Goal: Task Accomplishment & Management: Complete application form

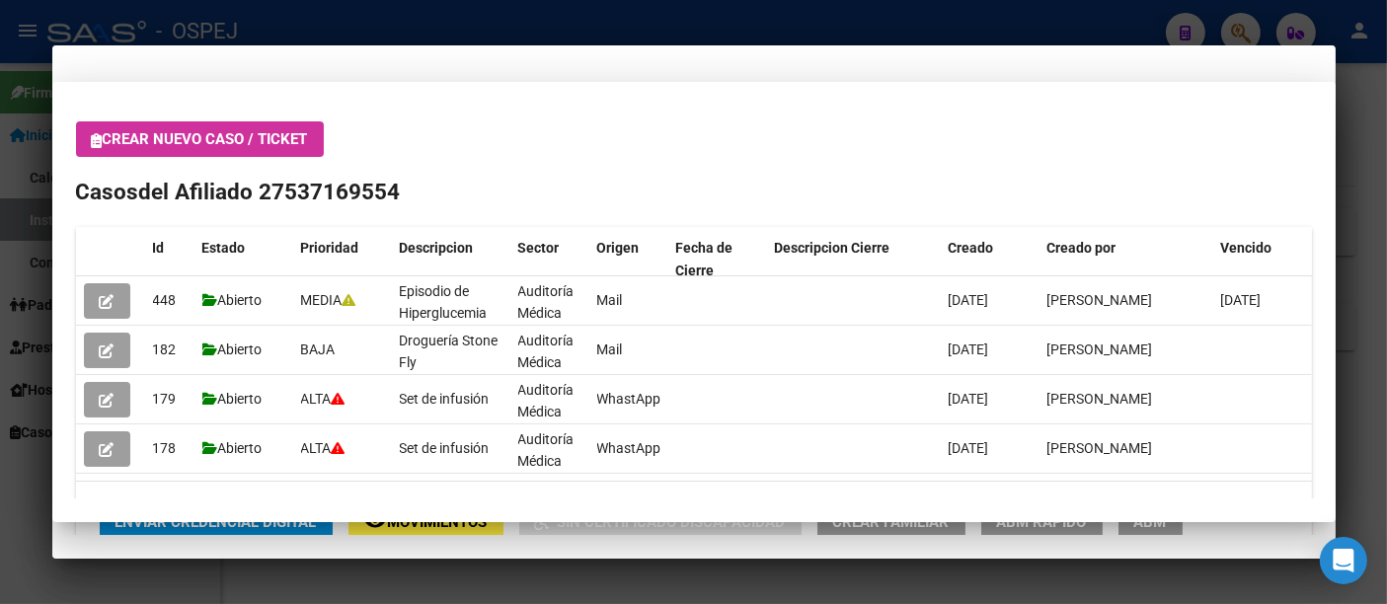
scroll to position [877, 0]
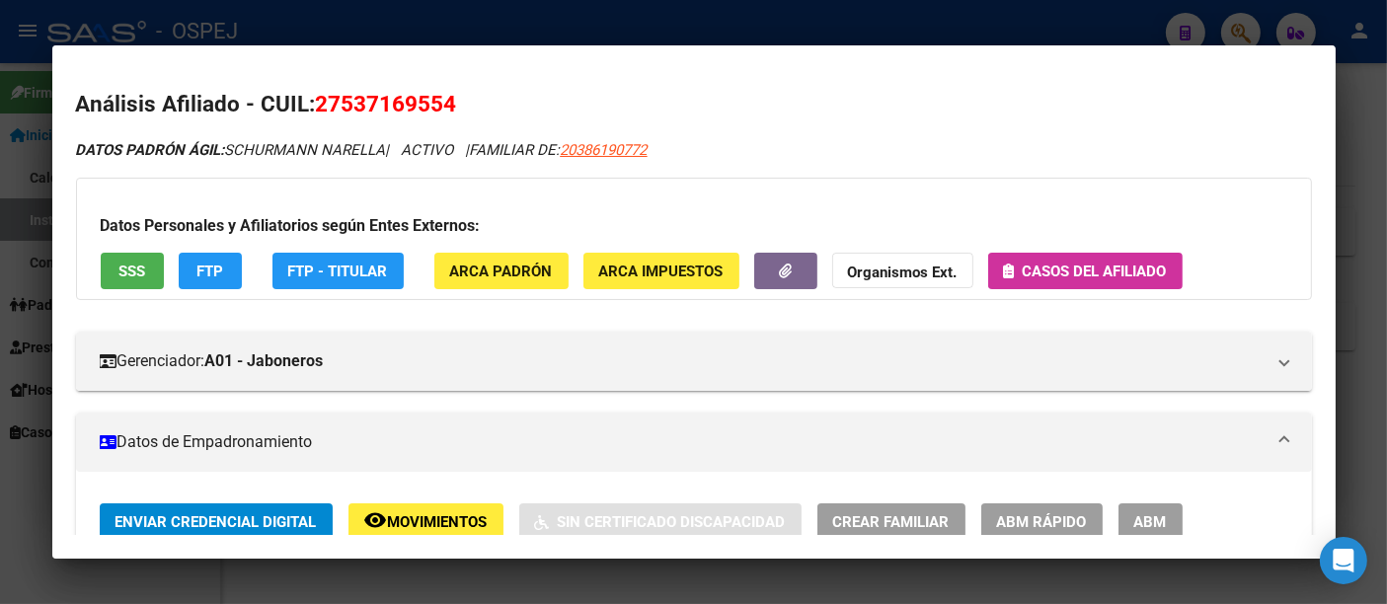
drag, startPoint x: 531, startPoint y: 10, endPoint x: 529, endPoint y: 24, distance: 14.0
click at [529, 24] on div at bounding box center [693, 302] width 1387 height 604
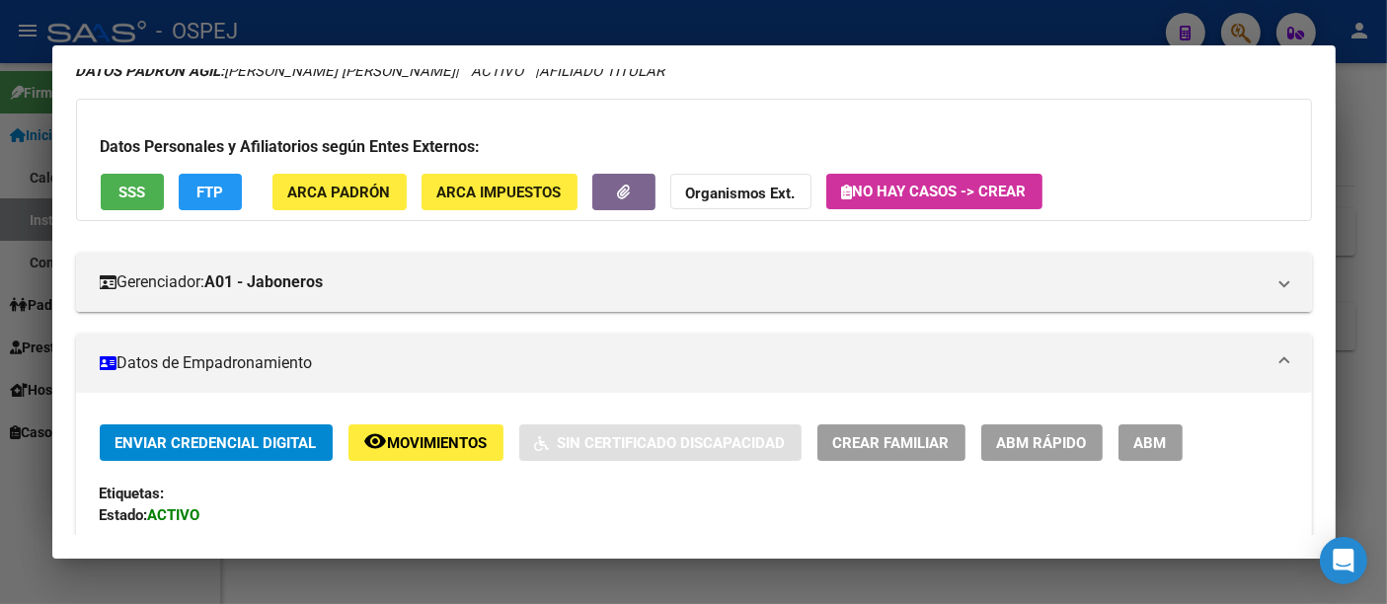
scroll to position [0, 0]
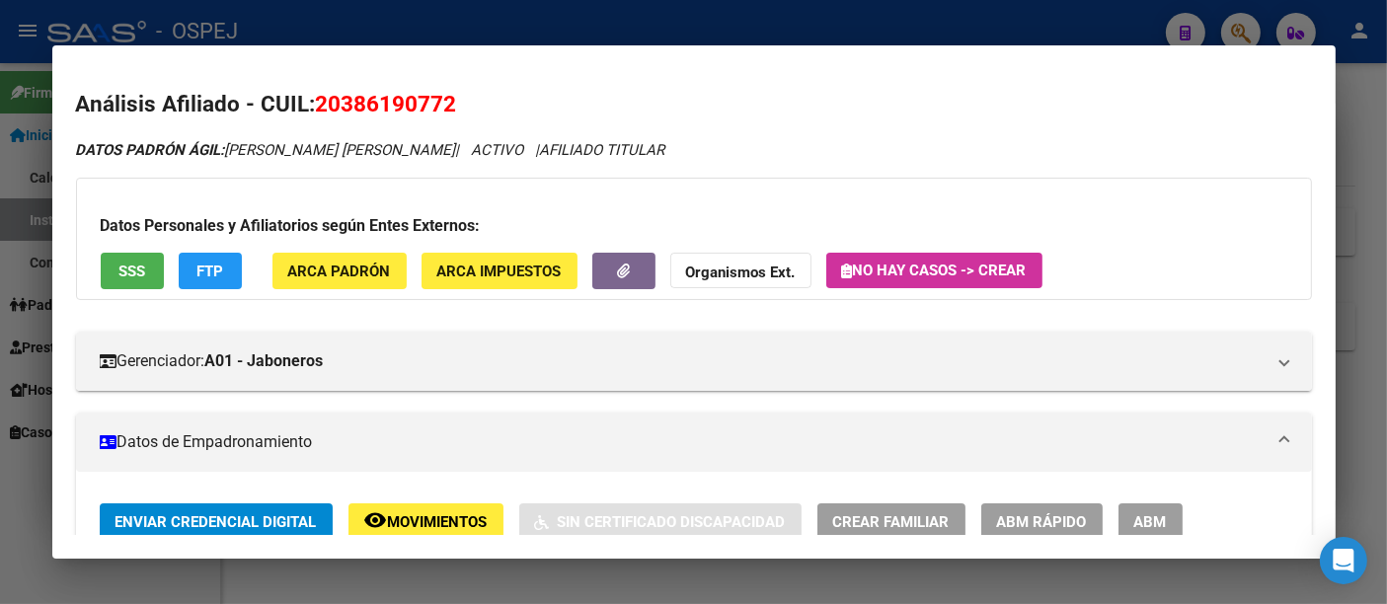
click at [491, 27] on div at bounding box center [693, 302] width 1387 height 604
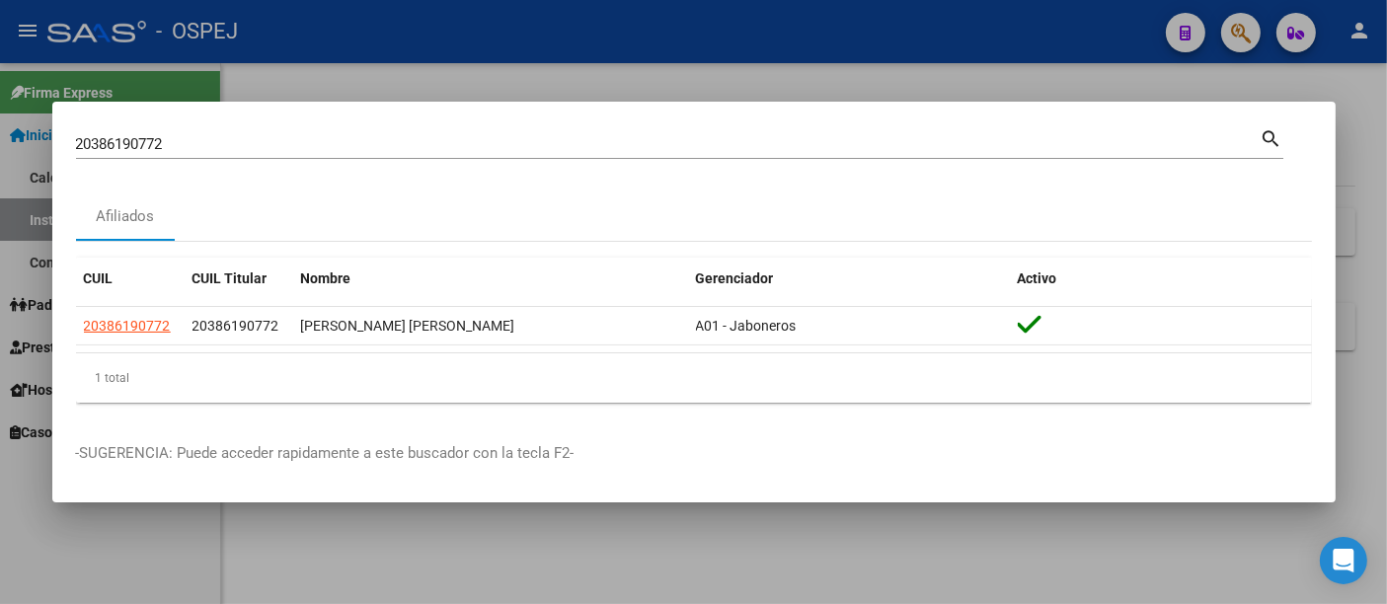
click at [400, 141] on input "20386190772" at bounding box center [668, 144] width 1185 height 18
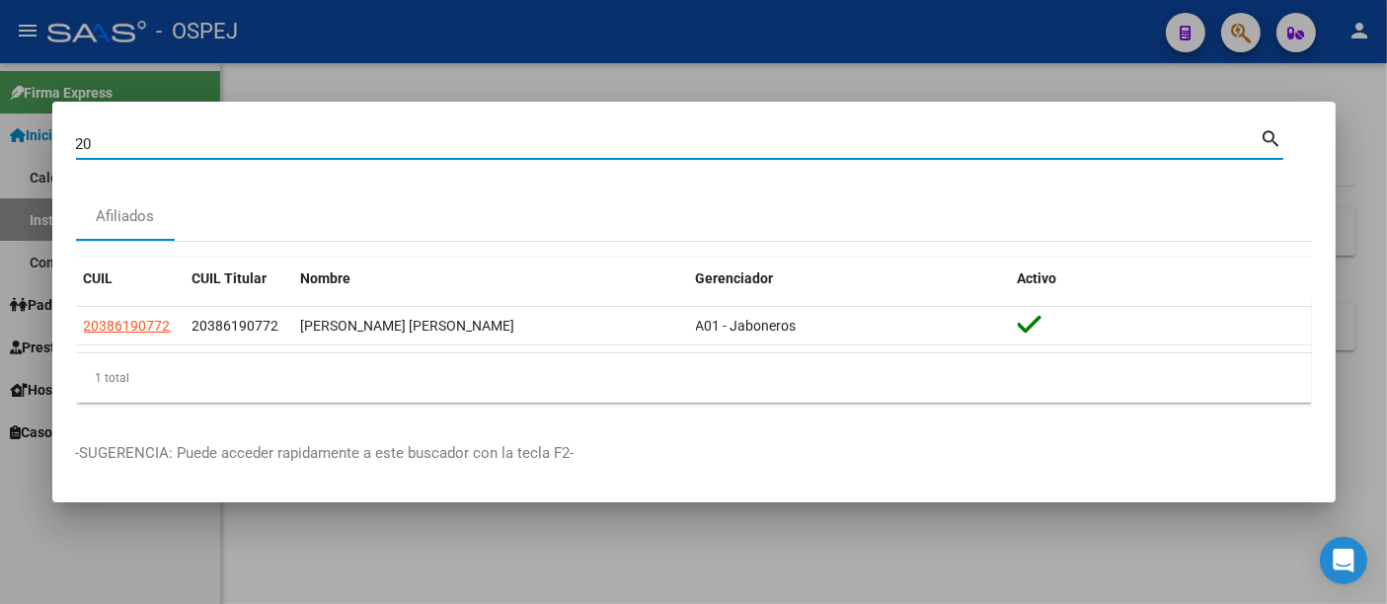
type input "2"
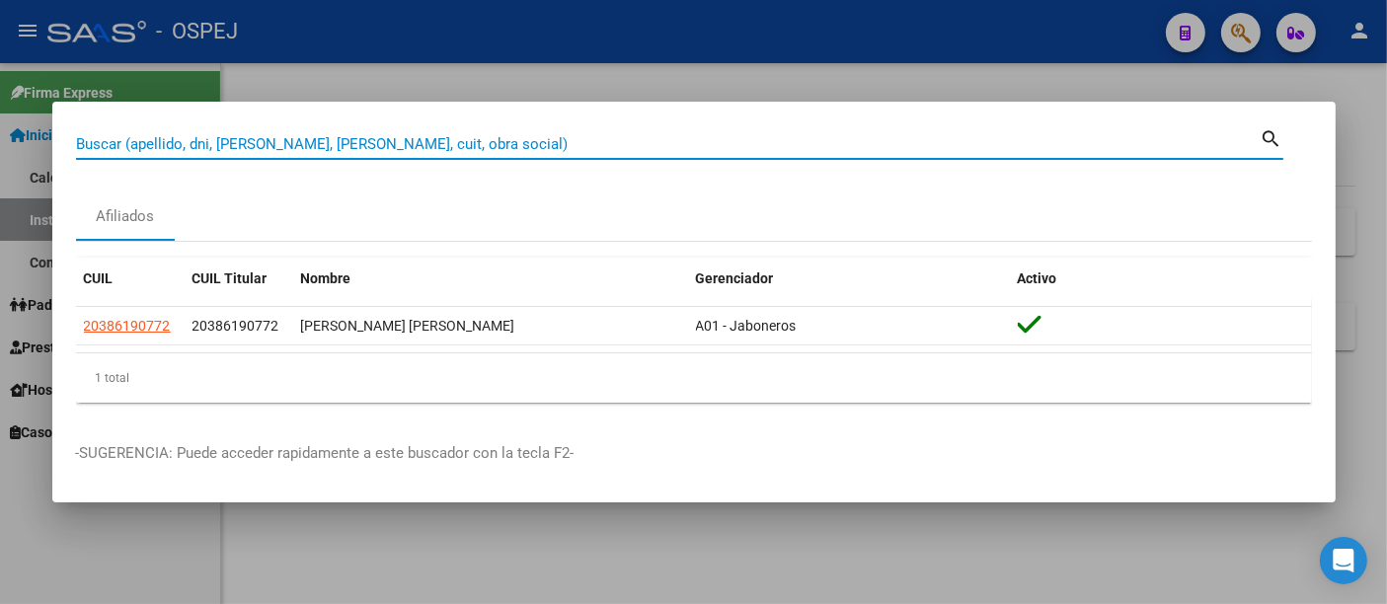
paste input "34455015"
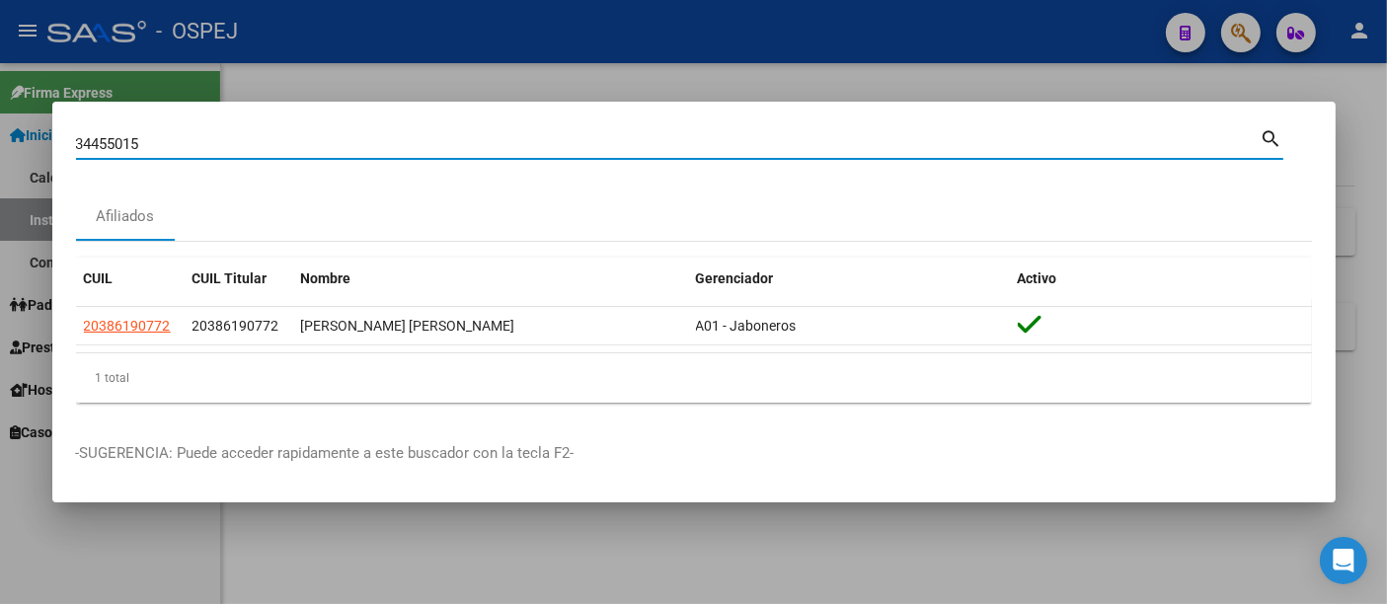
type input "34455015"
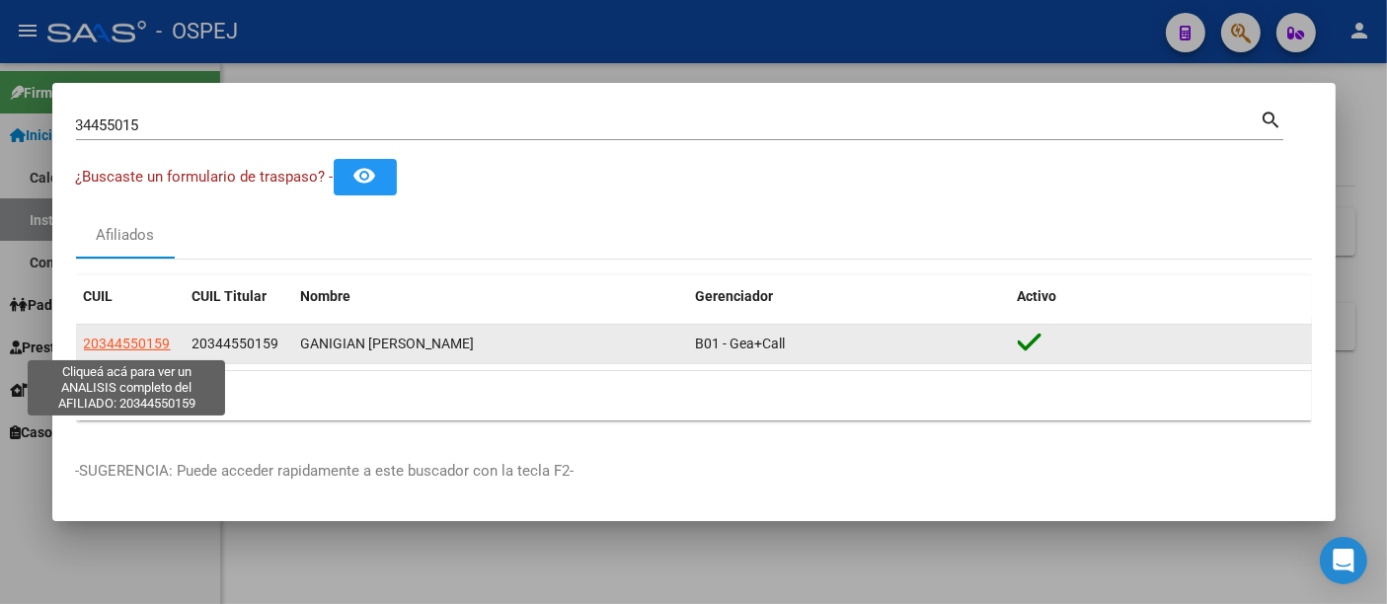
click at [121, 345] on span "20344550159" at bounding box center [127, 344] width 87 height 16
type textarea "20344550159"
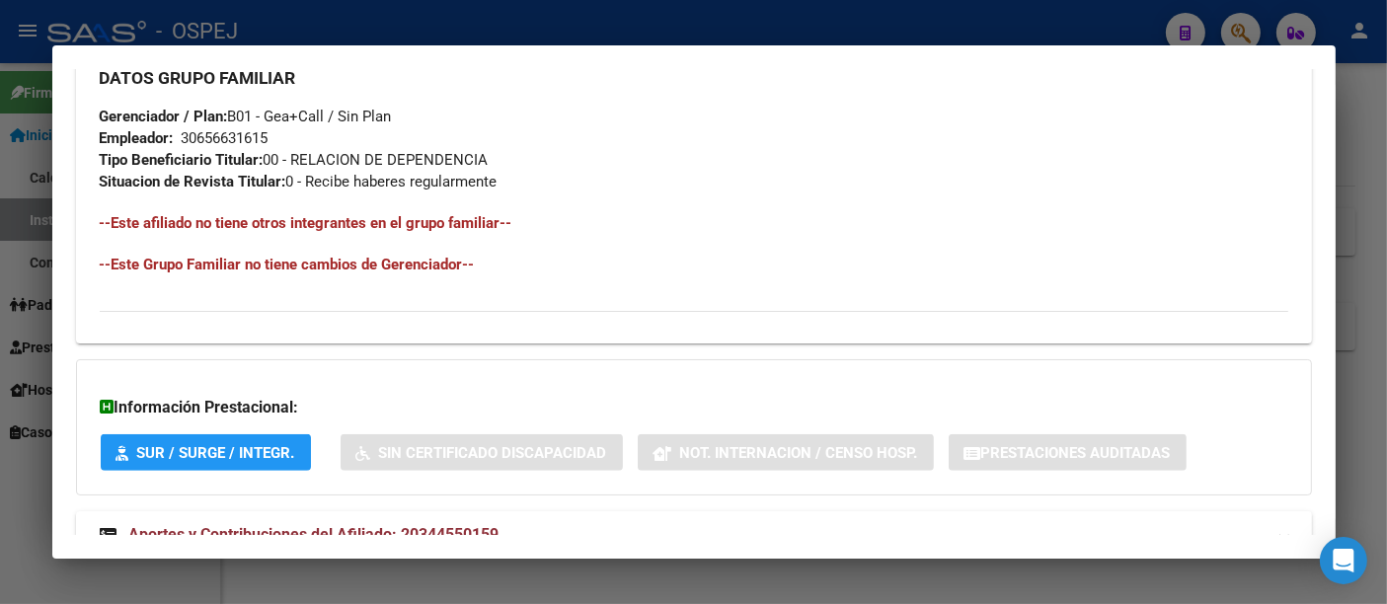
scroll to position [1052, 0]
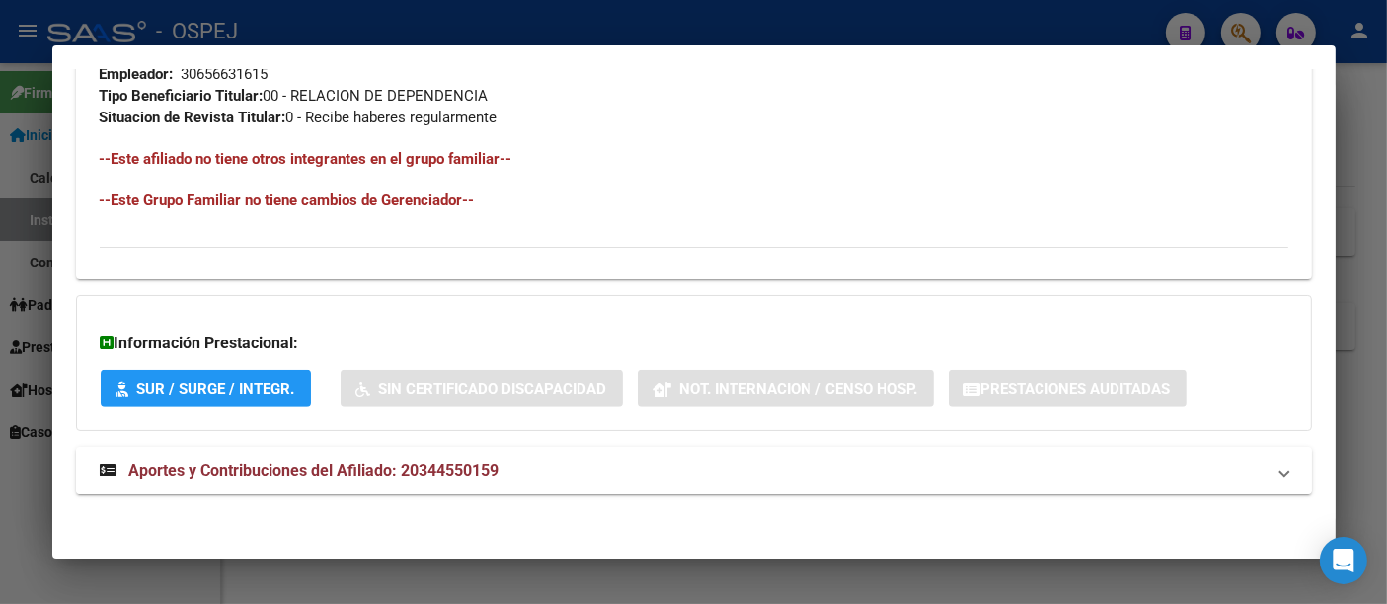
click at [458, 466] on span "Aportes y Contribuciones del Afiliado: 20344550159" at bounding box center [314, 470] width 370 height 19
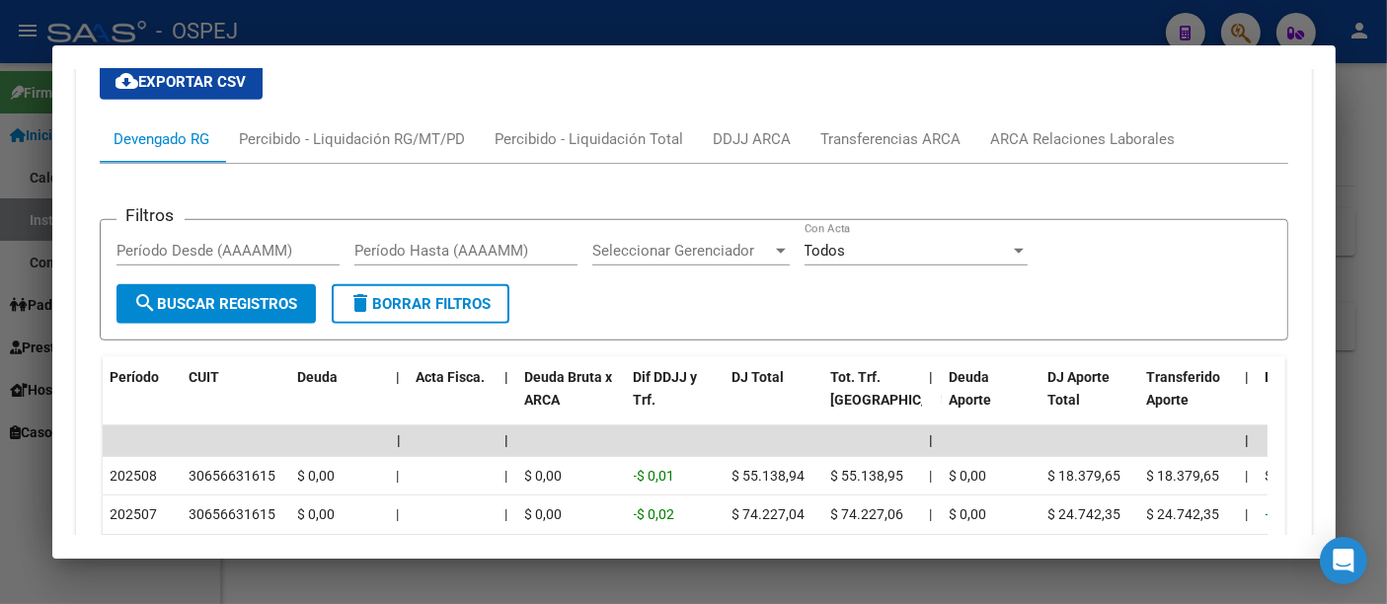
scroll to position [1578, 0]
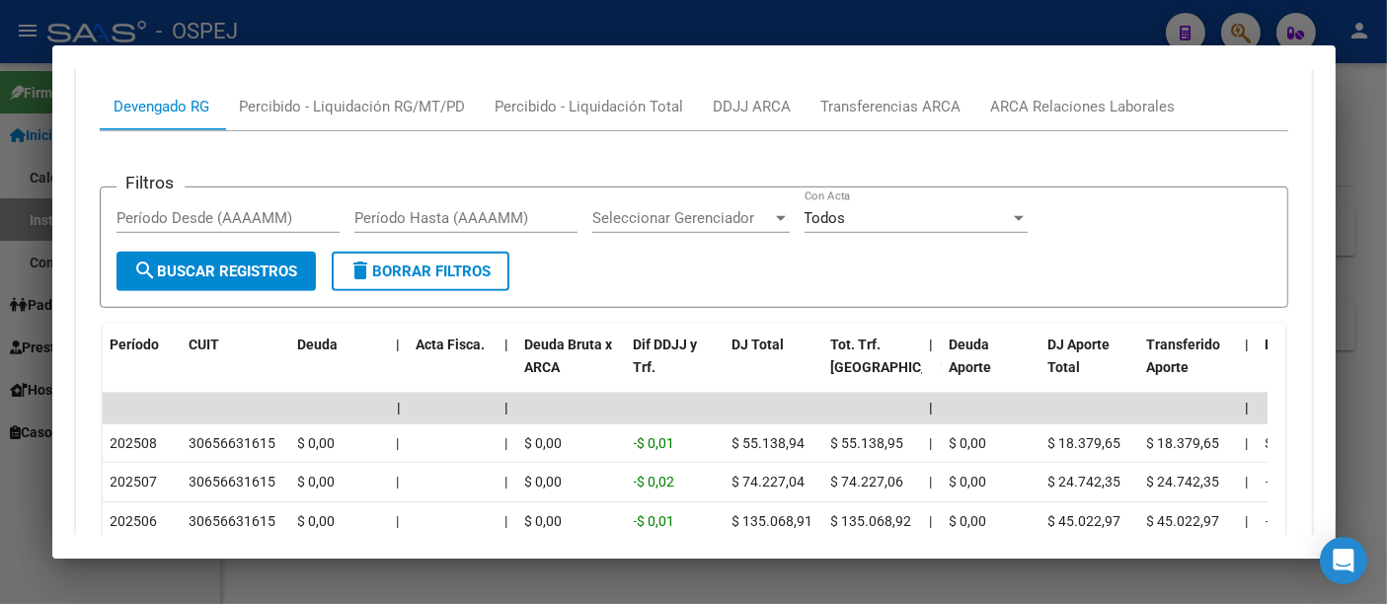
click at [670, 26] on div at bounding box center [693, 302] width 1387 height 604
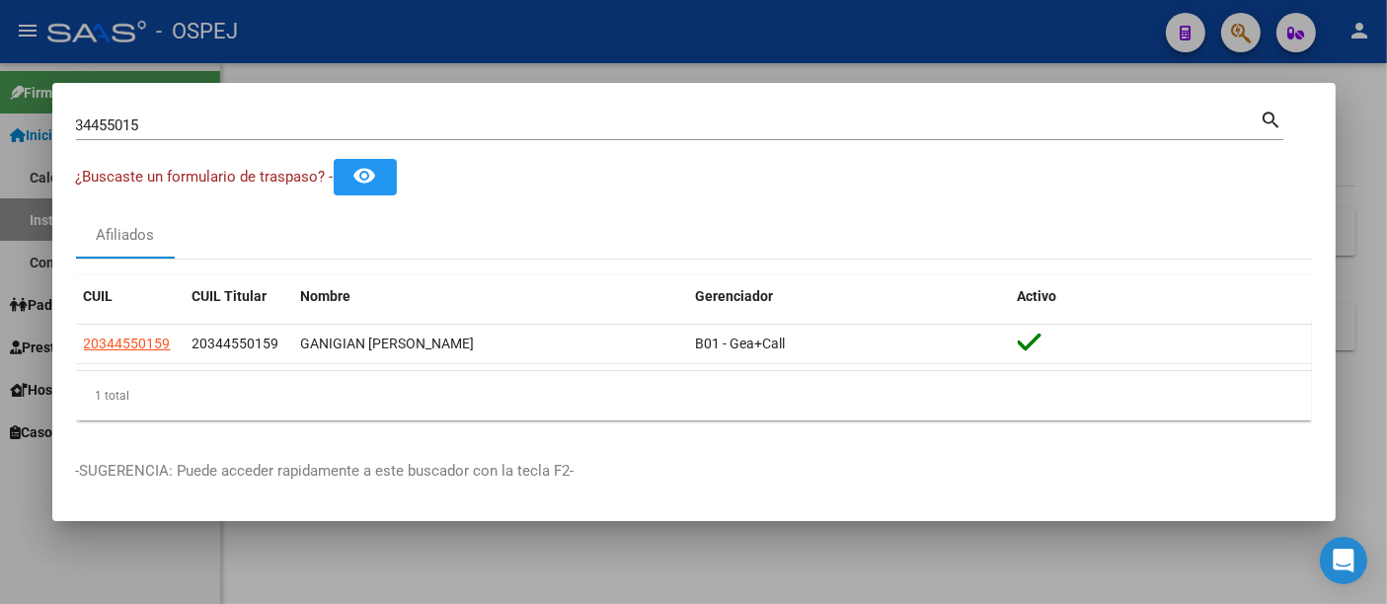
click at [646, 35] on div at bounding box center [693, 302] width 1387 height 604
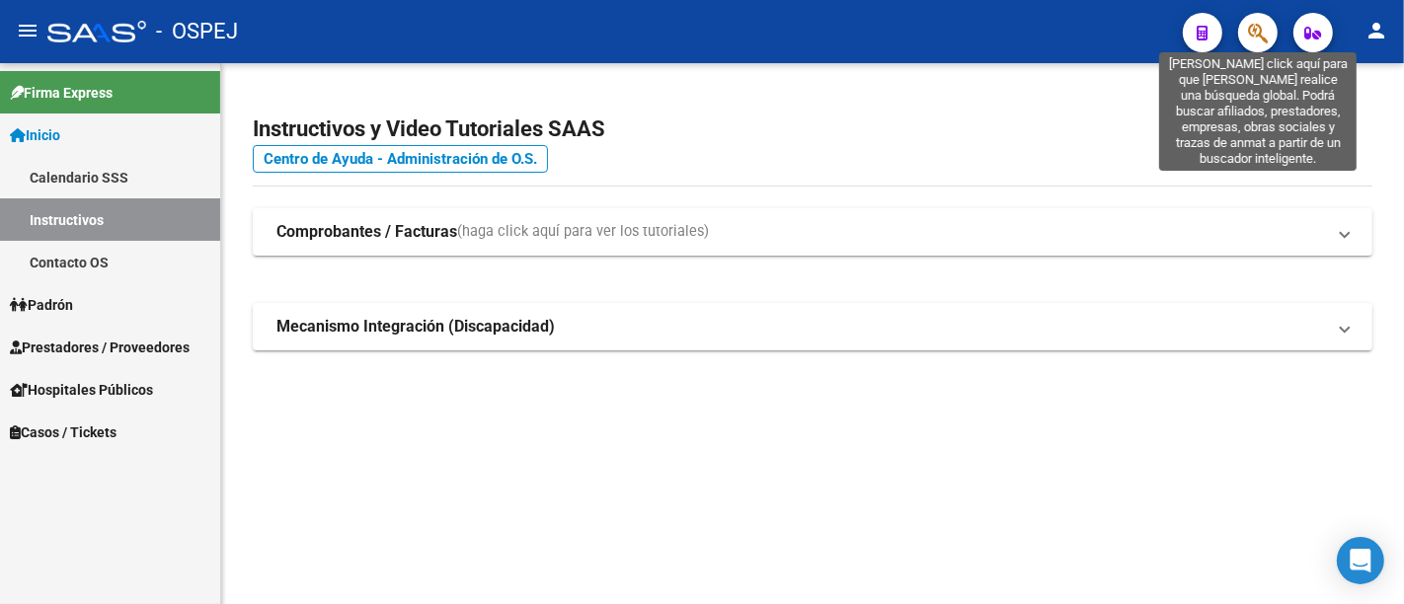
click at [1255, 30] on icon "button" at bounding box center [1258, 33] width 20 height 23
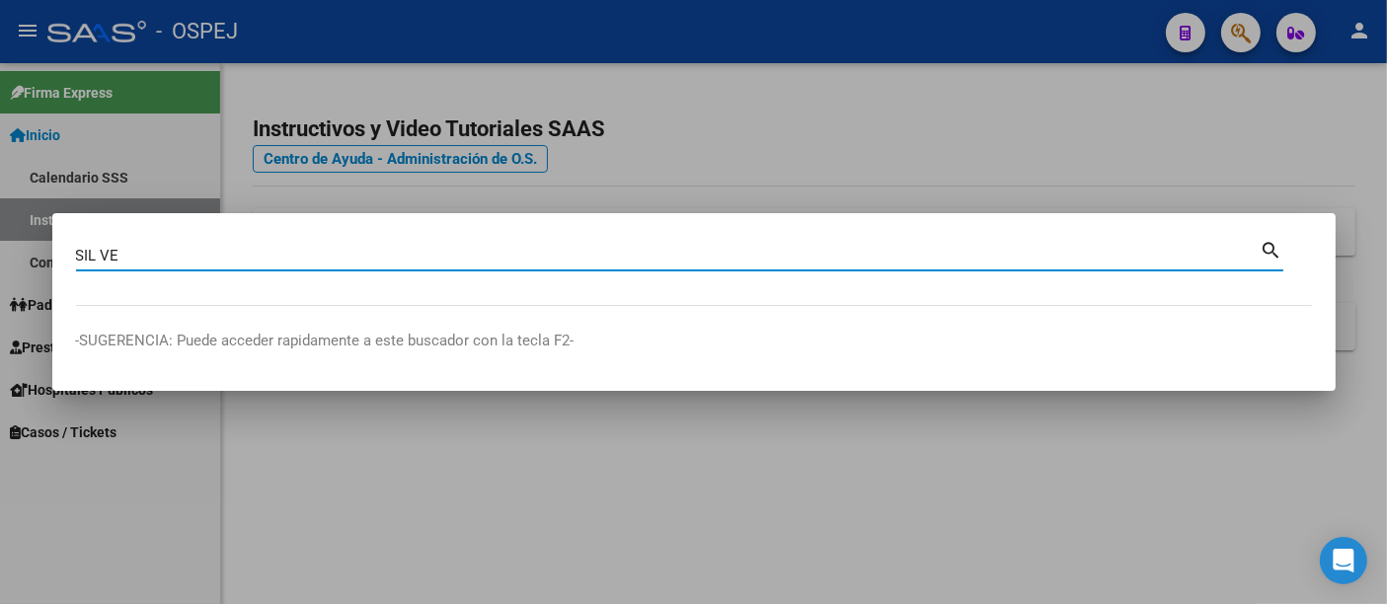
type input "SIL VER"
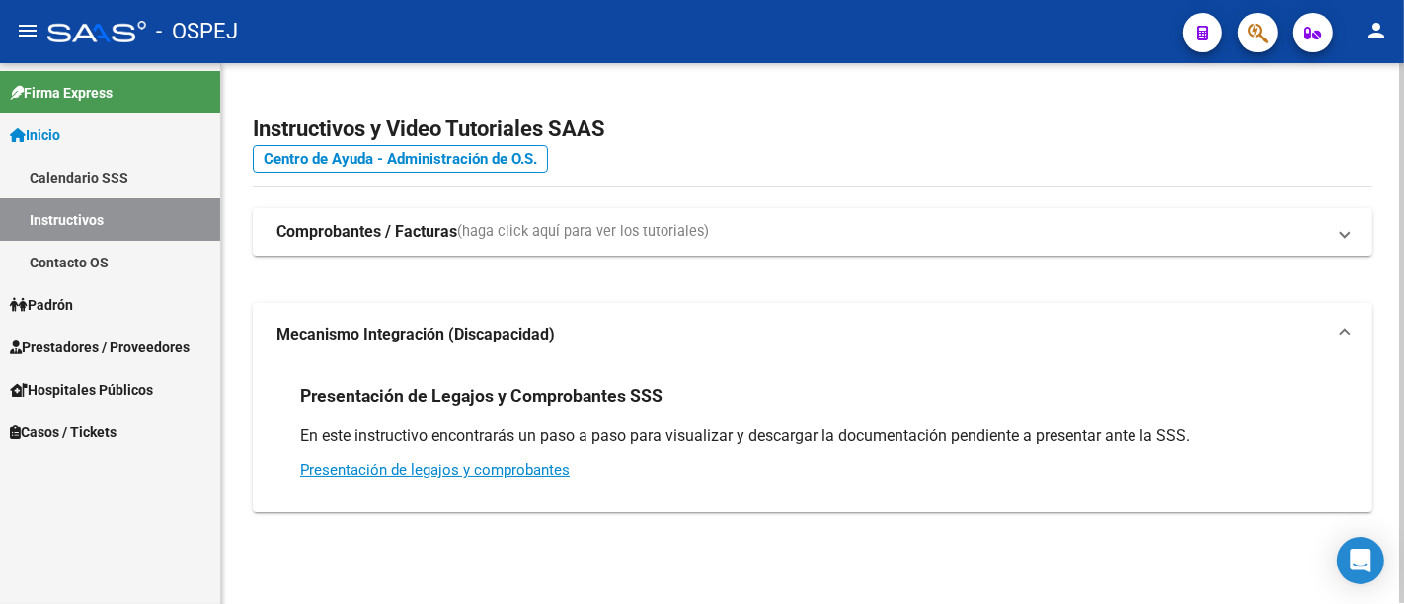
drag, startPoint x: 830, startPoint y: 166, endPoint x: 942, endPoint y: 117, distance: 122.0
click at [830, 162] on h4 "Centro de Ayuda - Administración de O.S." at bounding box center [813, 159] width 1120 height 22
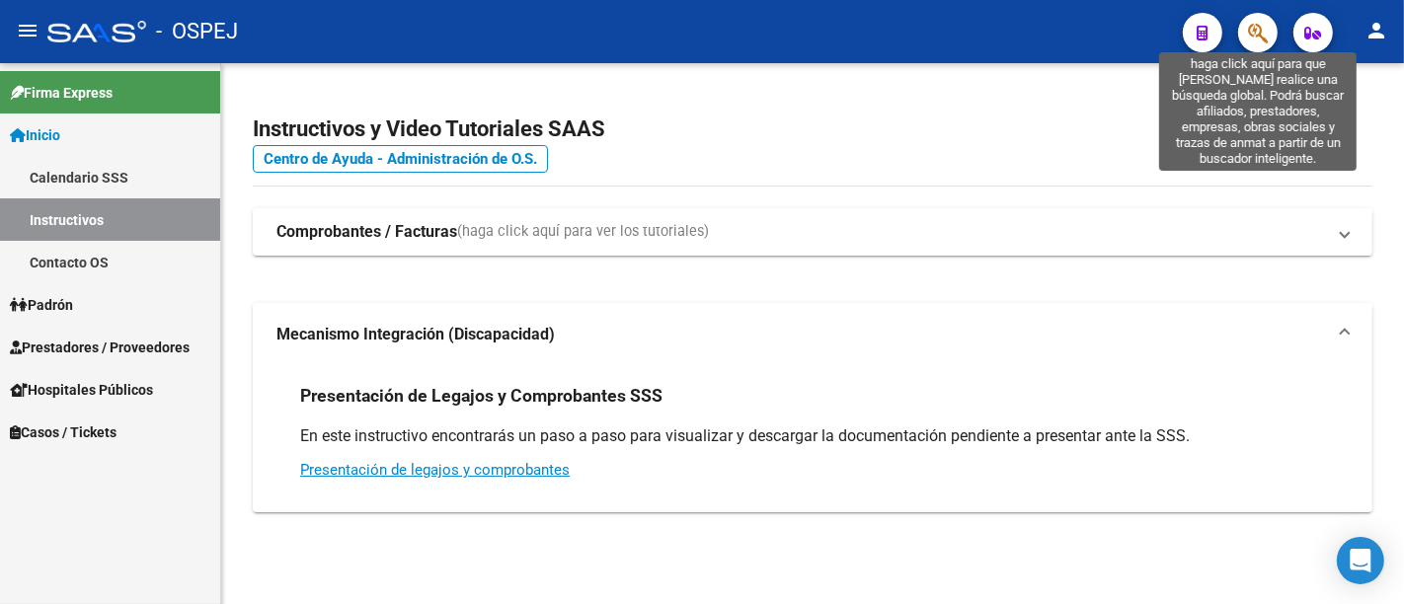
click at [1264, 27] on icon "button" at bounding box center [1258, 33] width 20 height 23
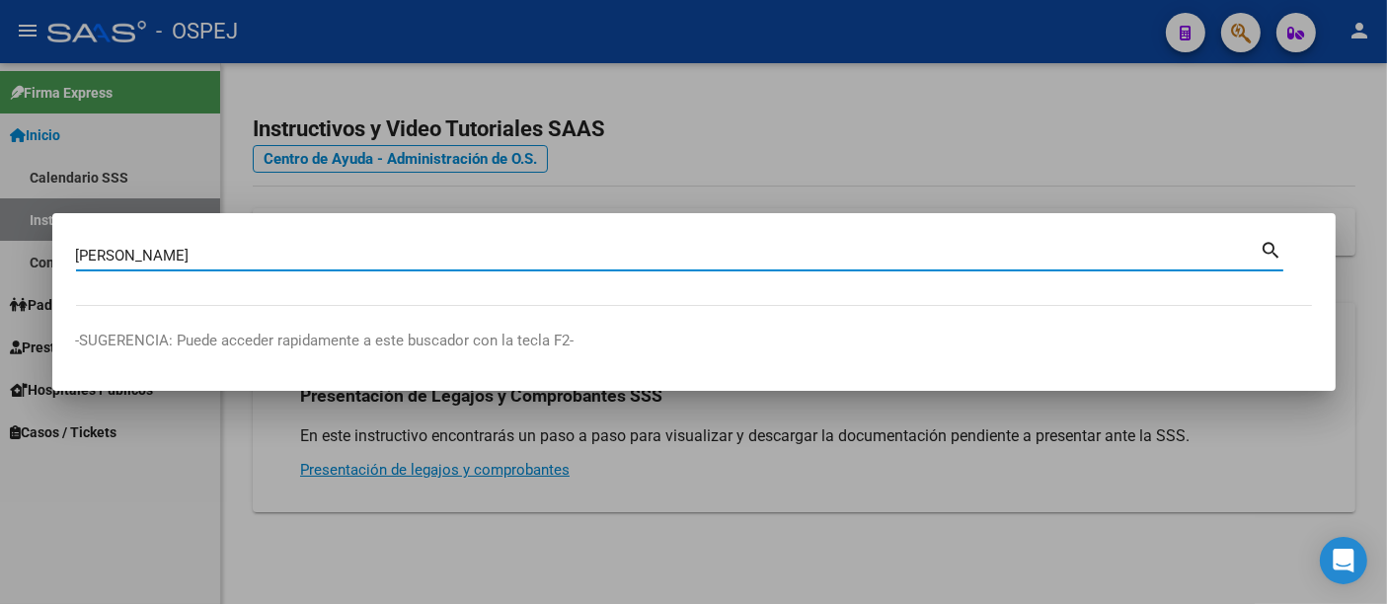
type input "SILVERO MAZA"
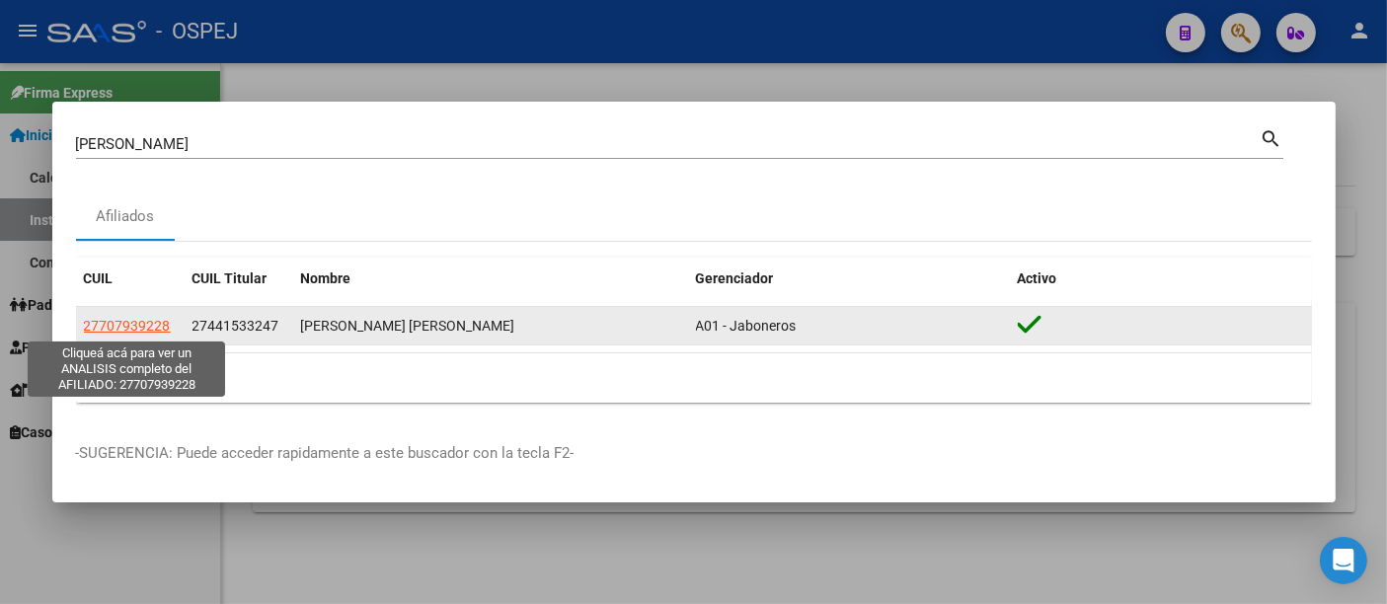
click at [126, 319] on span "27707939228" at bounding box center [127, 326] width 87 height 16
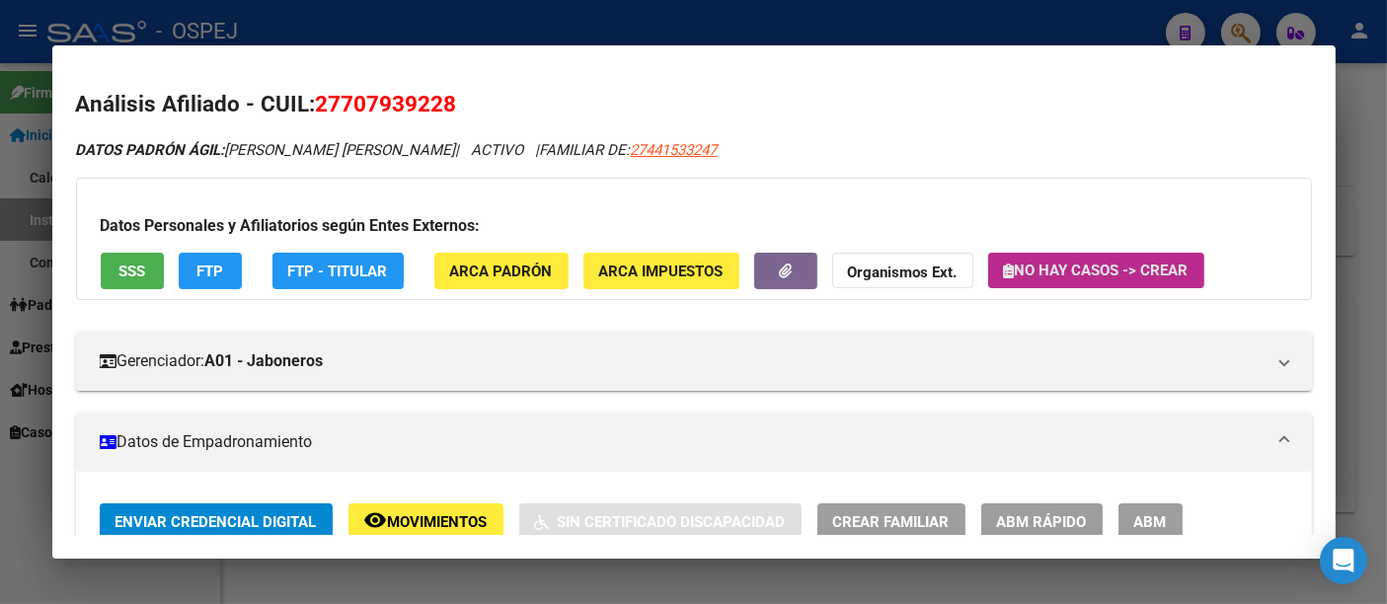
click at [1054, 264] on span "No hay casos -> Crear" at bounding box center [1096, 271] width 185 height 18
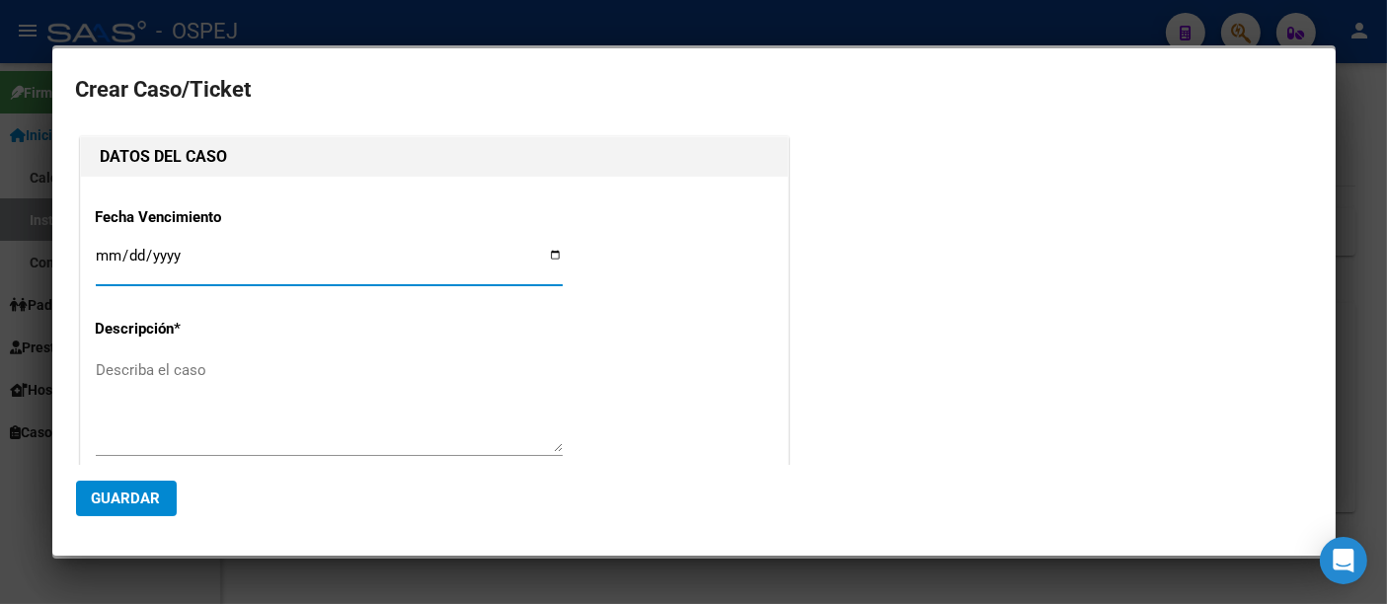
type input "SILVERO MAZA EITHAN SIMON"
click at [859, 36] on div at bounding box center [693, 302] width 1387 height 604
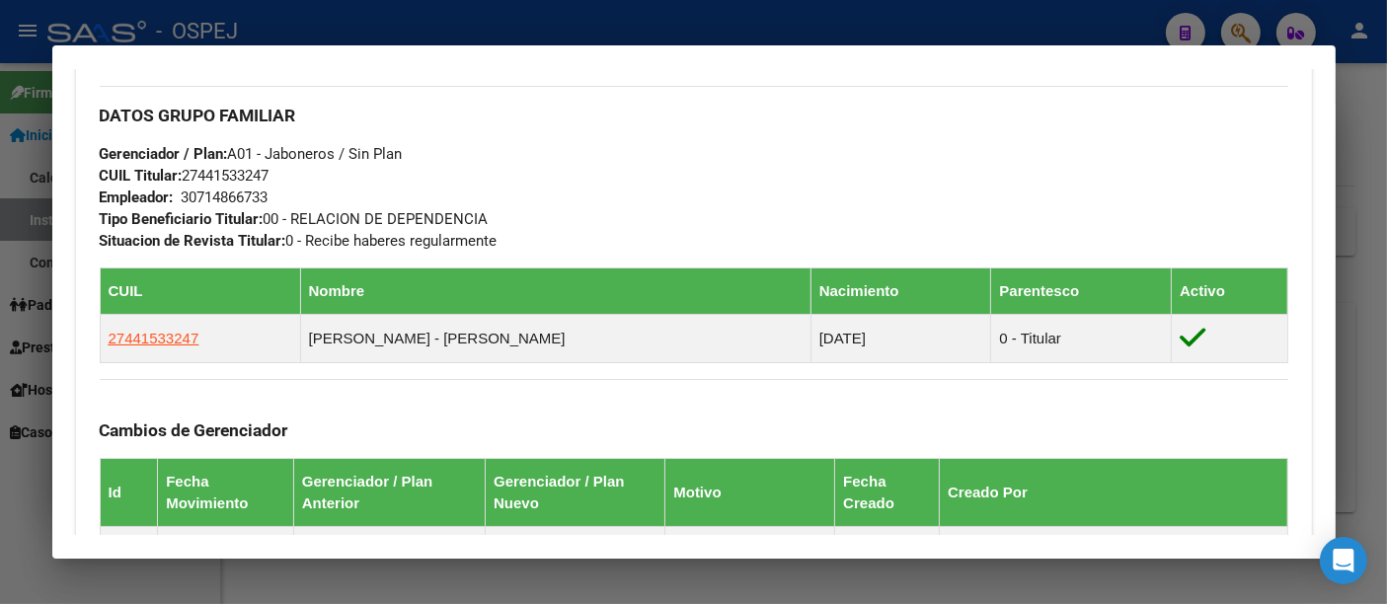
scroll to position [877, 0]
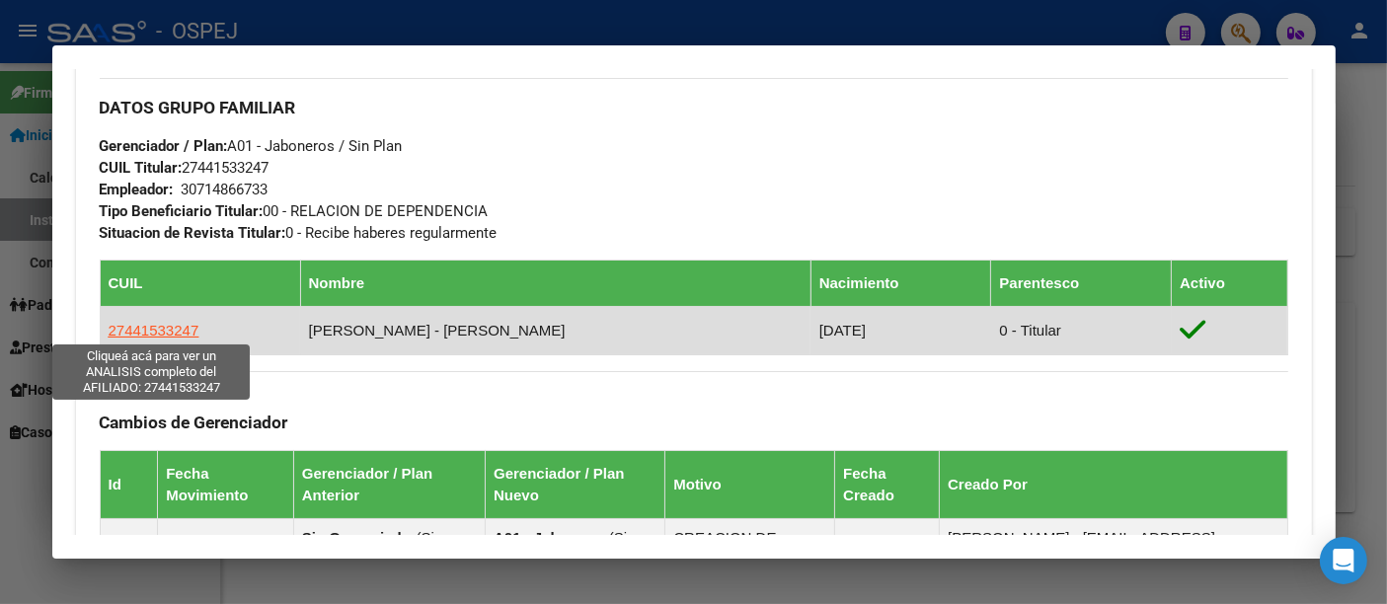
click at [144, 326] on span "27441533247" at bounding box center [154, 330] width 91 height 17
type textarea "27441533247"
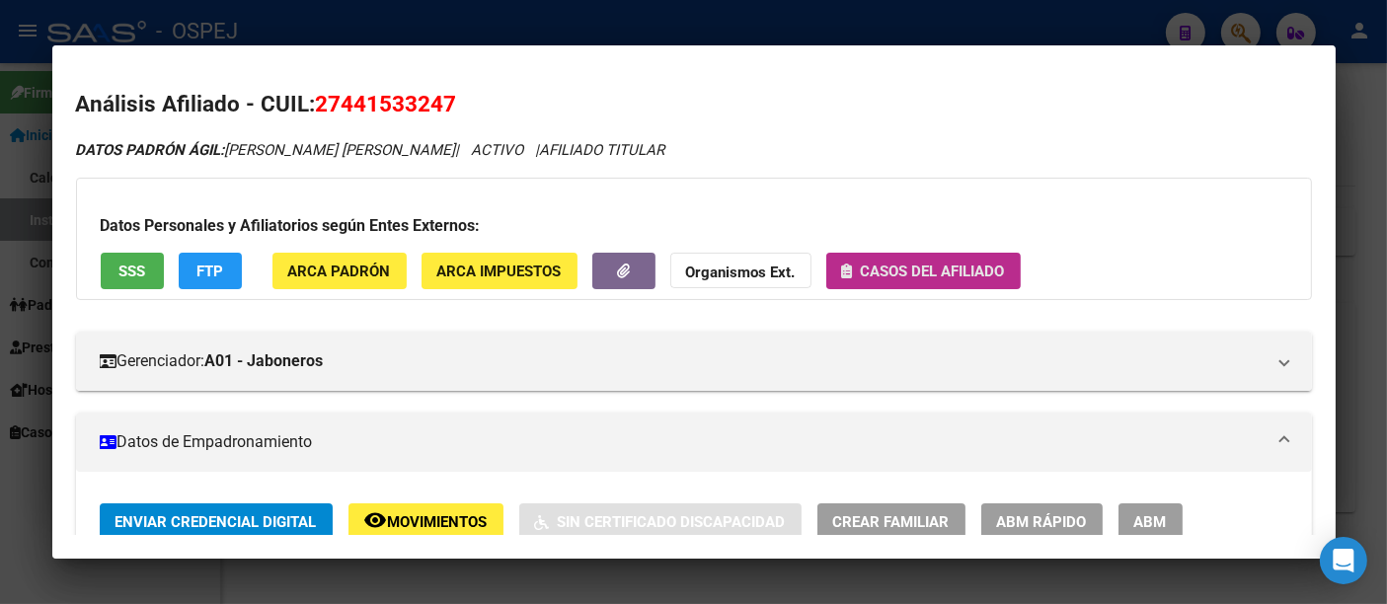
click at [882, 269] on span "Casos del afiliado" at bounding box center [933, 272] width 144 height 18
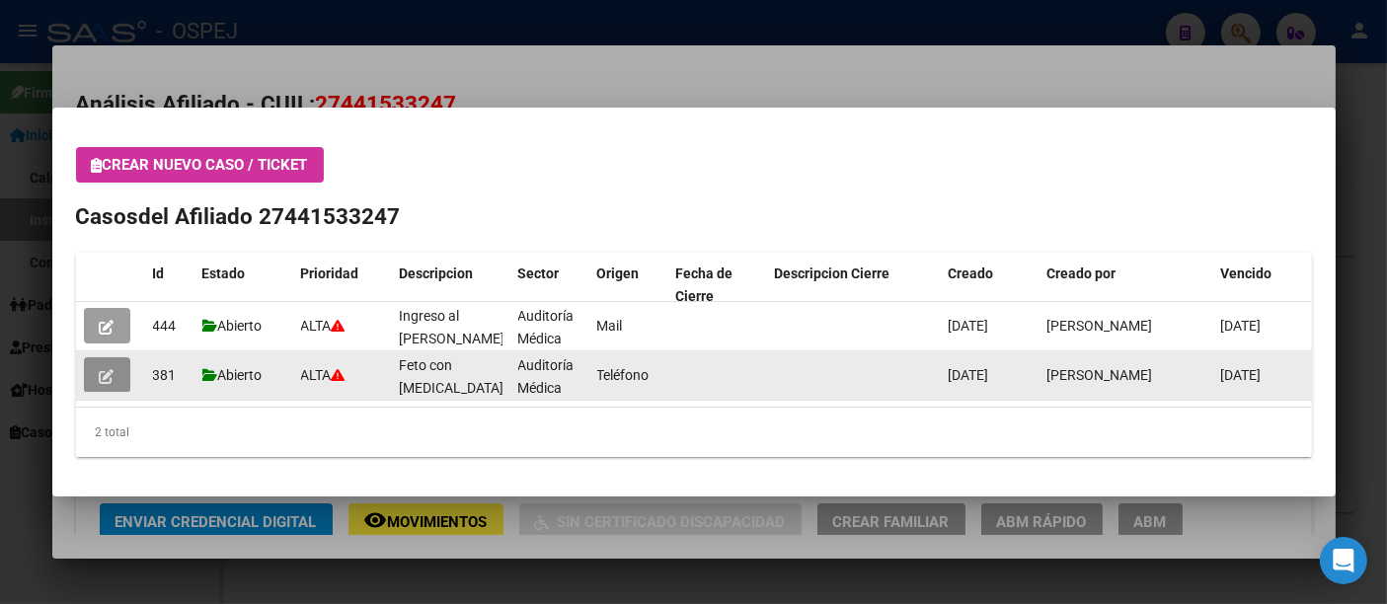
click at [97, 369] on button "button" at bounding box center [107, 375] width 46 height 36
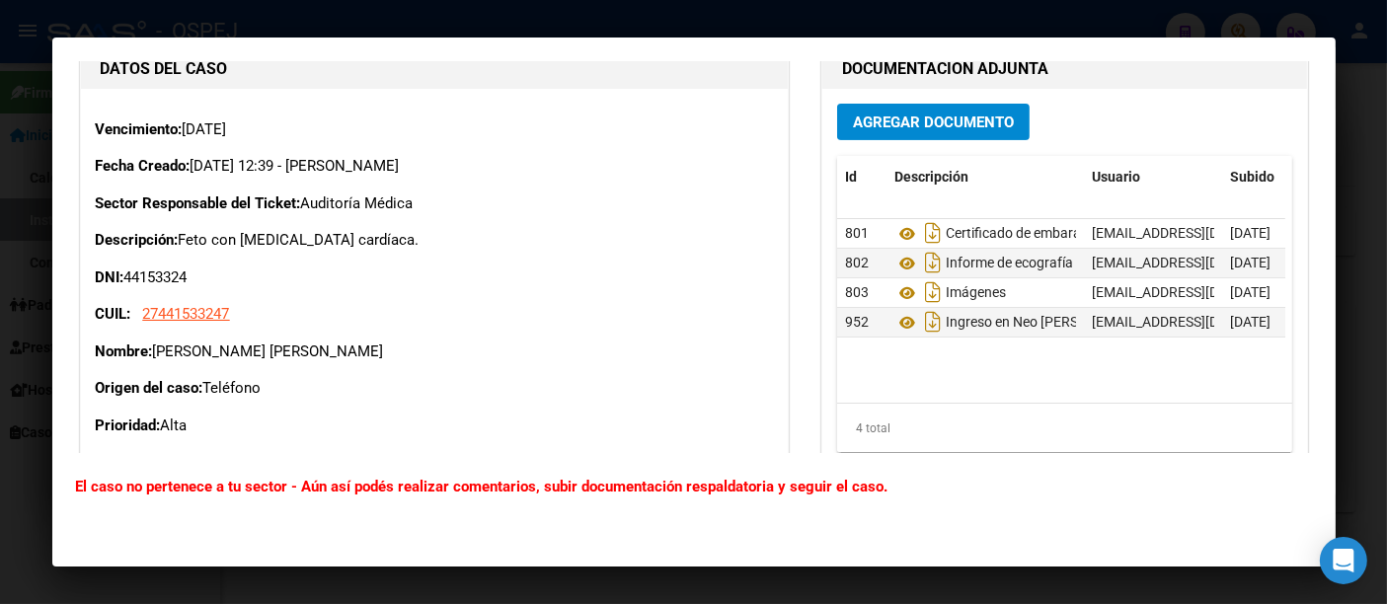
scroll to position [658, 0]
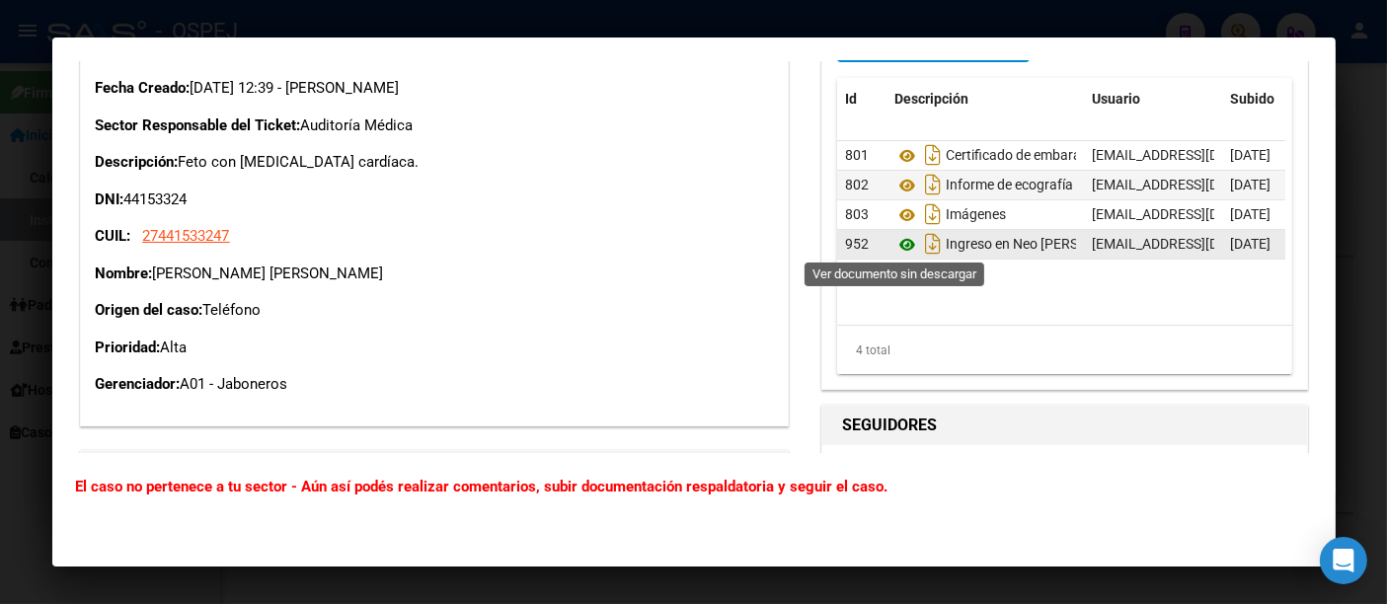
click at [895, 238] on icon at bounding box center [908, 245] width 26 height 24
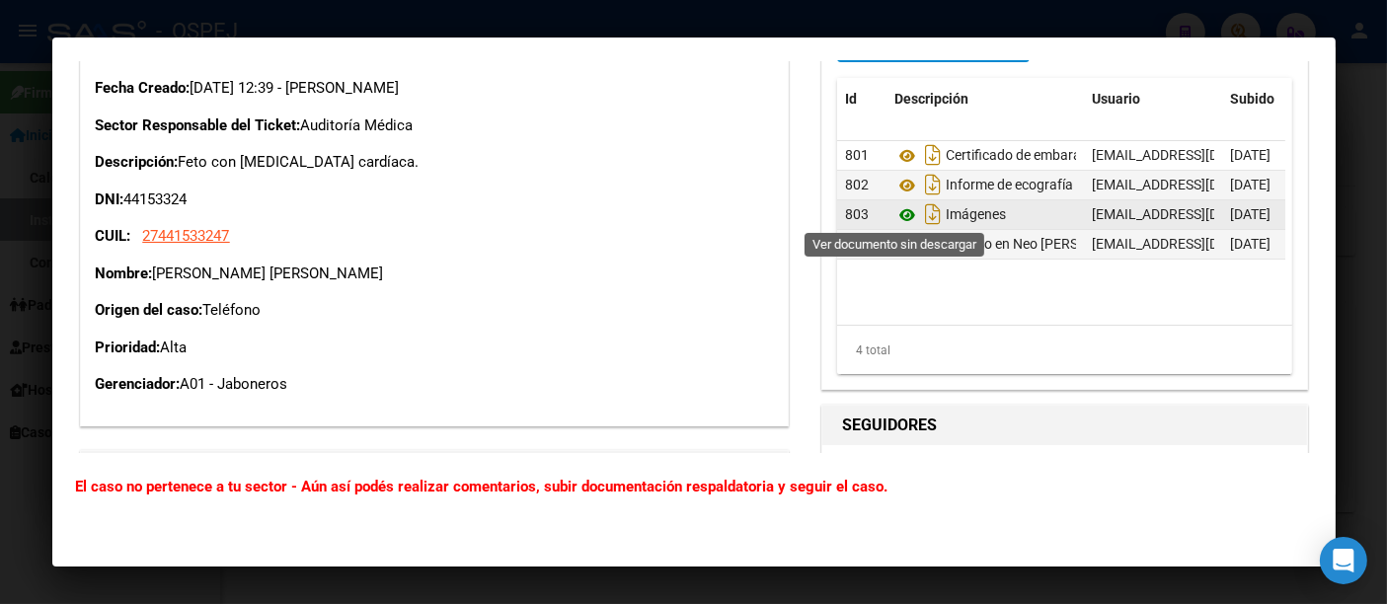
click at [895, 210] on icon at bounding box center [908, 215] width 26 height 24
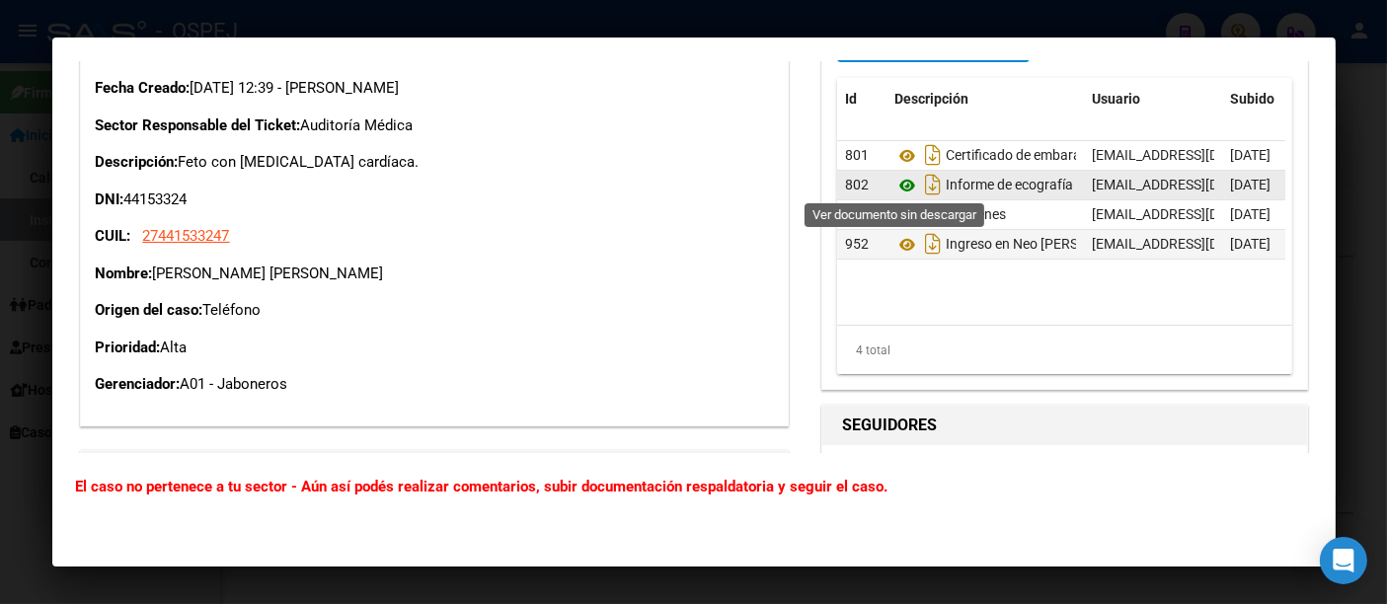
click at [896, 184] on icon at bounding box center [908, 186] width 26 height 24
click at [920, 182] on icon "Descargar documento" at bounding box center [933, 185] width 26 height 32
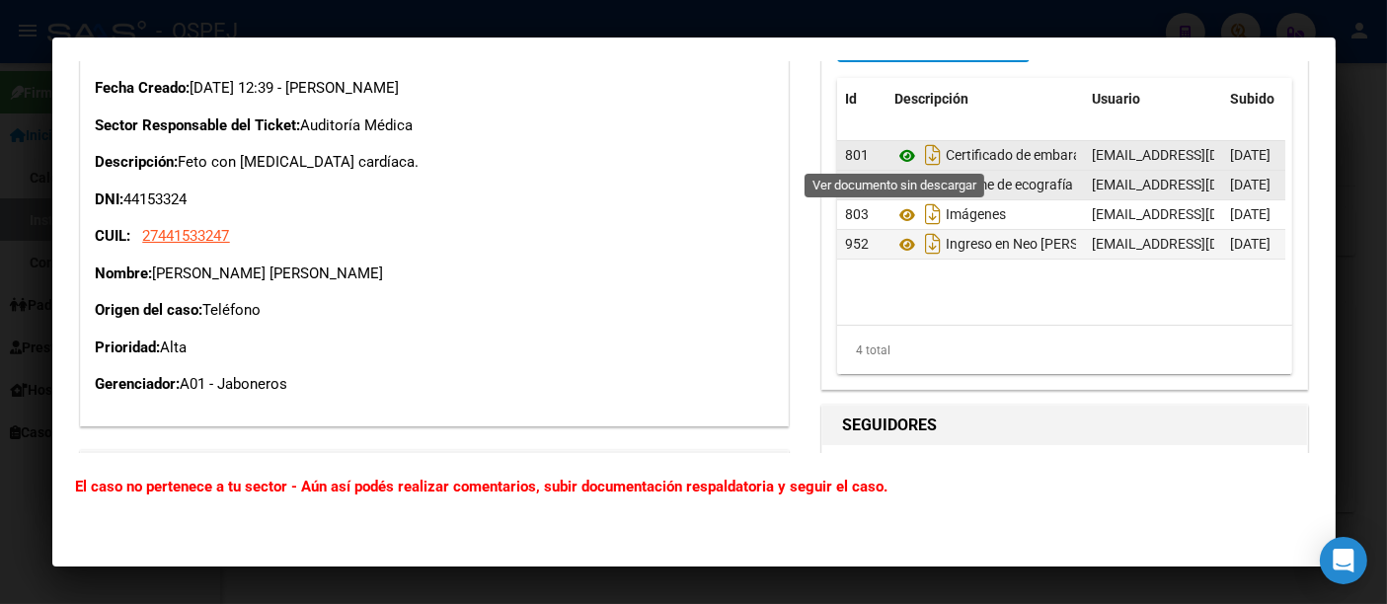
click at [895, 150] on icon at bounding box center [908, 156] width 26 height 24
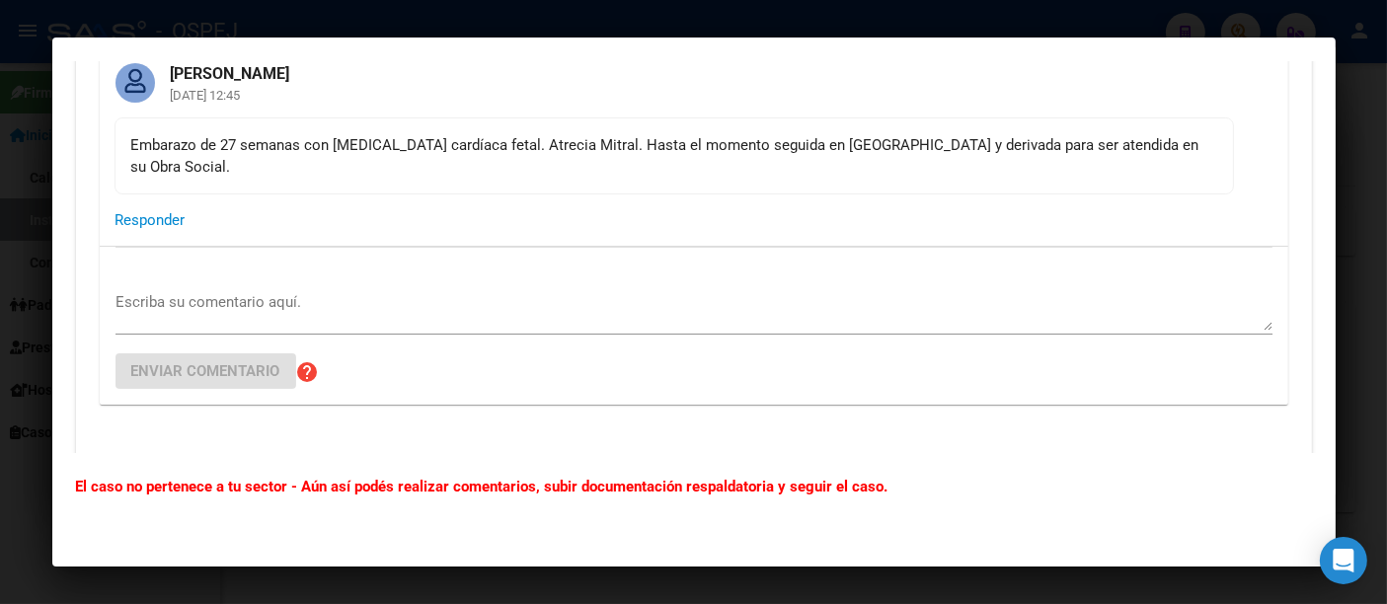
scroll to position [0, 0]
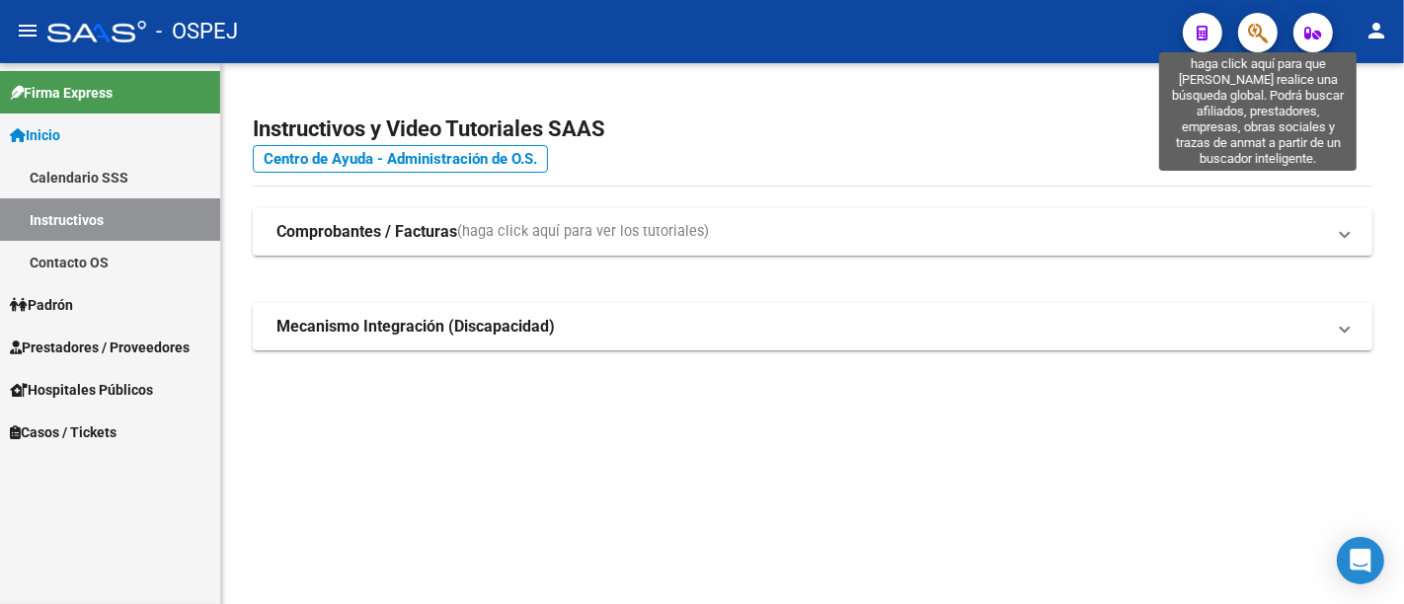
click at [1257, 34] on icon "button" at bounding box center [1258, 33] width 20 height 23
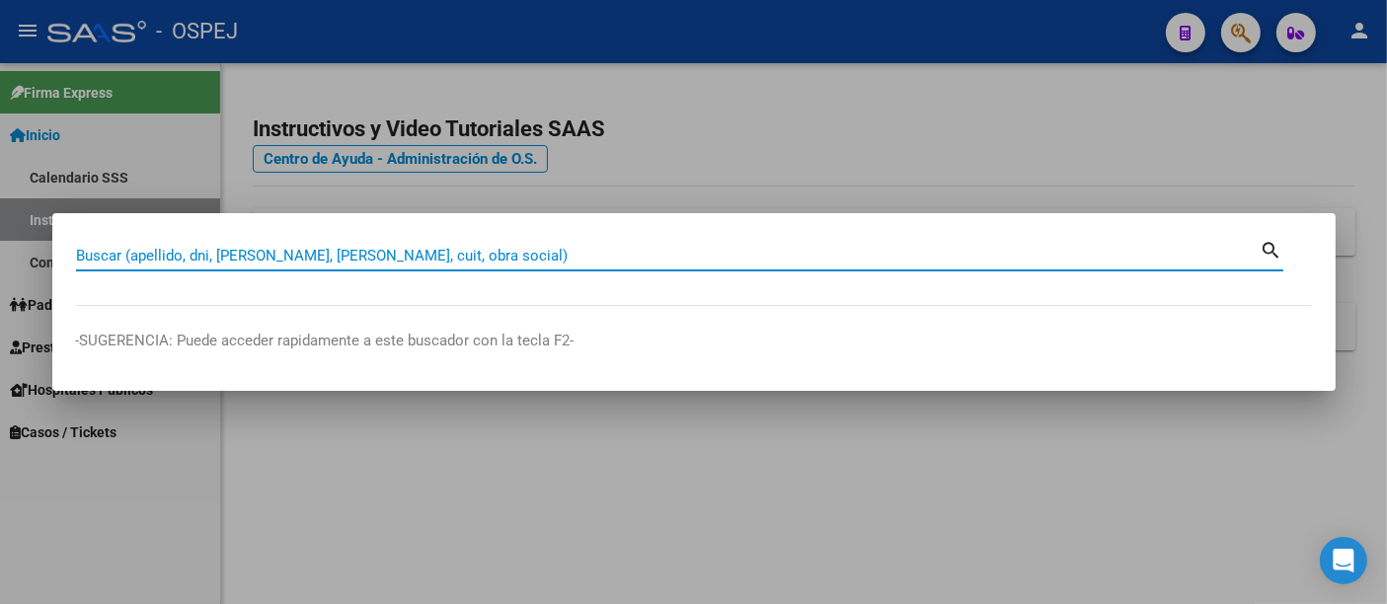
click at [398, 250] on input "Buscar (apellido, dni, [PERSON_NAME], [PERSON_NAME], cuit, obra social)" at bounding box center [668, 256] width 1185 height 18
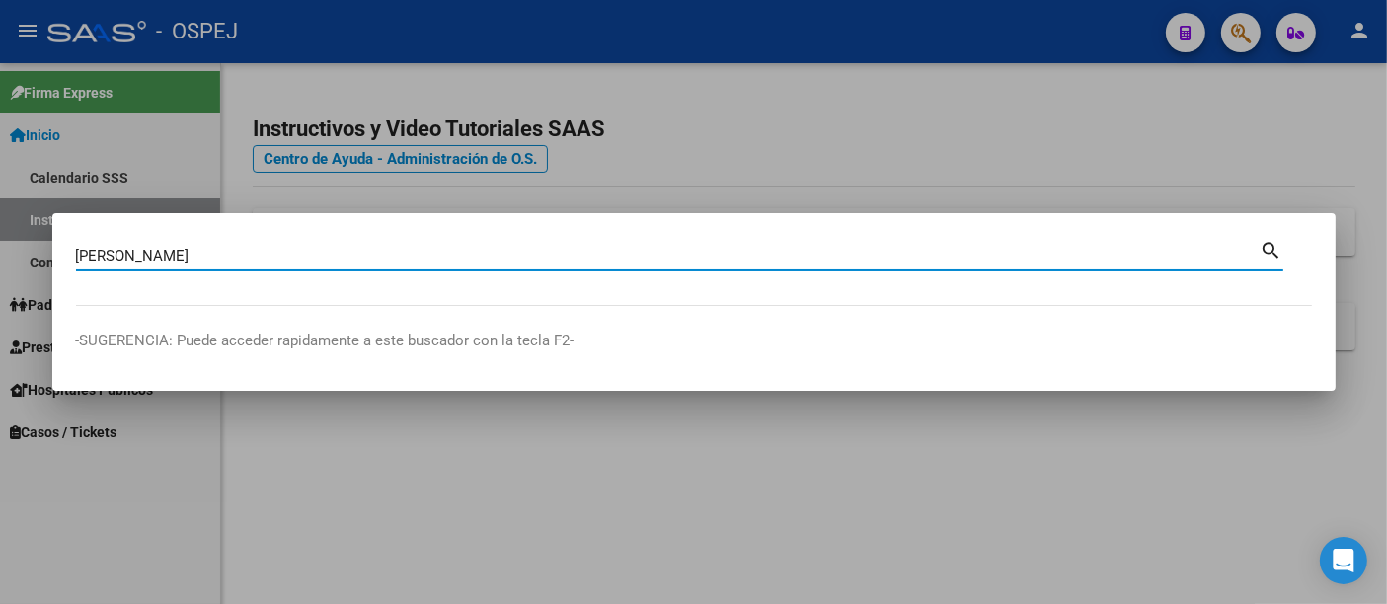
type input "[PERSON_NAME]"
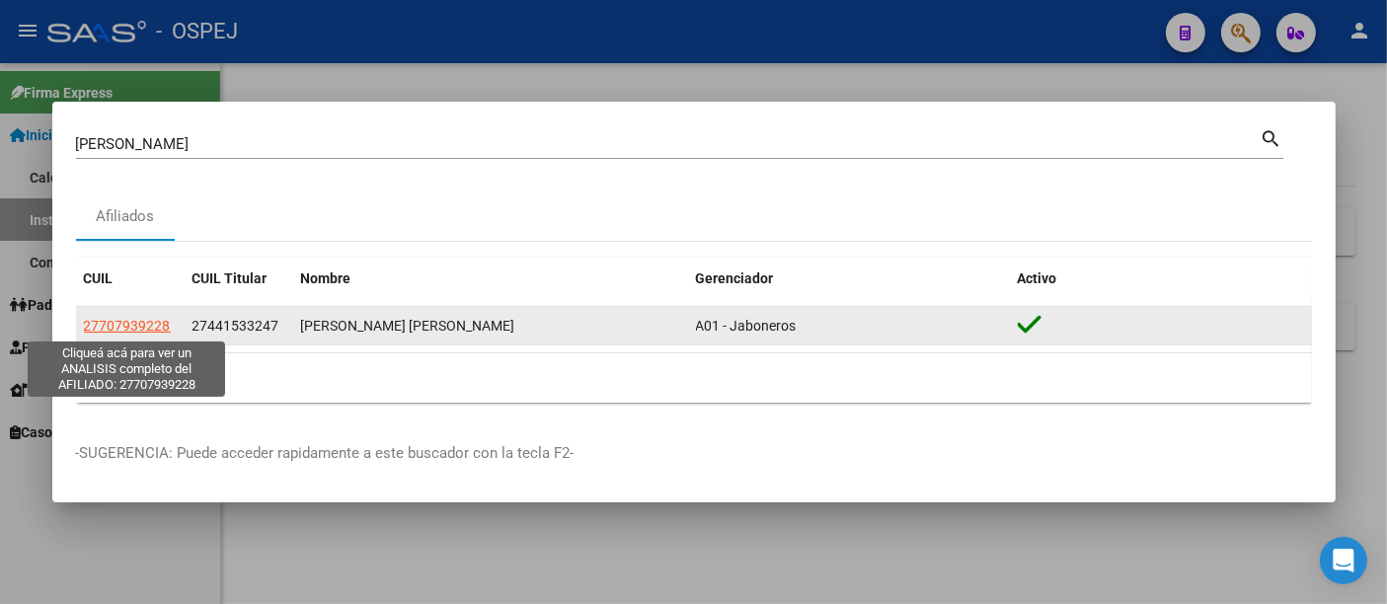
click at [146, 318] on span "27707939228" at bounding box center [127, 326] width 87 height 16
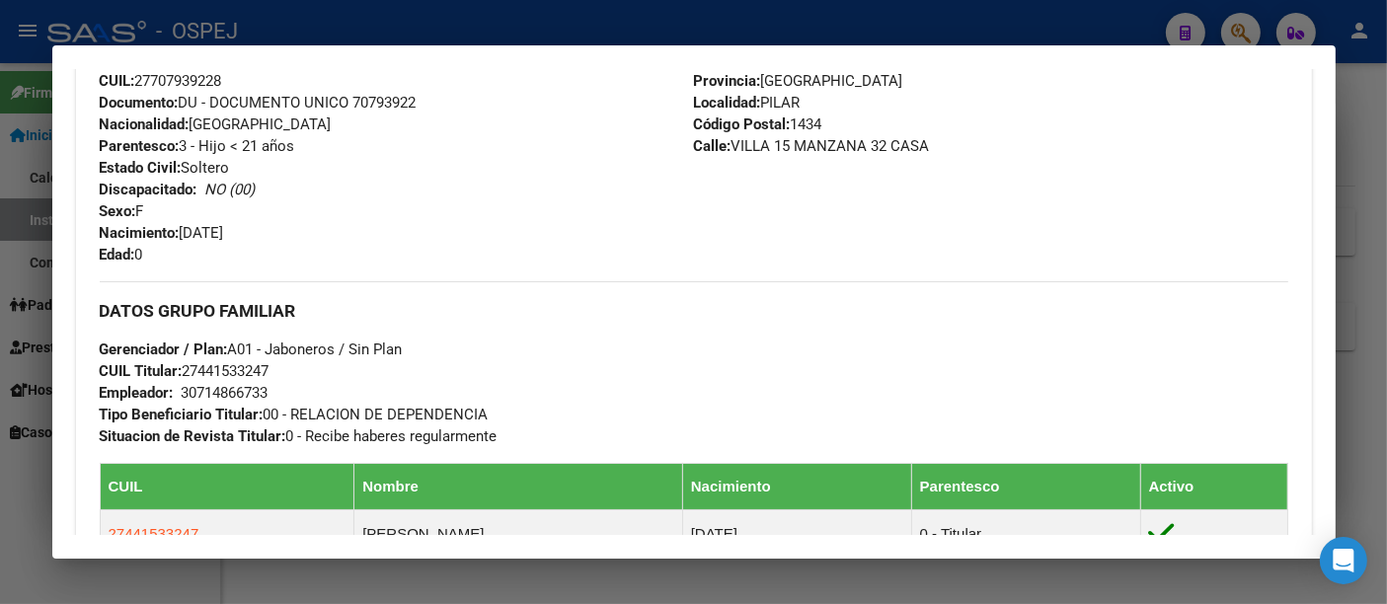
scroll to position [987, 0]
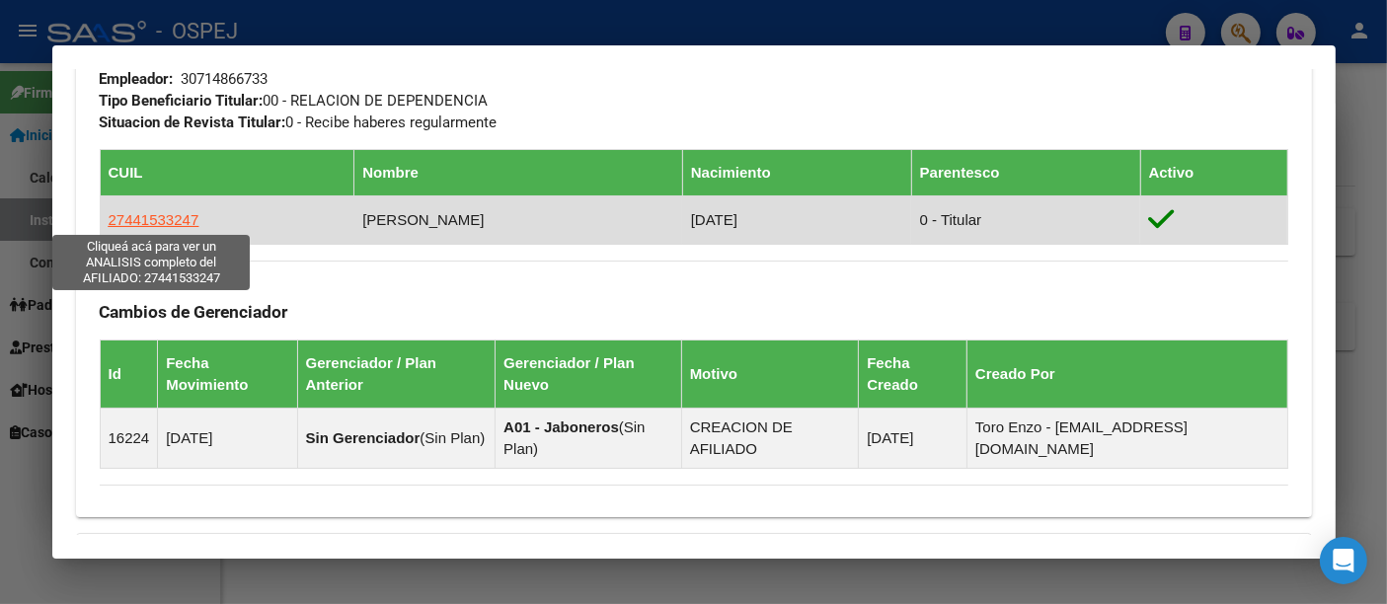
click at [145, 218] on span "27441533247" at bounding box center [154, 219] width 91 height 17
type textarea "27441533247"
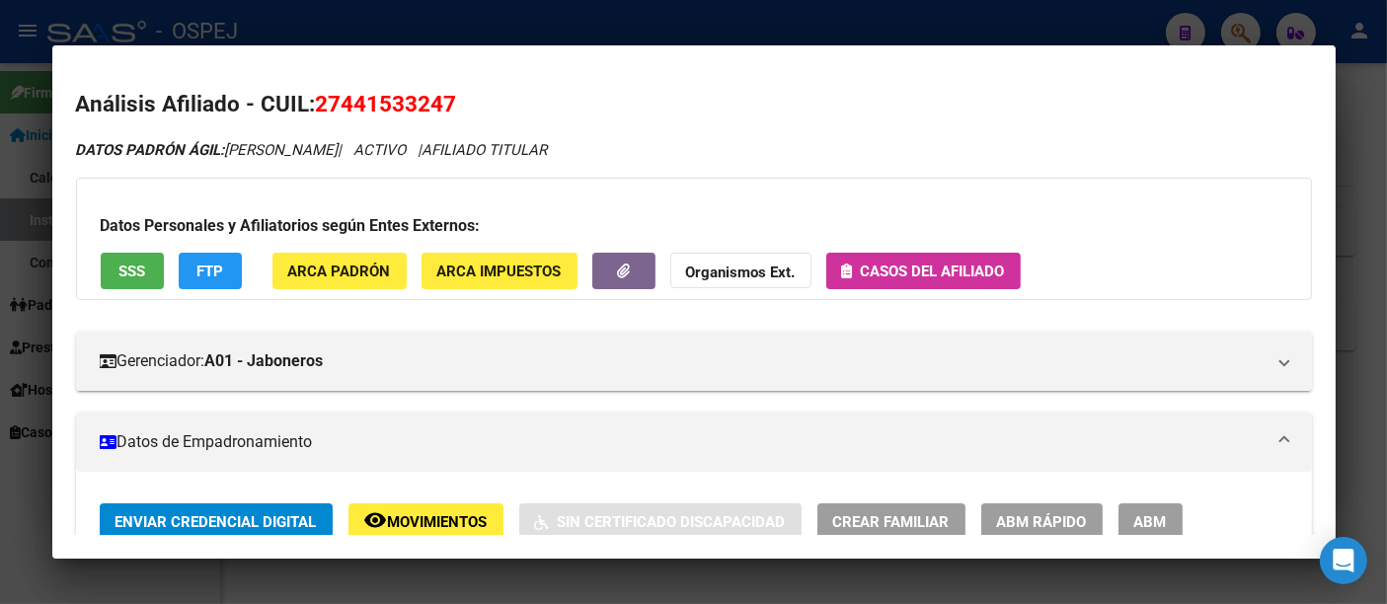
click at [881, 264] on span "Casos del afiliado" at bounding box center [933, 272] width 144 height 18
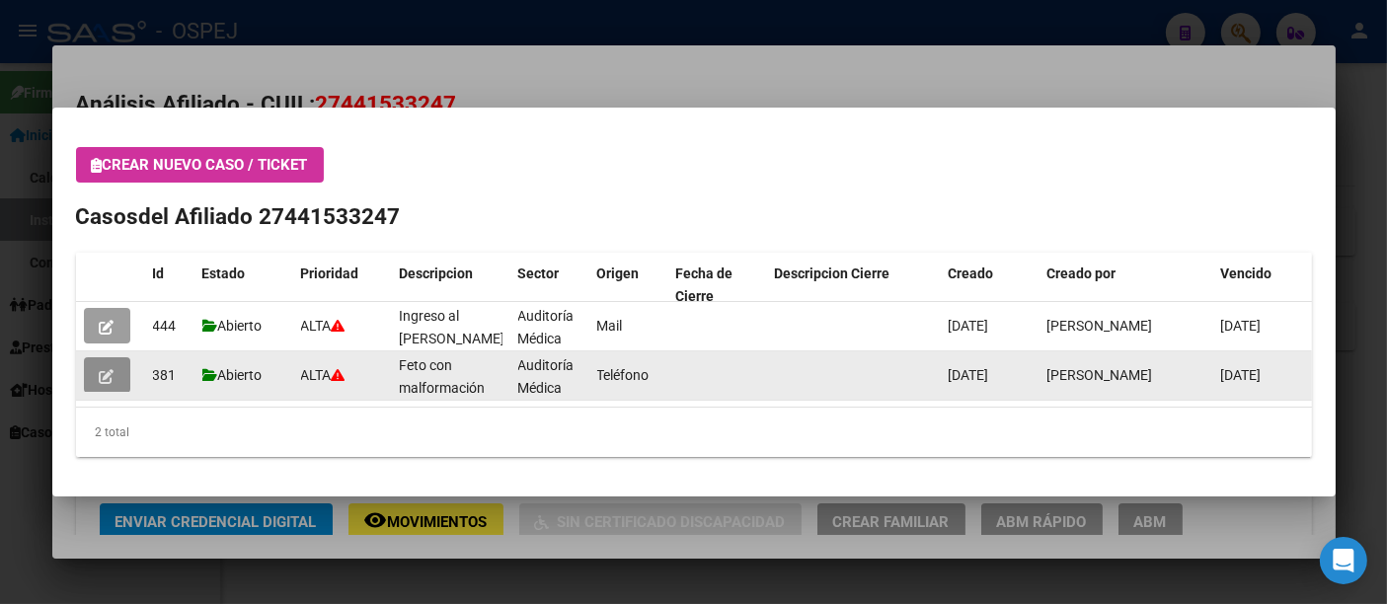
click at [99, 367] on button "button" at bounding box center [107, 375] width 46 height 36
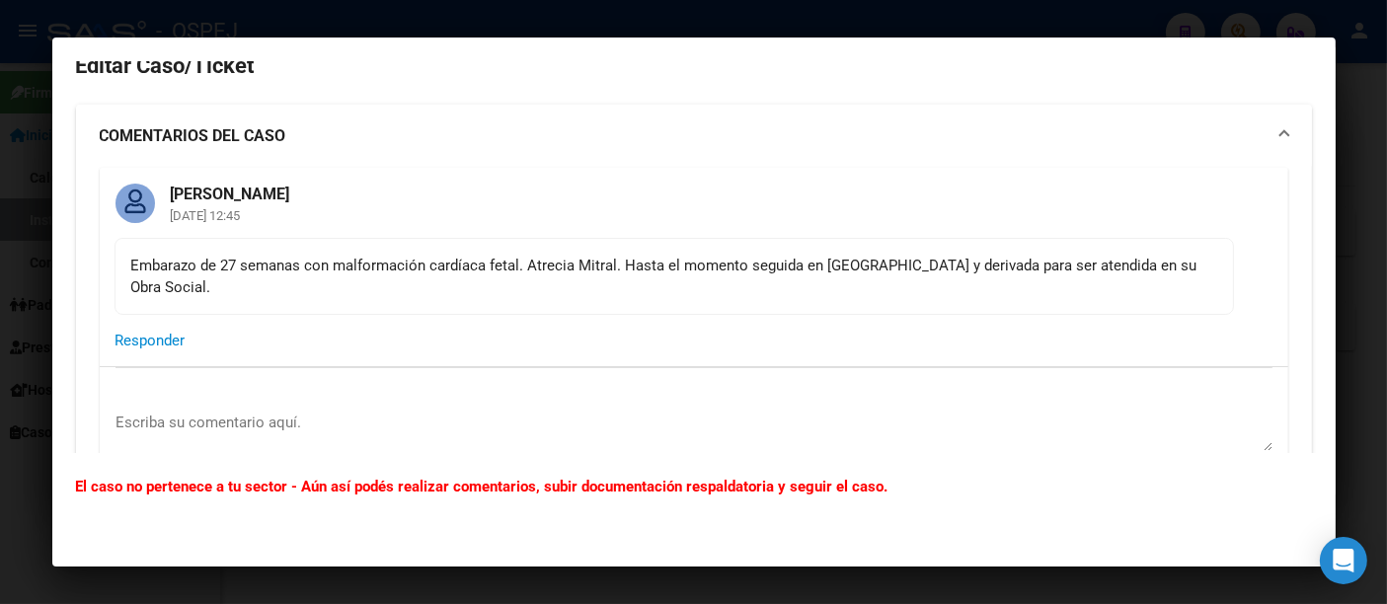
scroll to position [0, 0]
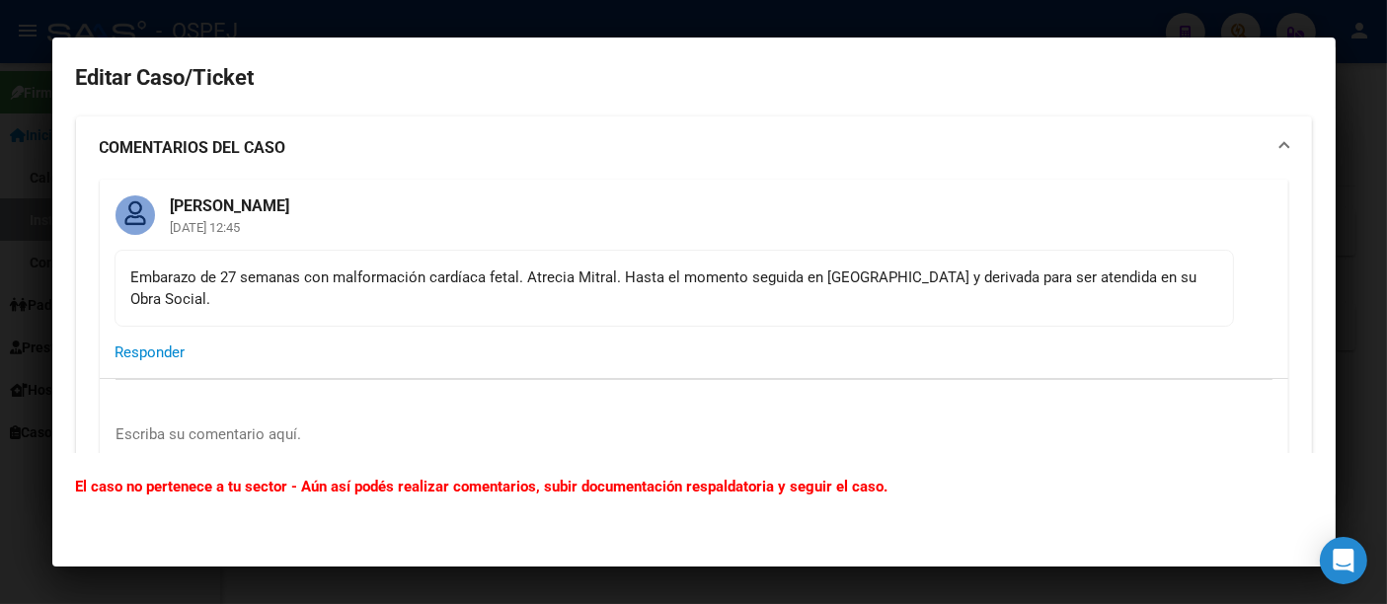
click at [716, 22] on div at bounding box center [693, 302] width 1387 height 604
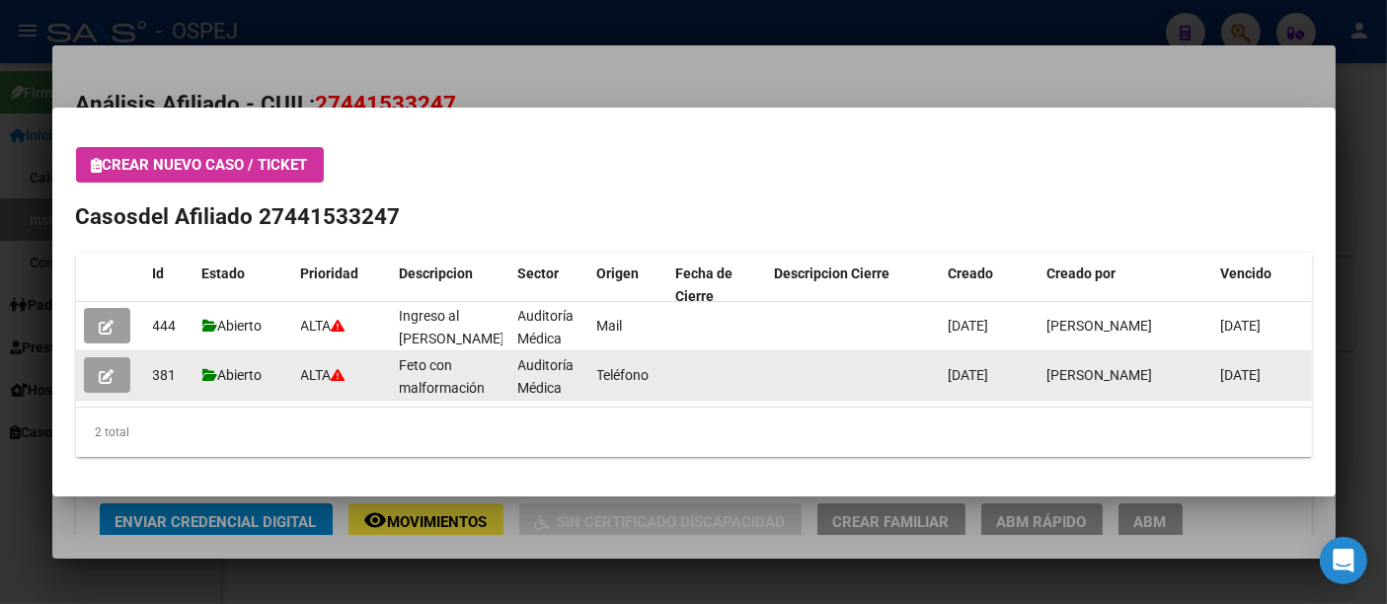
click at [101, 373] on icon "button" at bounding box center [107, 376] width 15 height 15
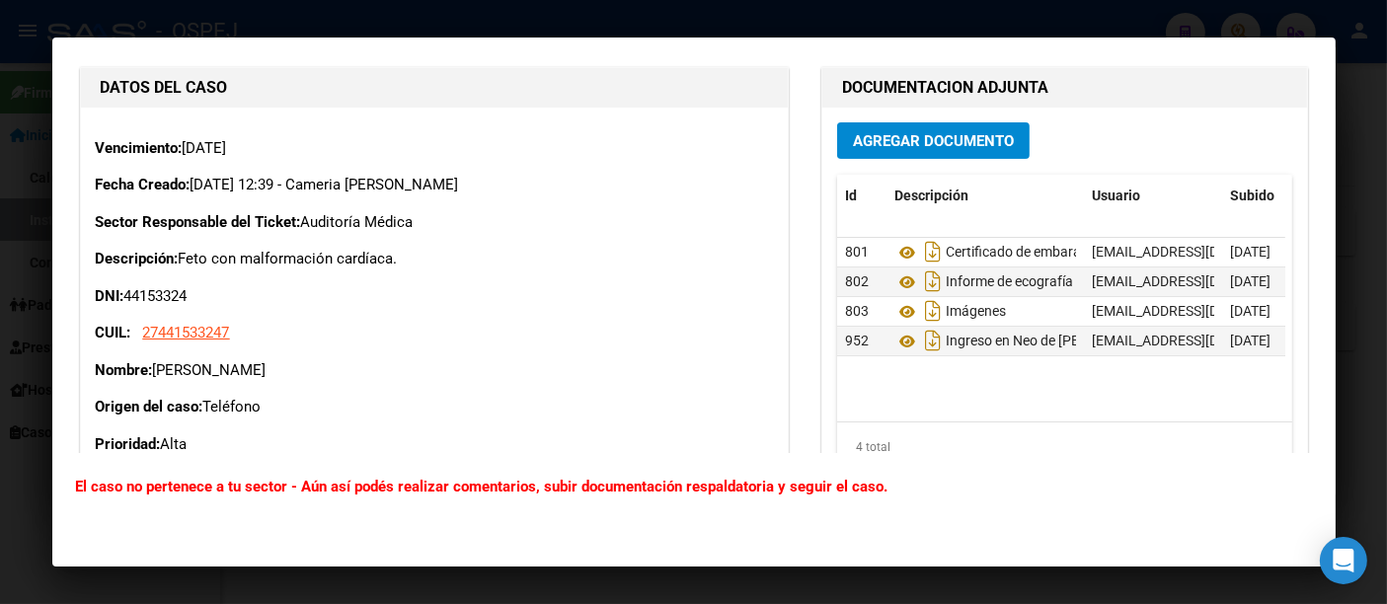
scroll to position [645, 0]
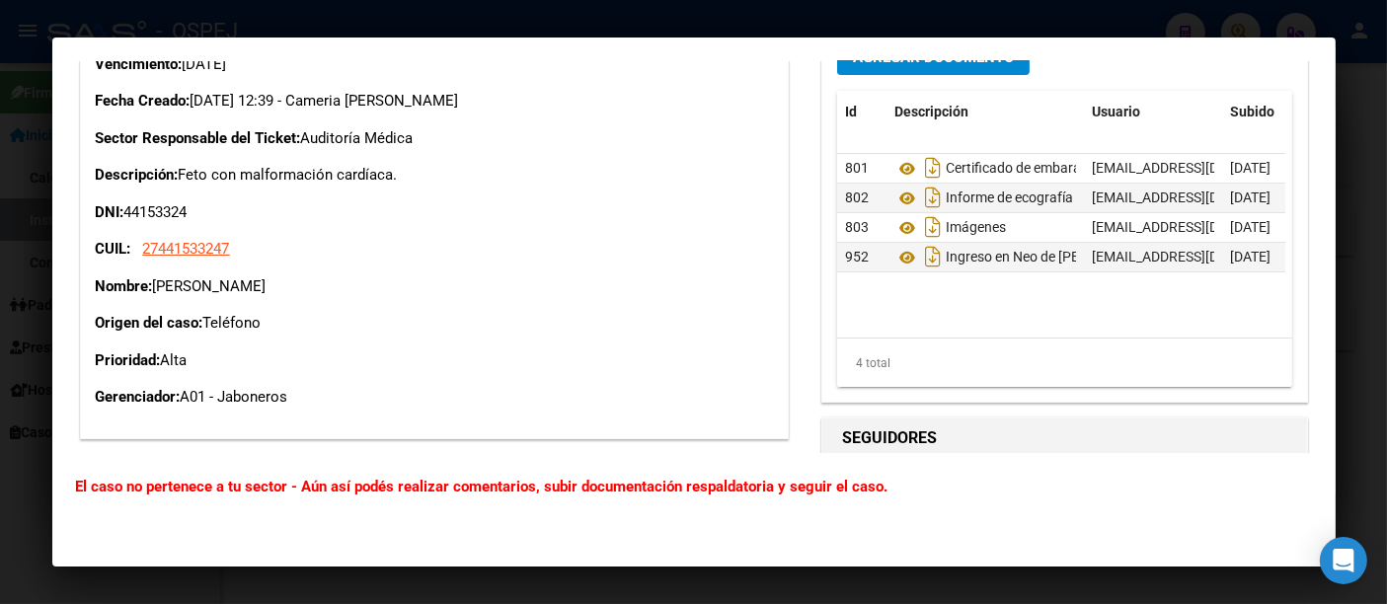
click at [564, 24] on div at bounding box center [693, 302] width 1387 height 604
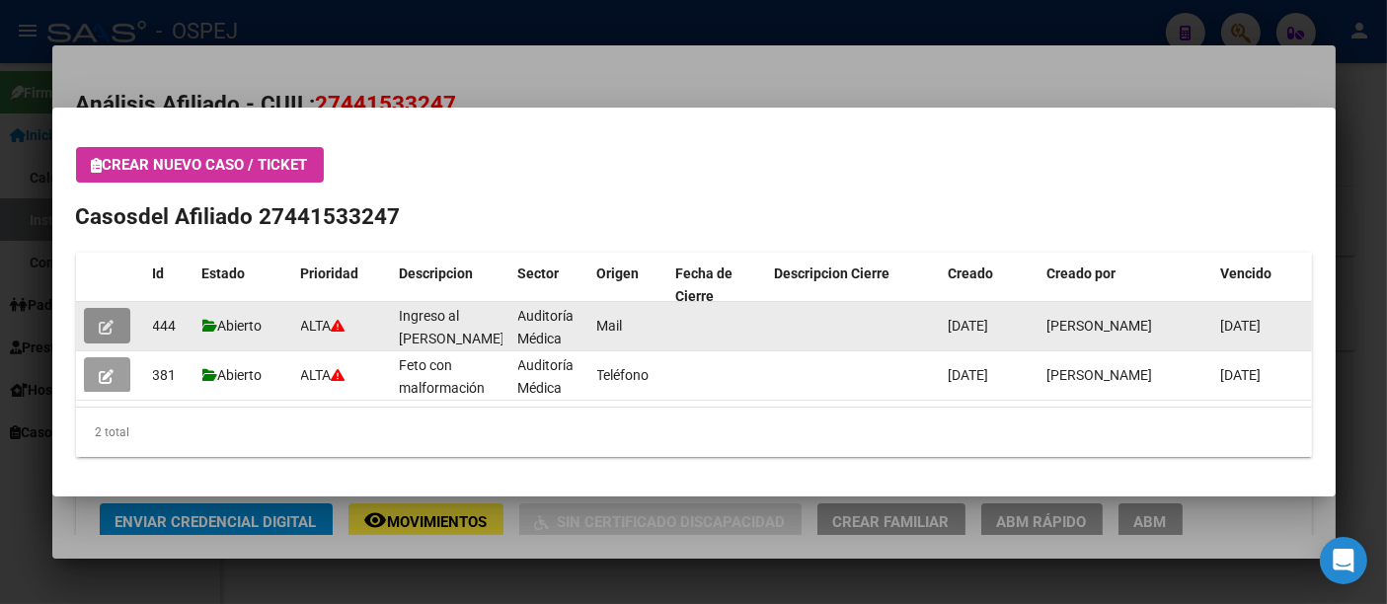
click at [100, 323] on icon "button" at bounding box center [107, 327] width 15 height 15
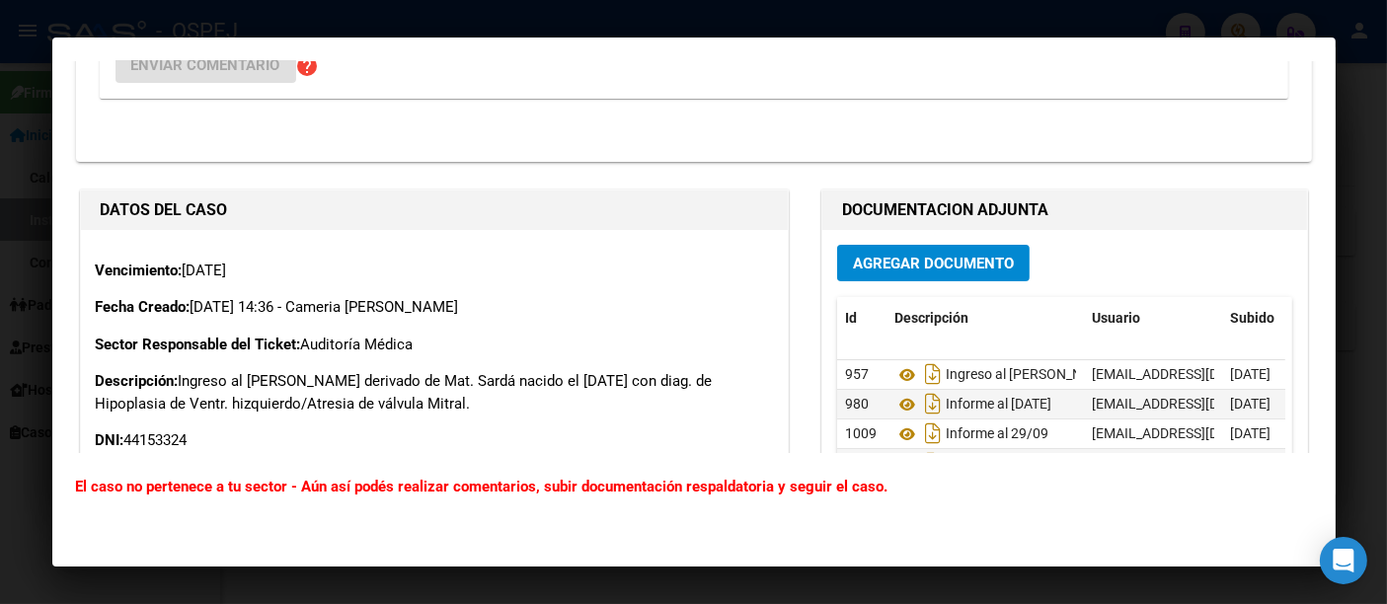
scroll to position [548, 0]
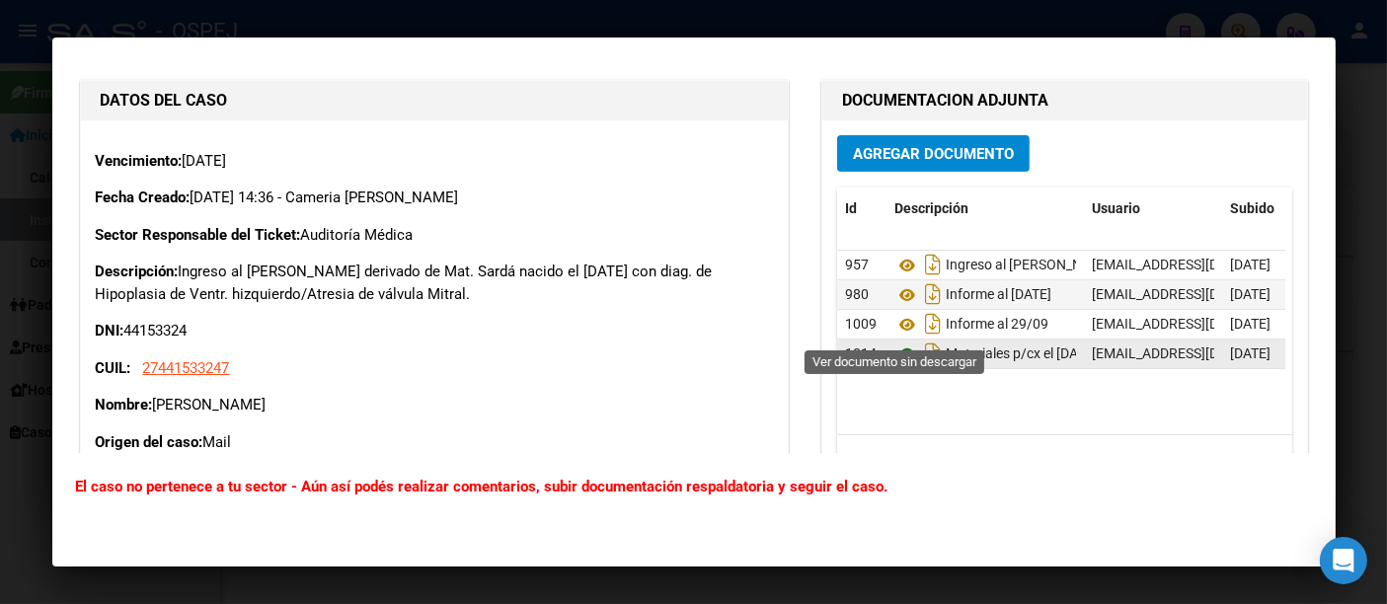
click at [895, 343] on icon at bounding box center [908, 355] width 26 height 24
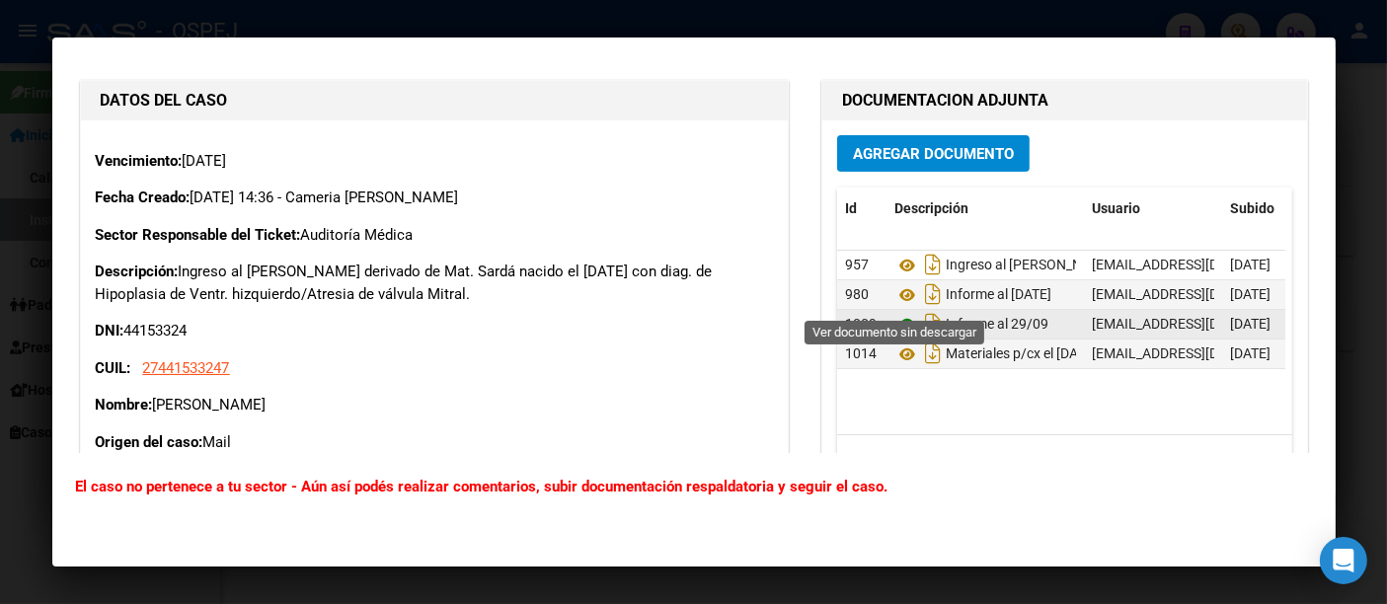
click at [897, 313] on icon at bounding box center [908, 325] width 26 height 24
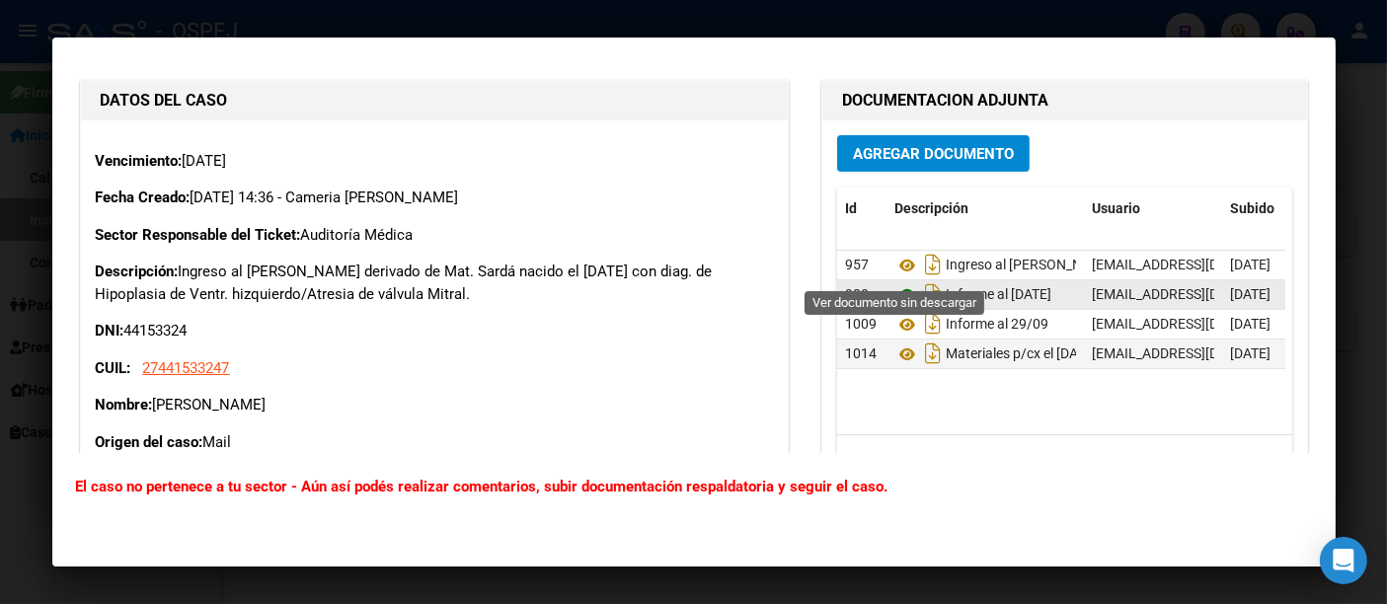
click at [895, 283] on icon at bounding box center [908, 295] width 26 height 24
click at [798, 15] on div at bounding box center [693, 302] width 1387 height 604
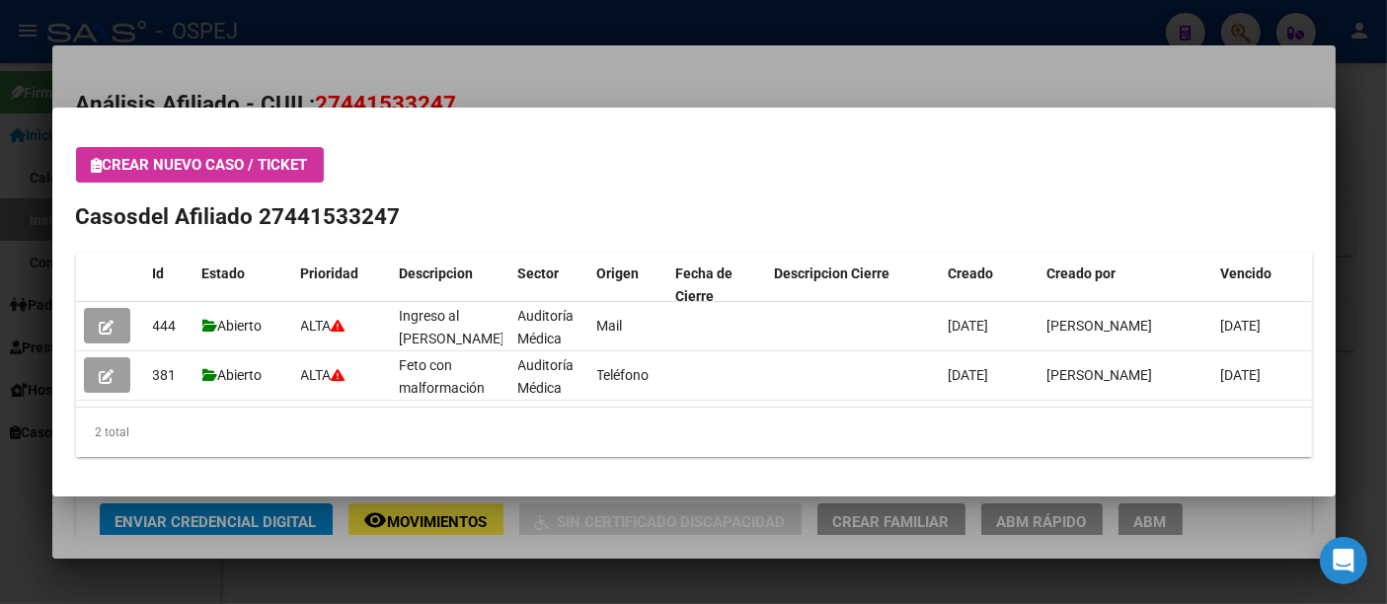
click at [587, 28] on div at bounding box center [693, 302] width 1387 height 604
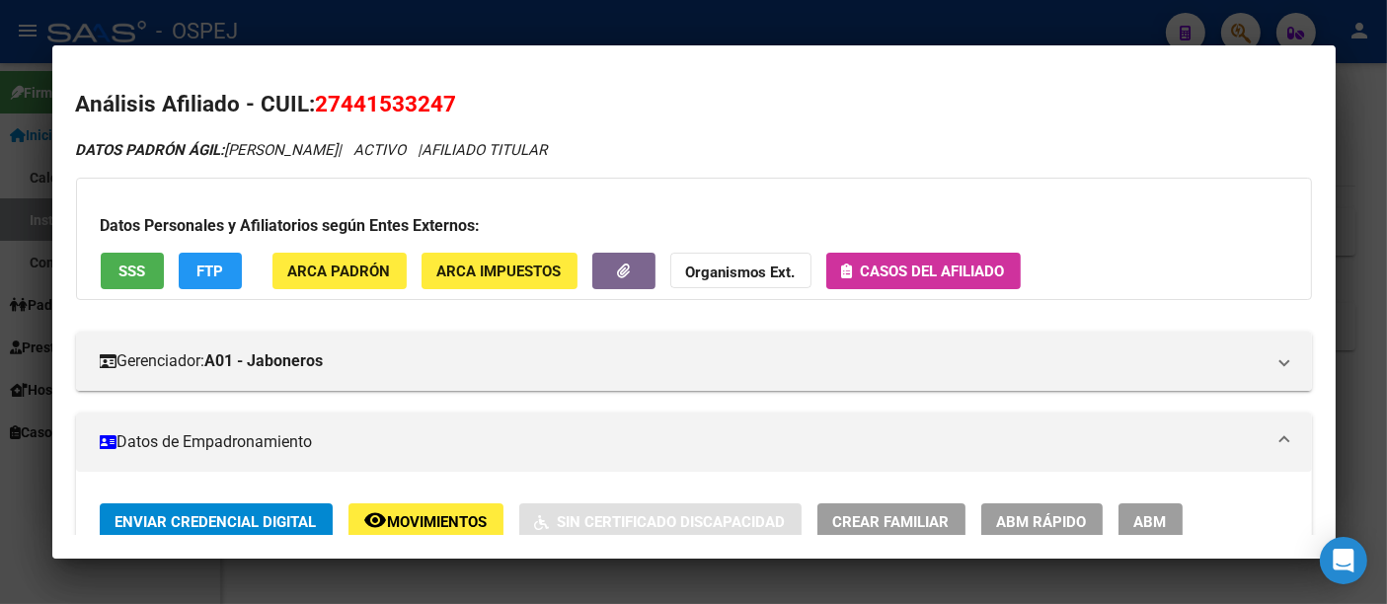
click at [587, 19] on div at bounding box center [693, 302] width 1387 height 604
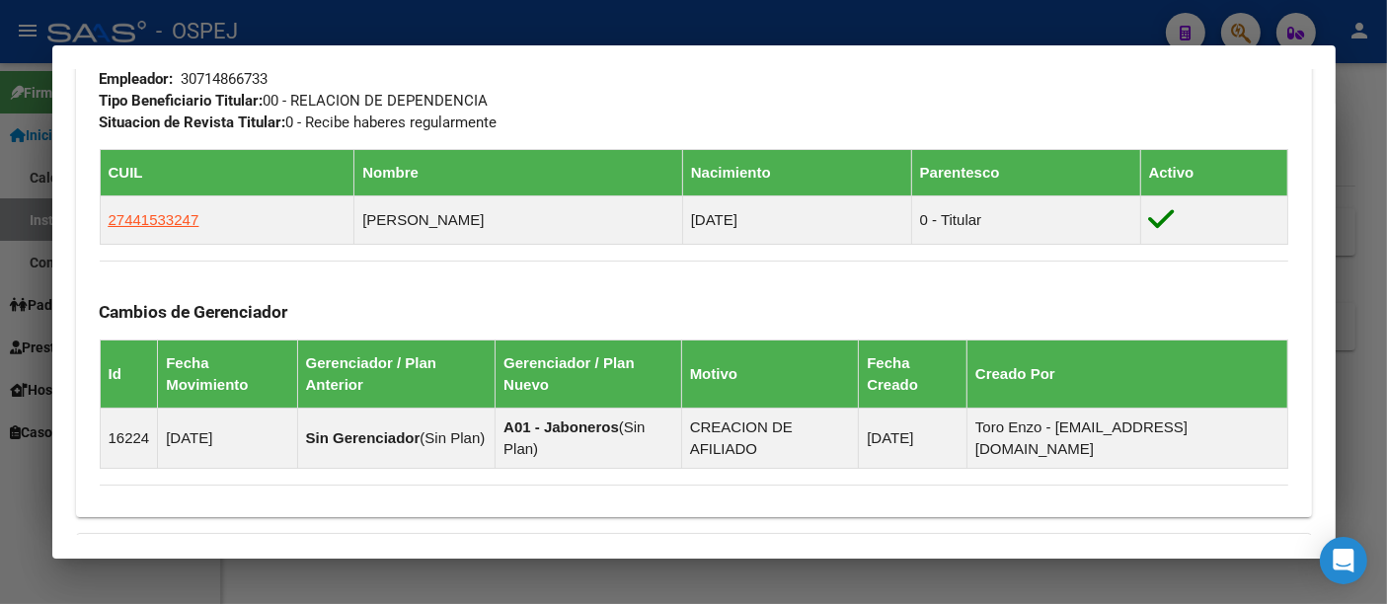
click at [562, 15] on div at bounding box center [693, 302] width 1387 height 604
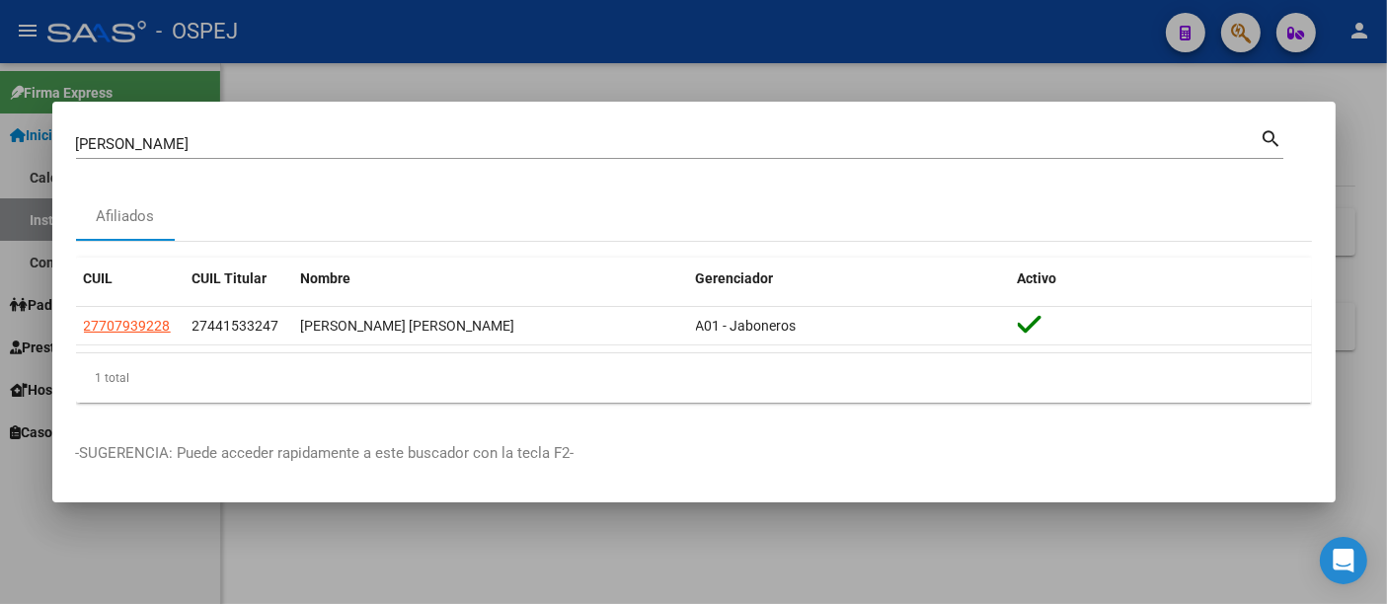
click at [434, 141] on input "SILVERO MAZA" at bounding box center [668, 144] width 1185 height 18
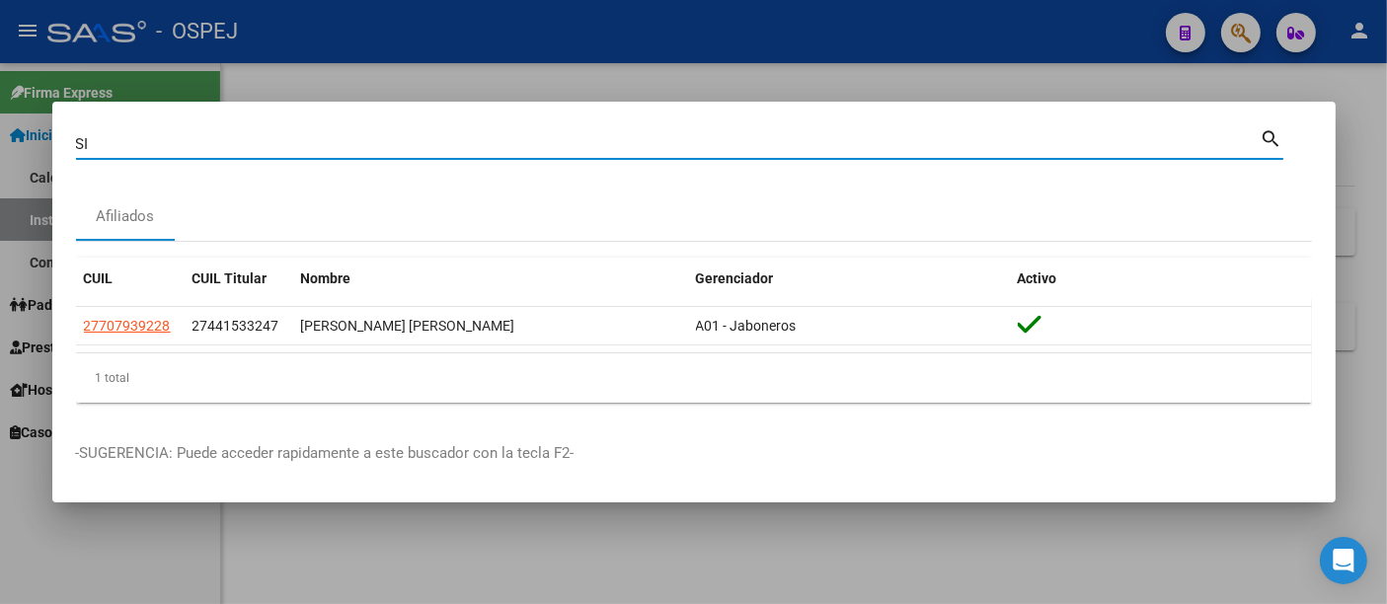
type input "S"
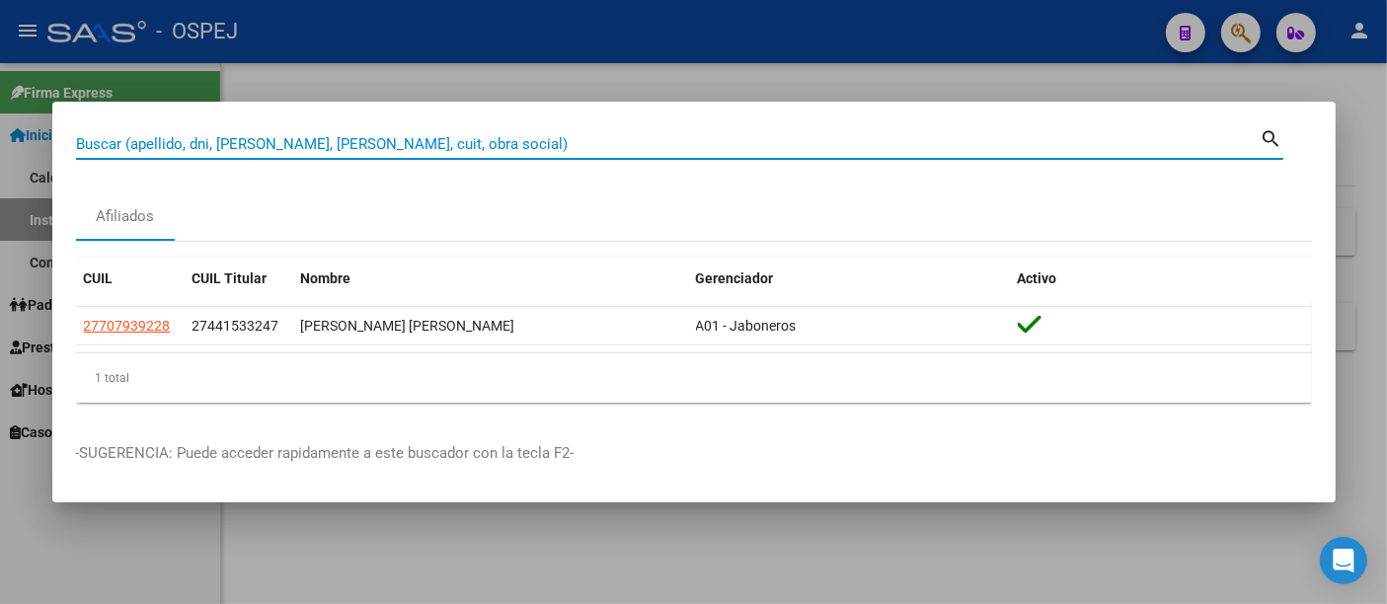
paste input "20-121018498"
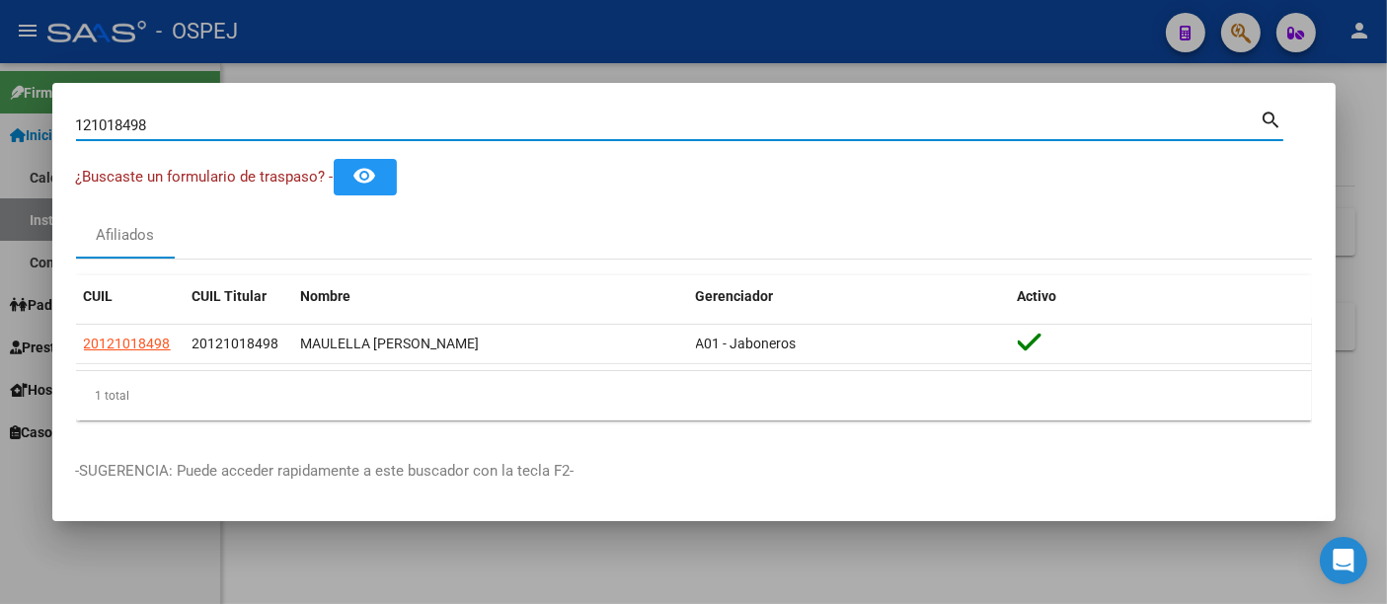
click at [195, 123] on input "121018498" at bounding box center [668, 126] width 1185 height 18
type input "1"
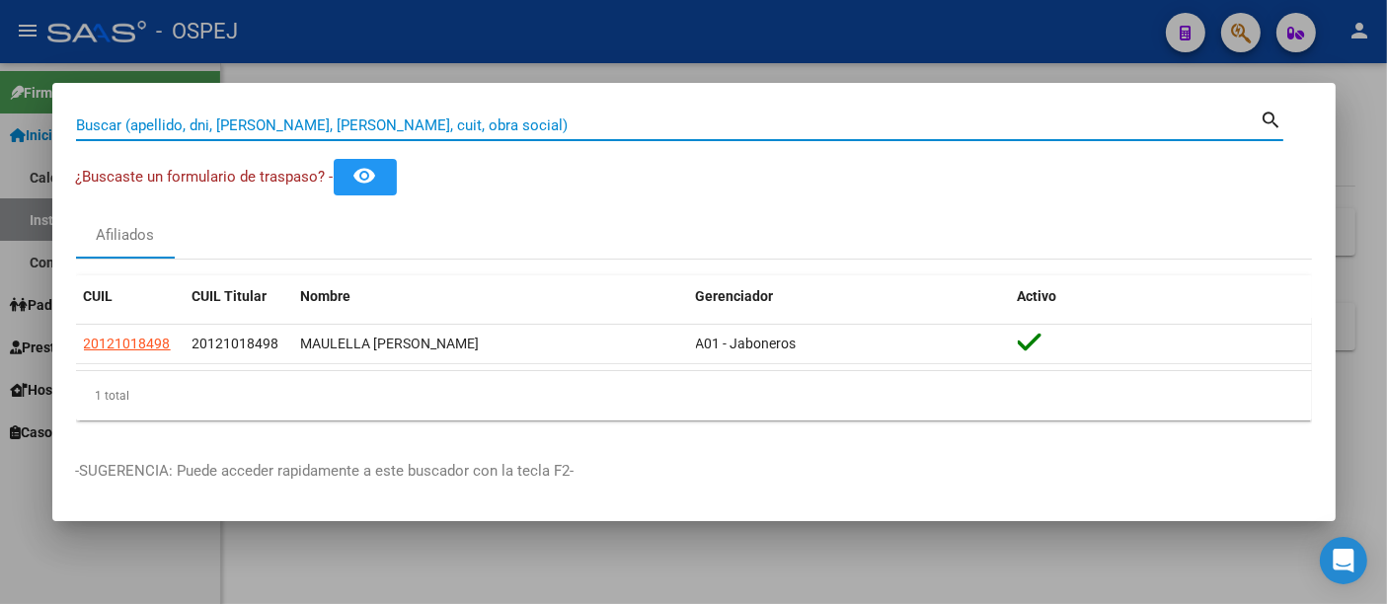
paste input "20343062568"
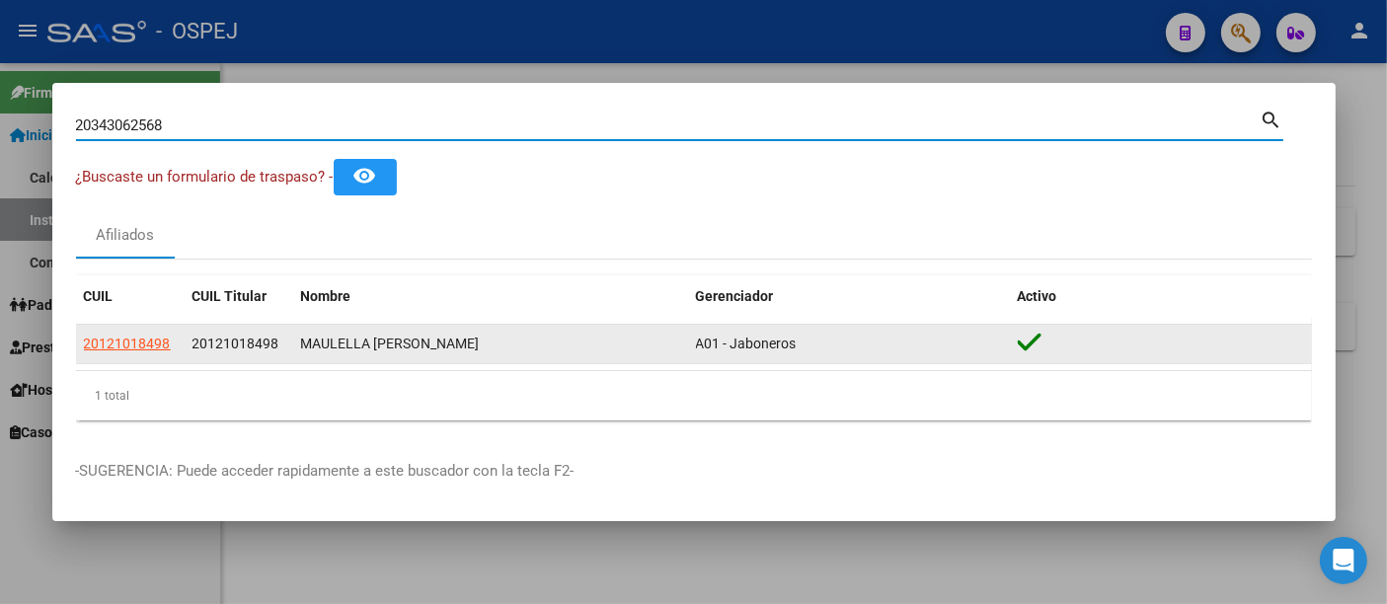
type input "20343062568"
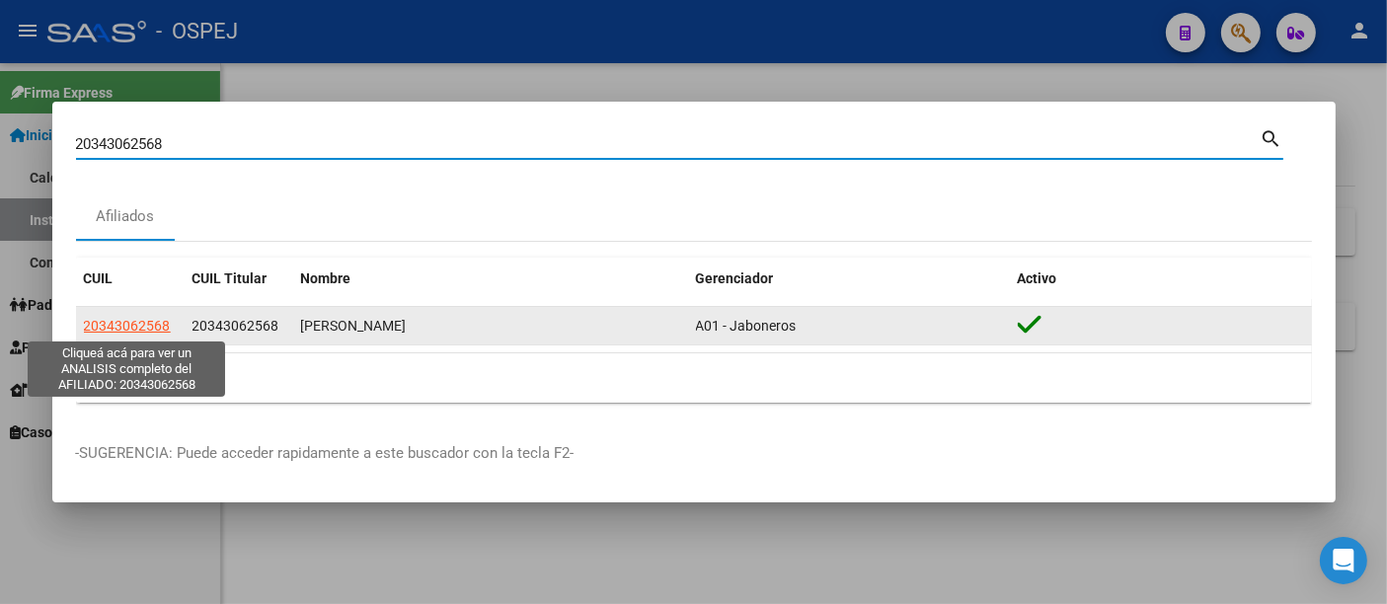
click at [140, 330] on span "20343062568" at bounding box center [127, 326] width 87 height 16
type textarea "20343062568"
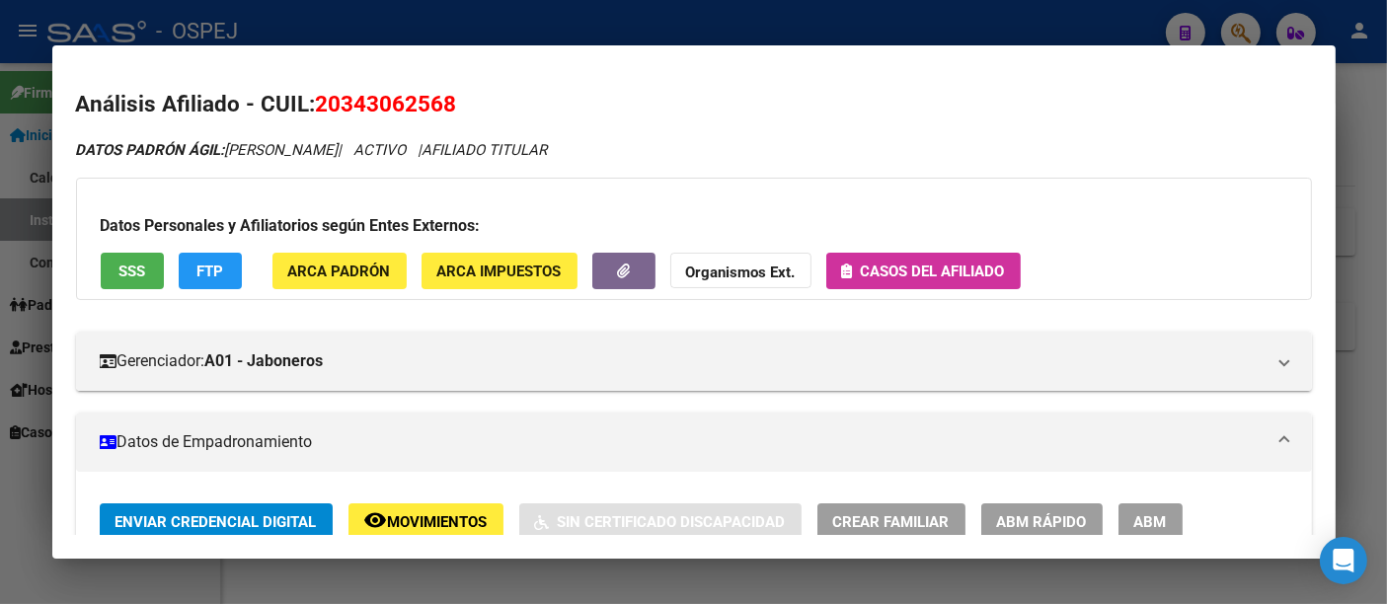
click at [953, 269] on span "Casos del afiliado" at bounding box center [933, 272] width 144 height 18
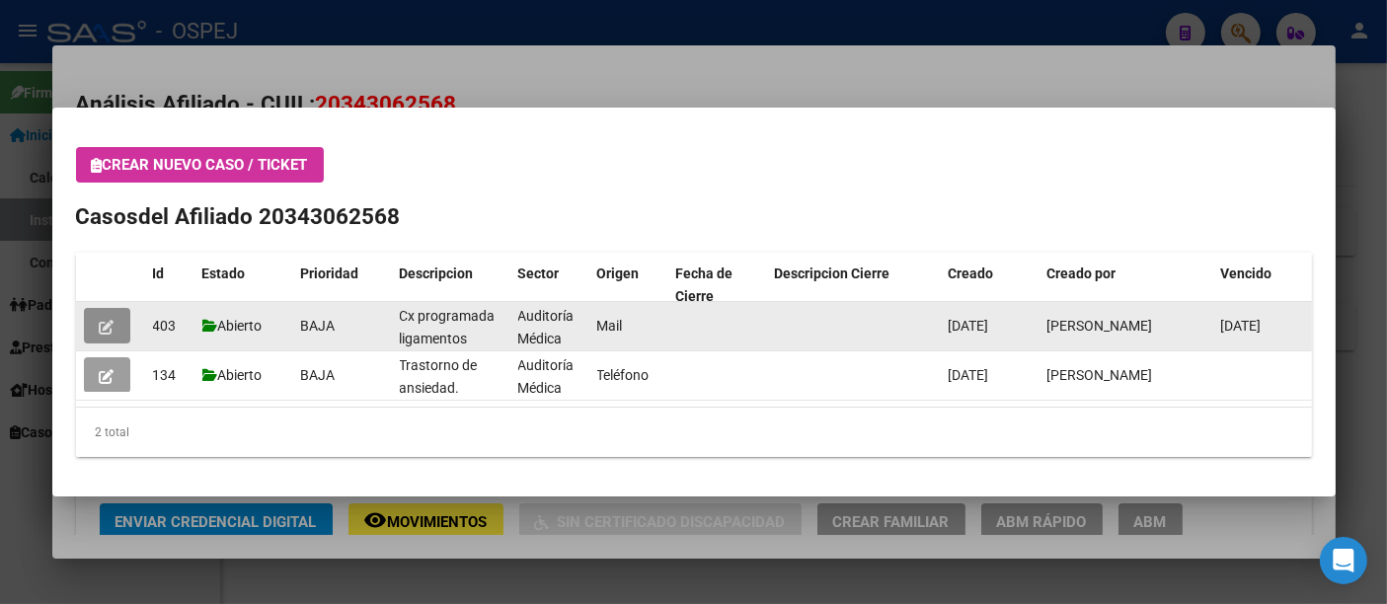
click at [110, 326] on icon "button" at bounding box center [107, 327] width 15 height 15
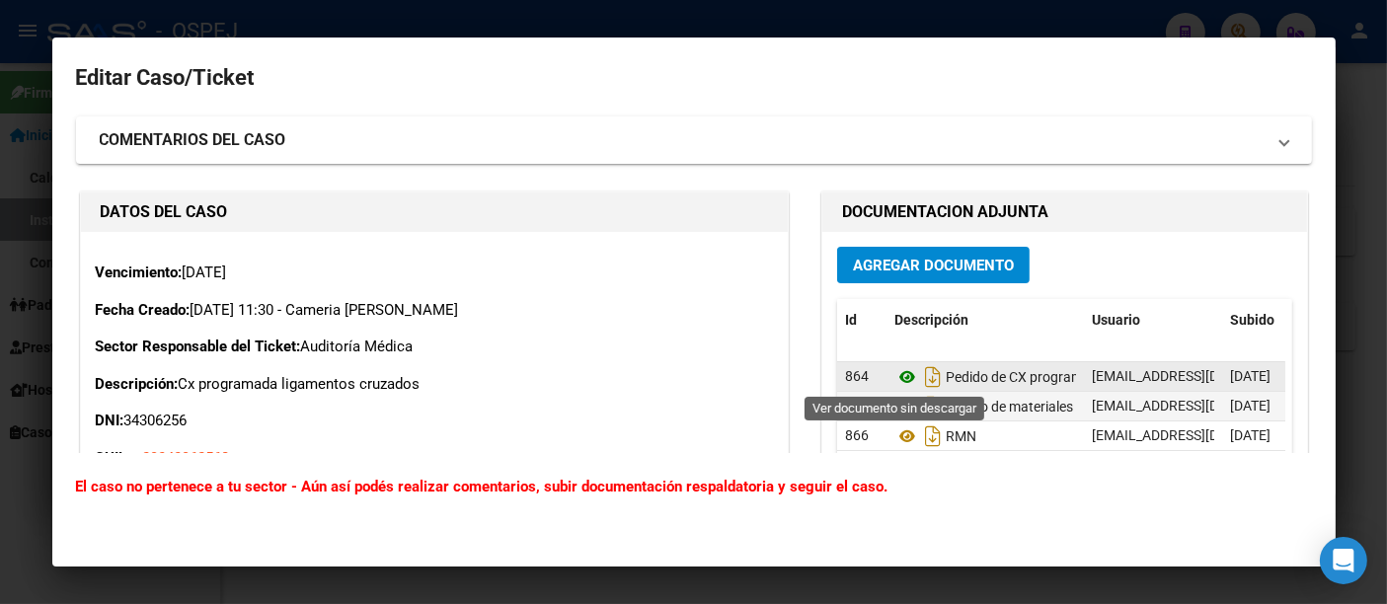
click at [895, 372] on icon at bounding box center [908, 377] width 26 height 24
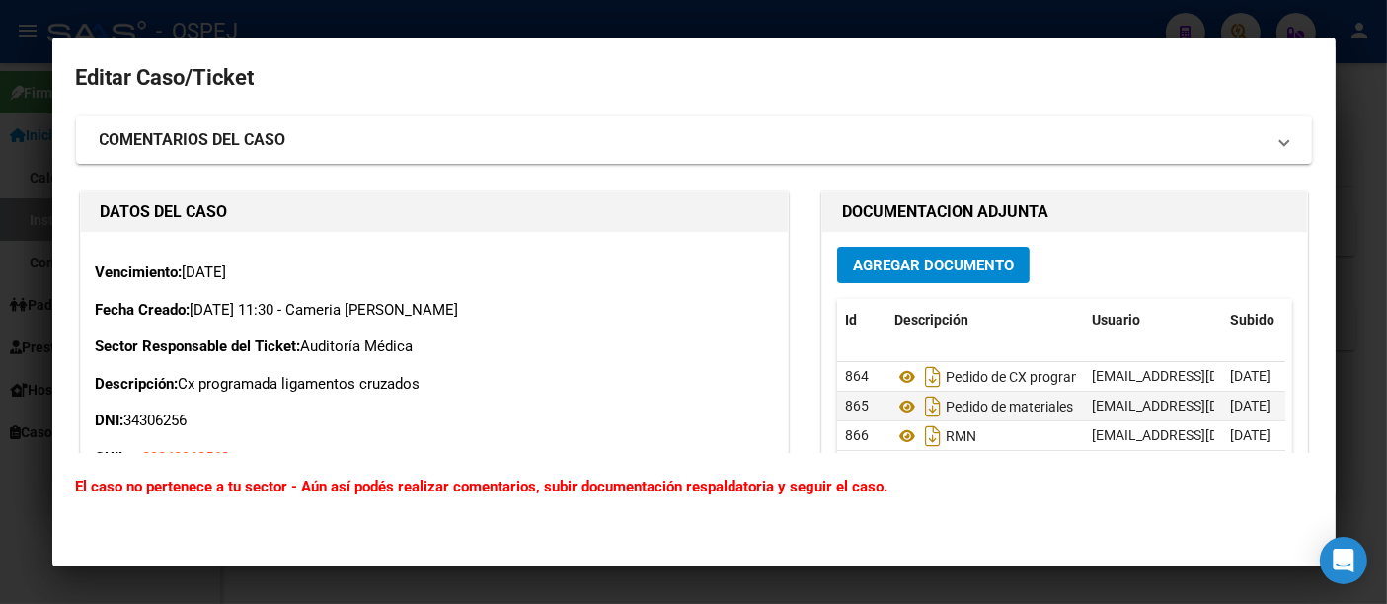
click at [880, 258] on span "Agregar Documento" at bounding box center [933, 266] width 161 height 18
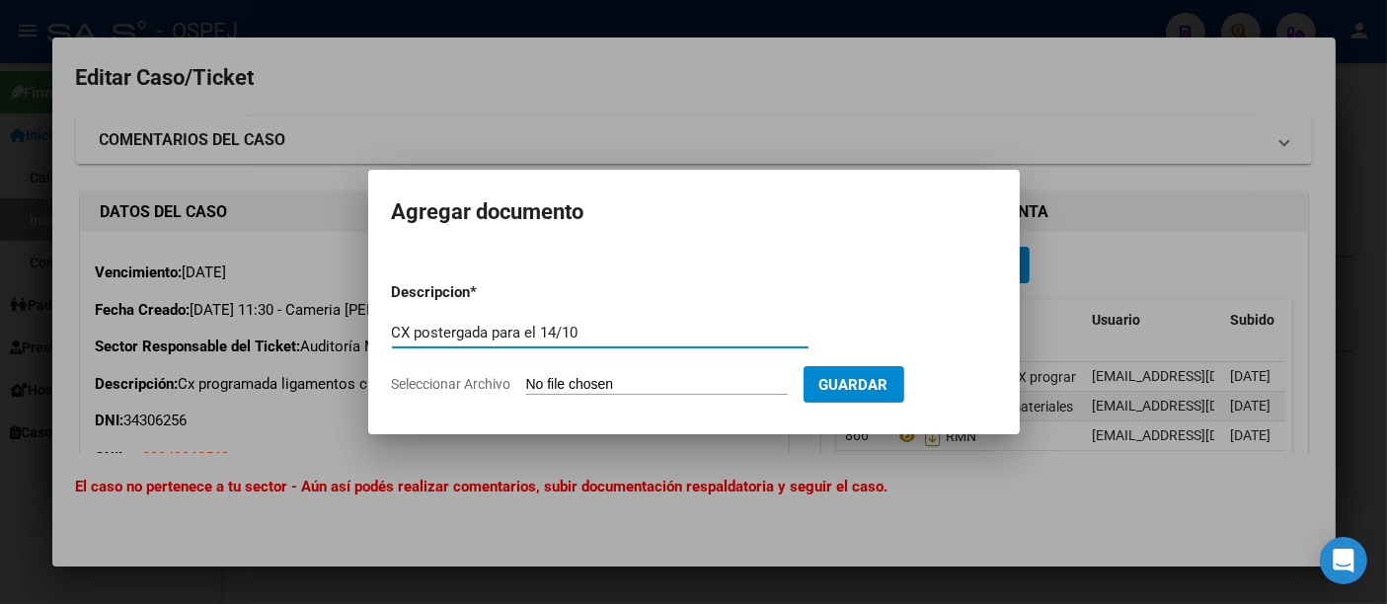
type input "CX postergada para el 14/10"
click at [654, 383] on input "Seleccionar Archivo" at bounding box center [657, 385] width 262 height 19
type input "C:\fakepath\Nueva fecha.pdf"
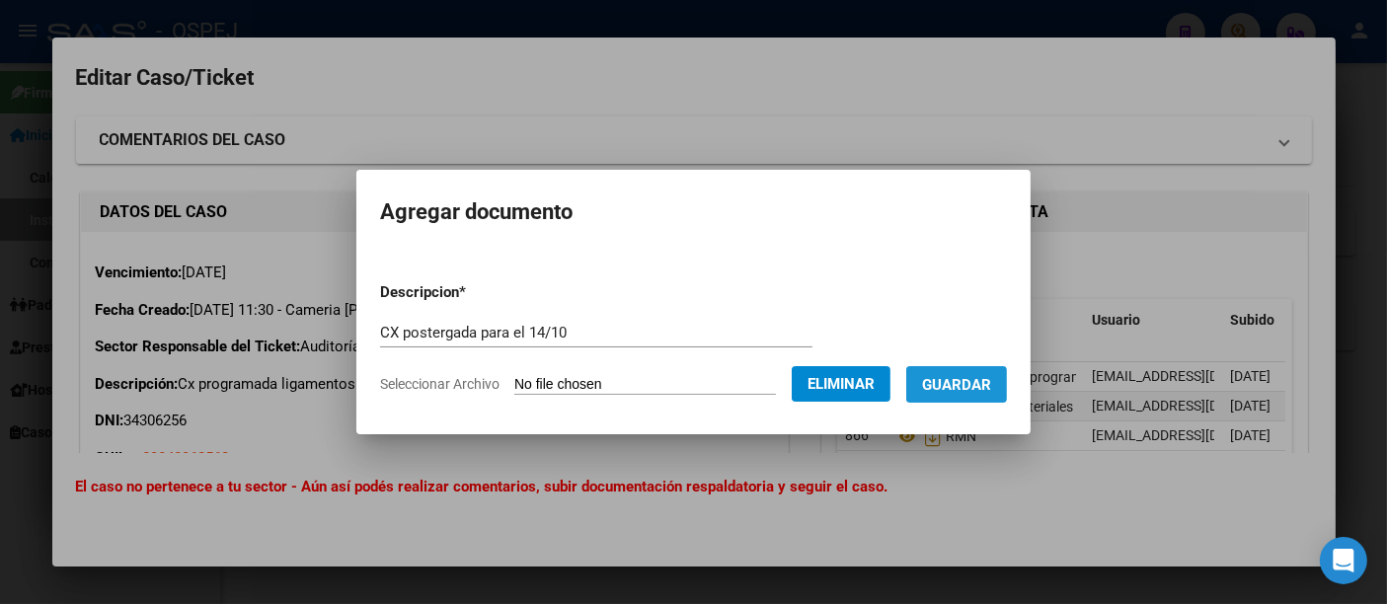
click at [987, 376] on span "Guardar" at bounding box center [956, 385] width 69 height 18
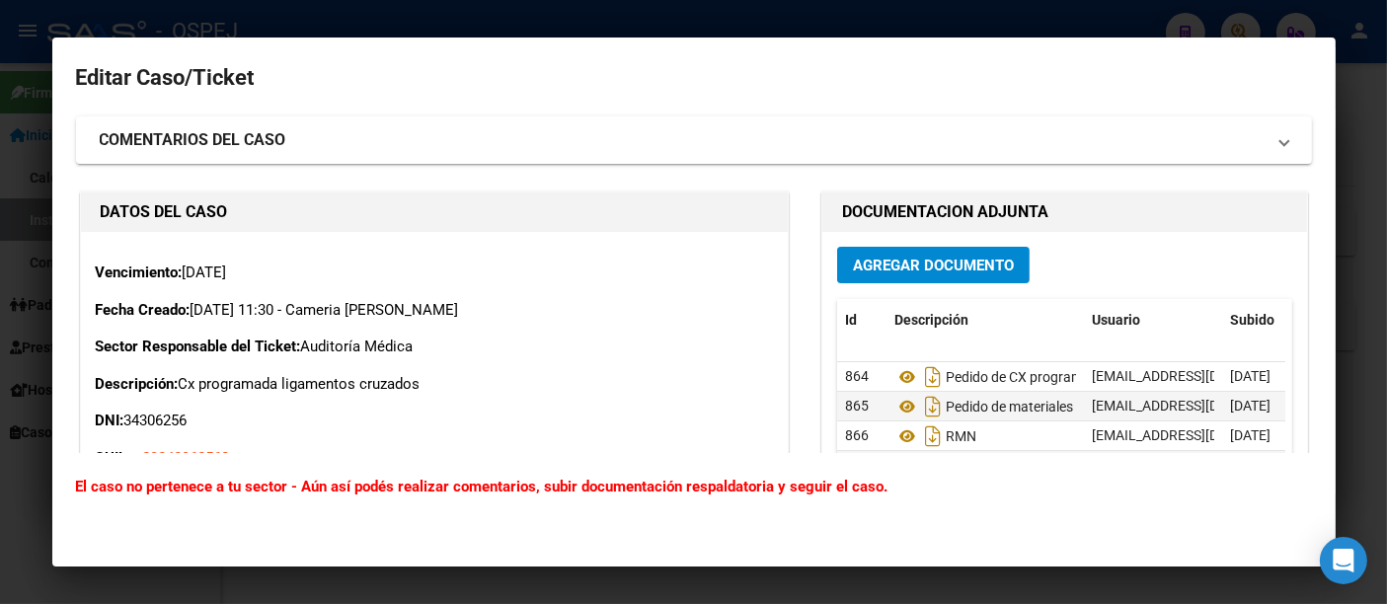
drag, startPoint x: 649, startPoint y: 13, endPoint x: 537, endPoint y: 125, distance: 158.5
click at [650, 13] on div at bounding box center [693, 302] width 1387 height 604
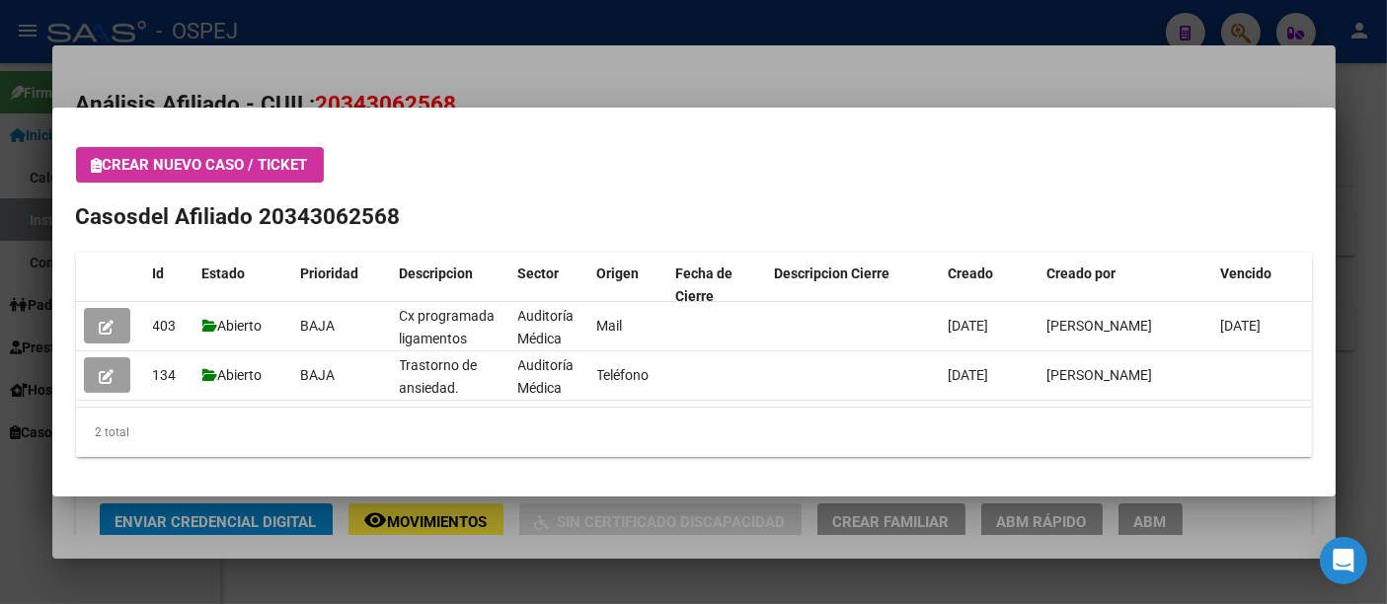
click at [533, 35] on div at bounding box center [693, 302] width 1387 height 604
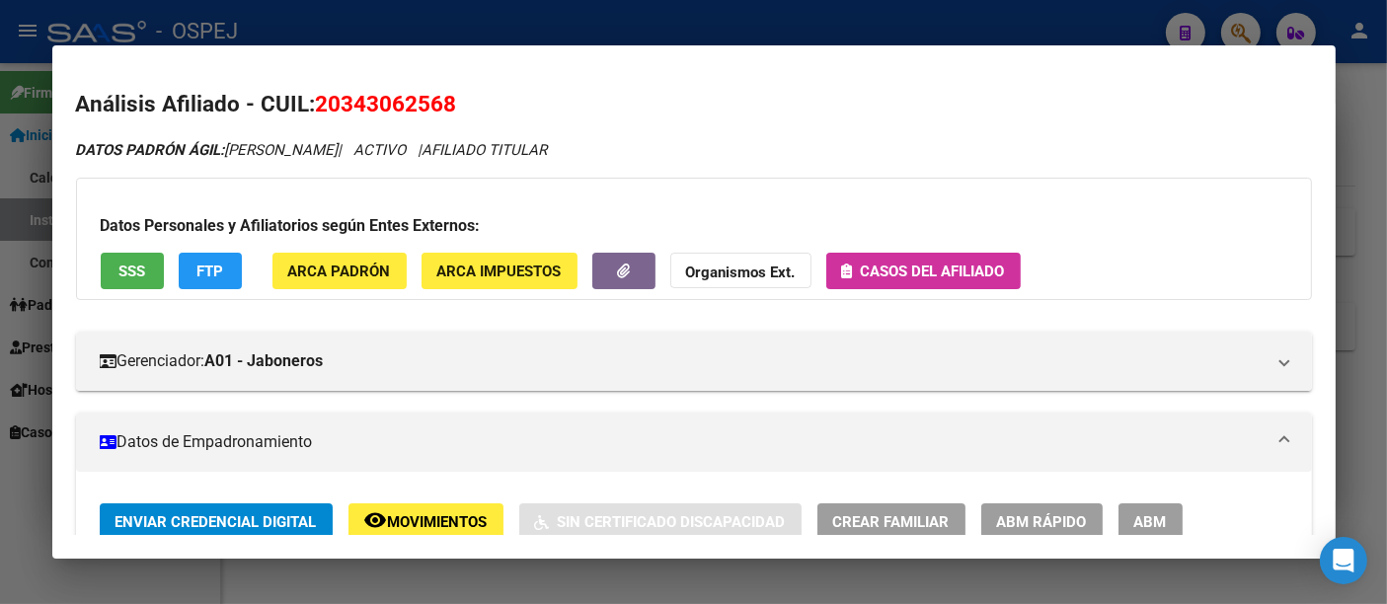
click at [505, 24] on div at bounding box center [693, 302] width 1387 height 604
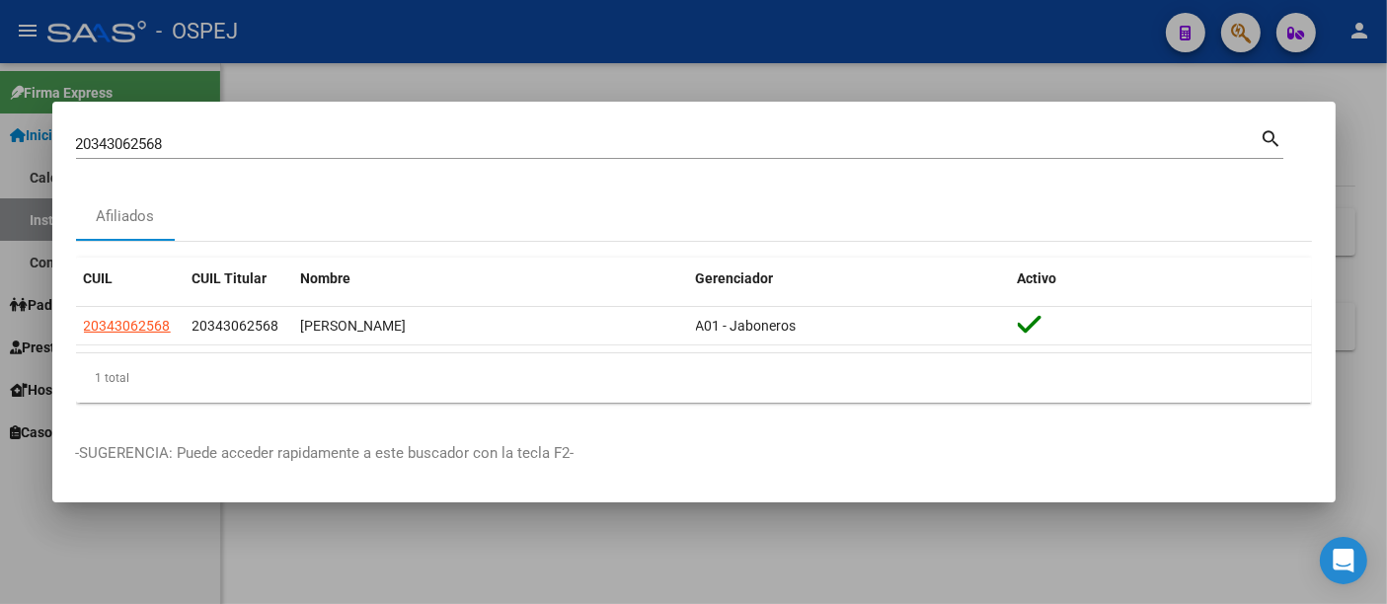
click at [383, 145] on input "20343062568" at bounding box center [668, 144] width 1185 height 18
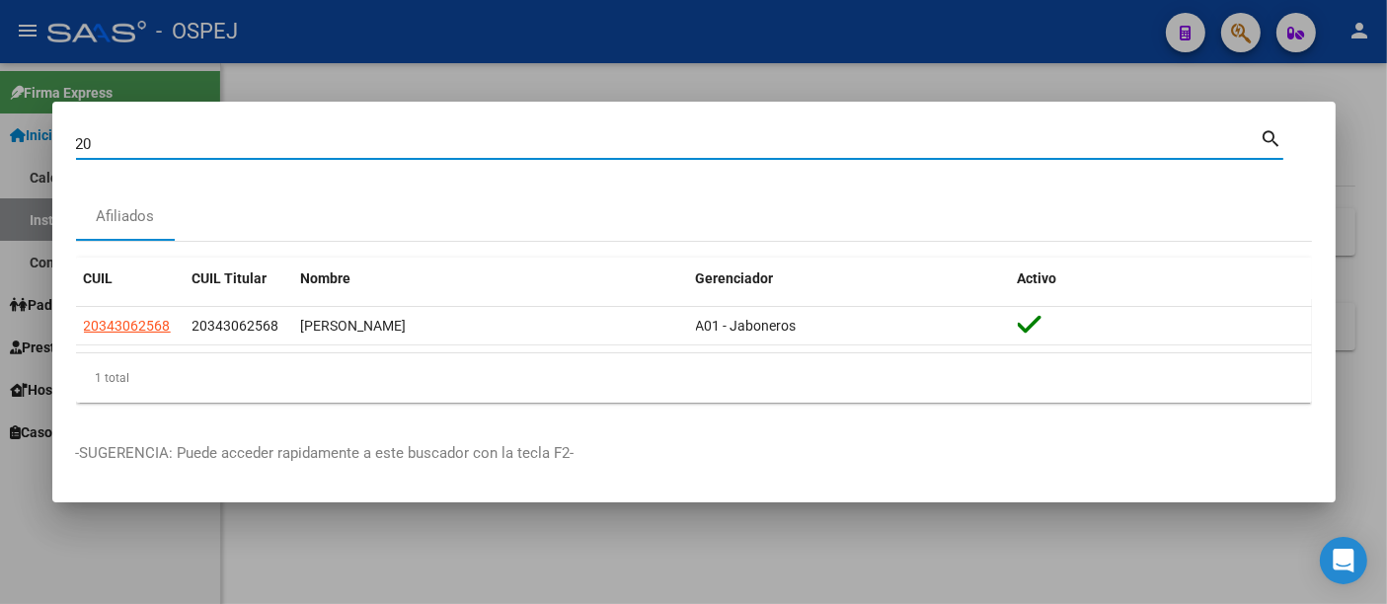
type input "2"
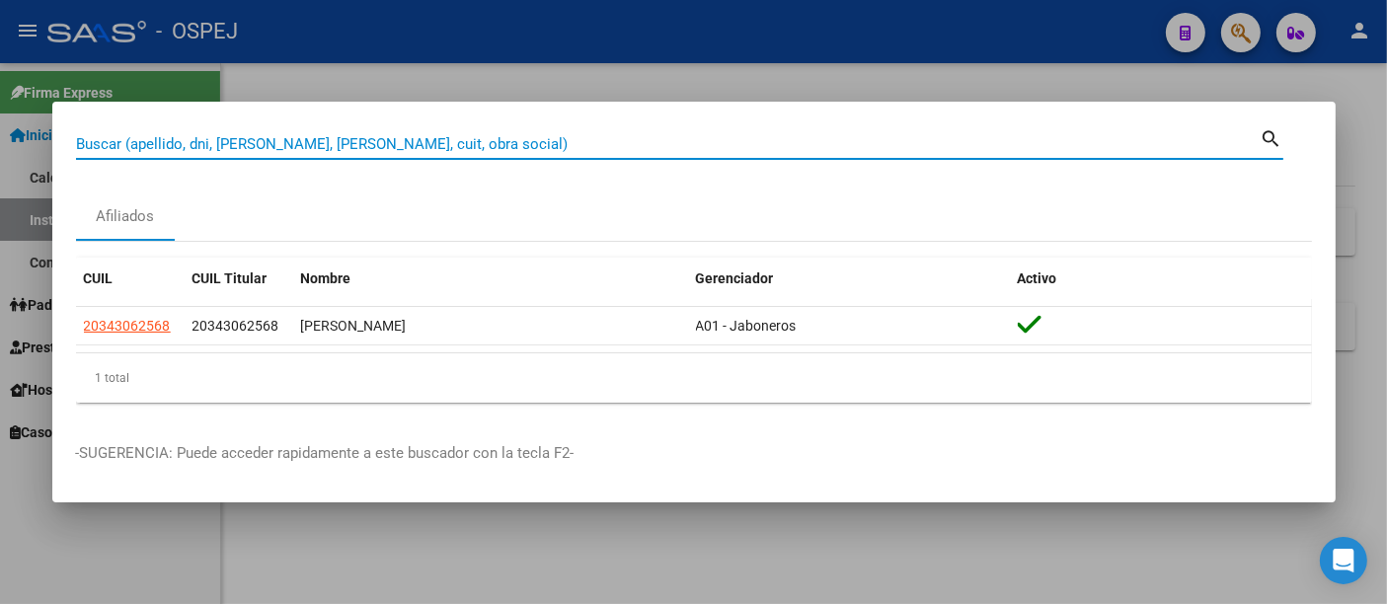
paste input "27341796038"
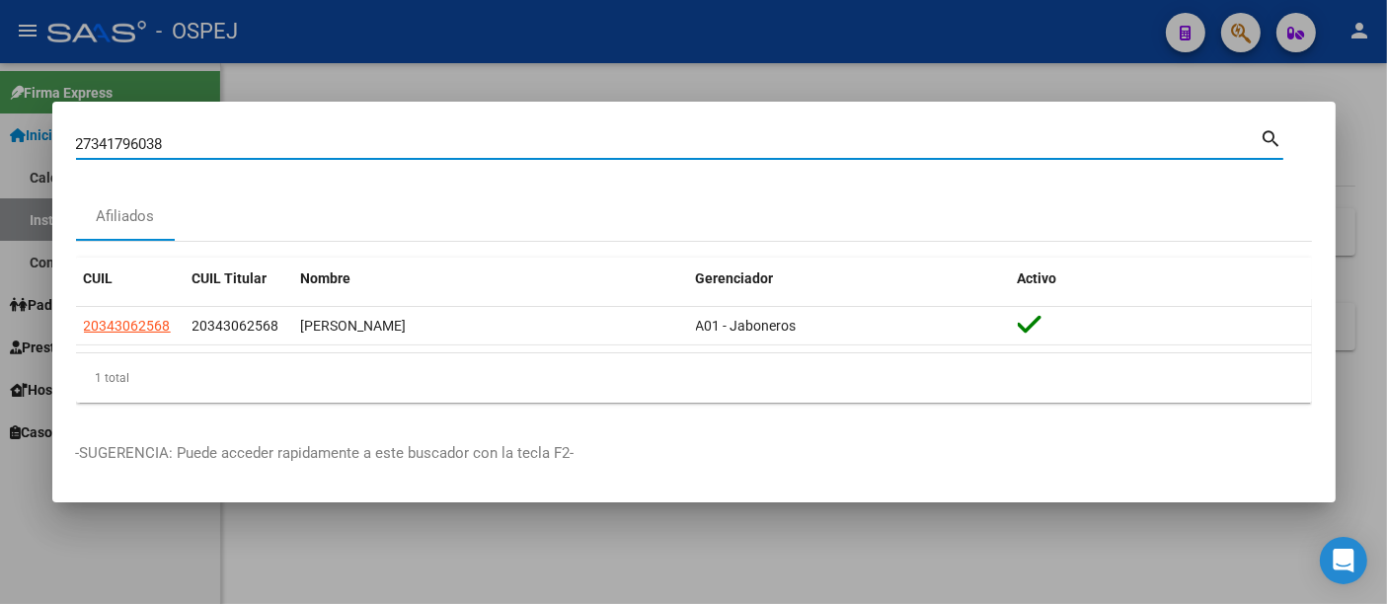
type input "27341796038"
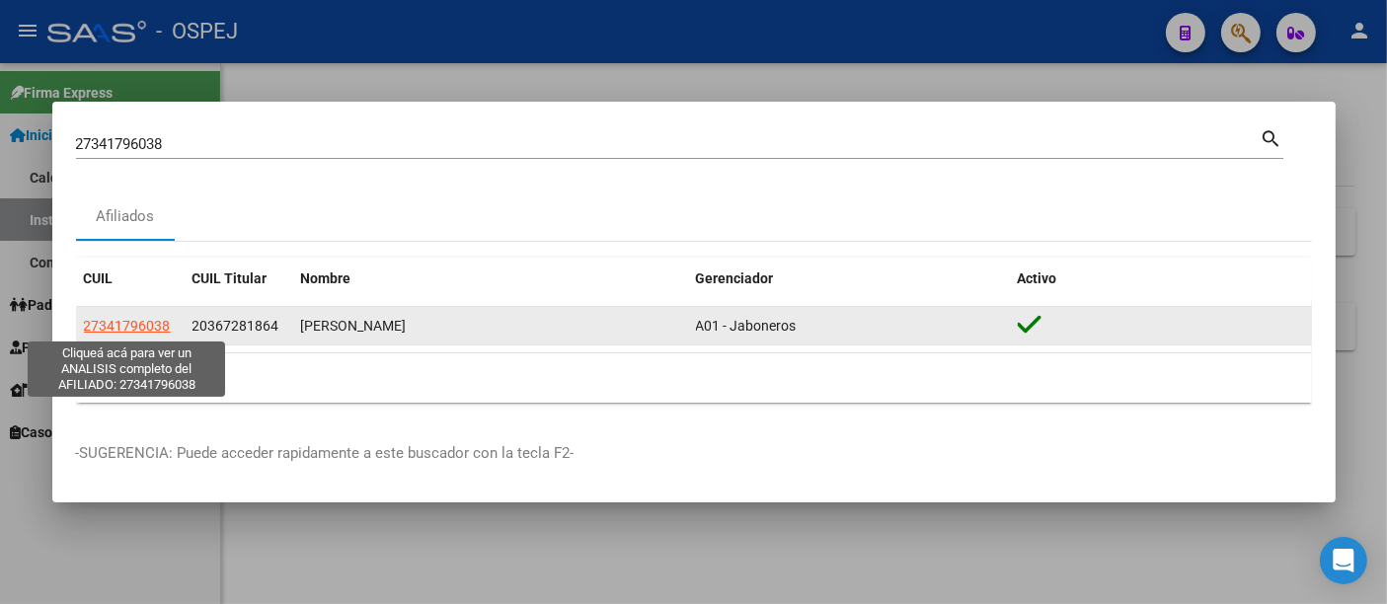
click at [123, 331] on span "27341796038" at bounding box center [127, 326] width 87 height 16
type textarea "27341796038"
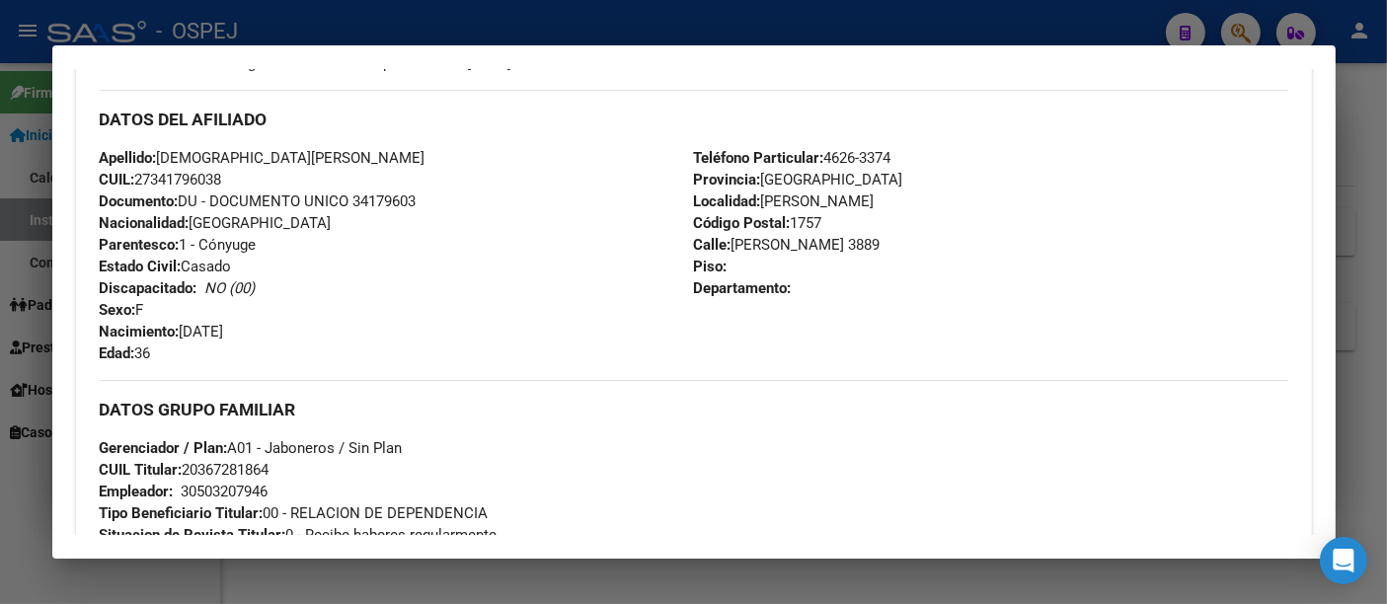
scroll to position [658, 0]
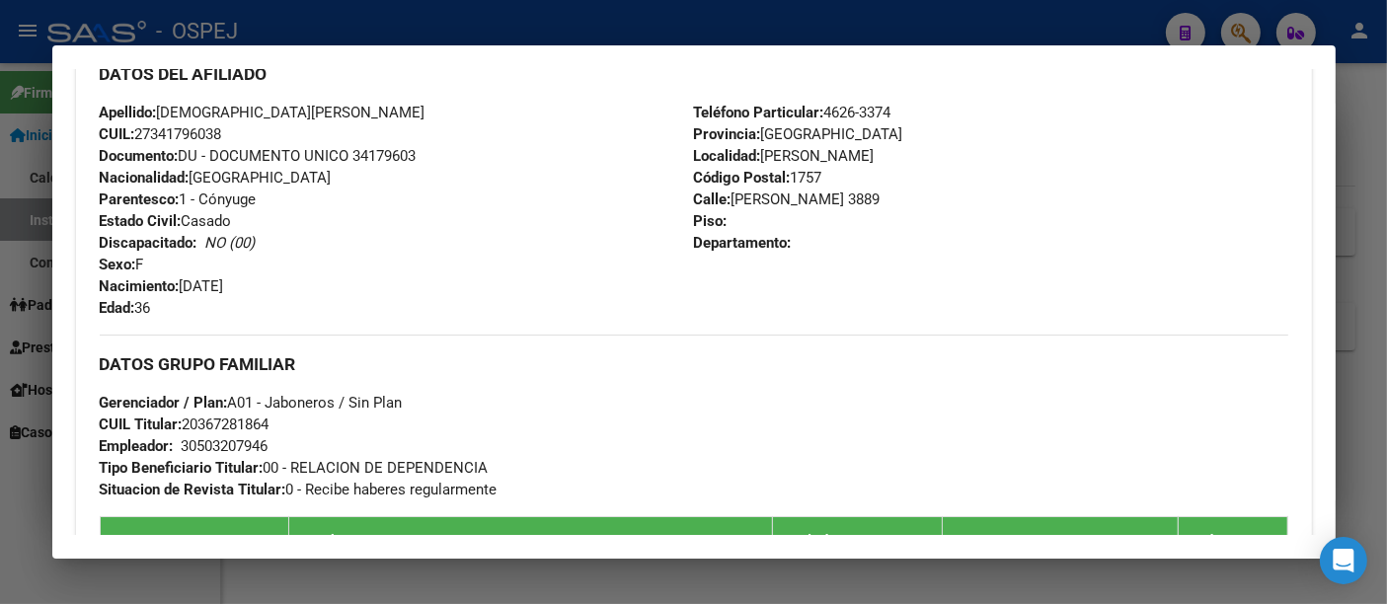
click at [234, 446] on div "30503207946" at bounding box center [225, 446] width 87 height 22
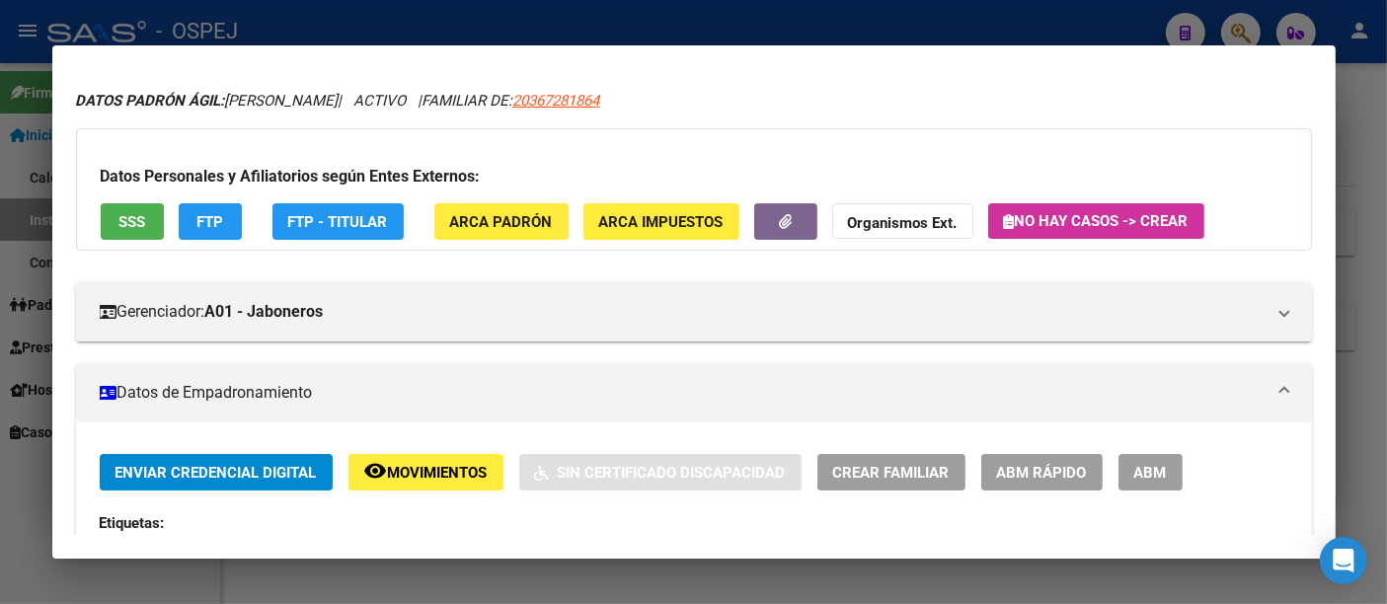
scroll to position [0, 0]
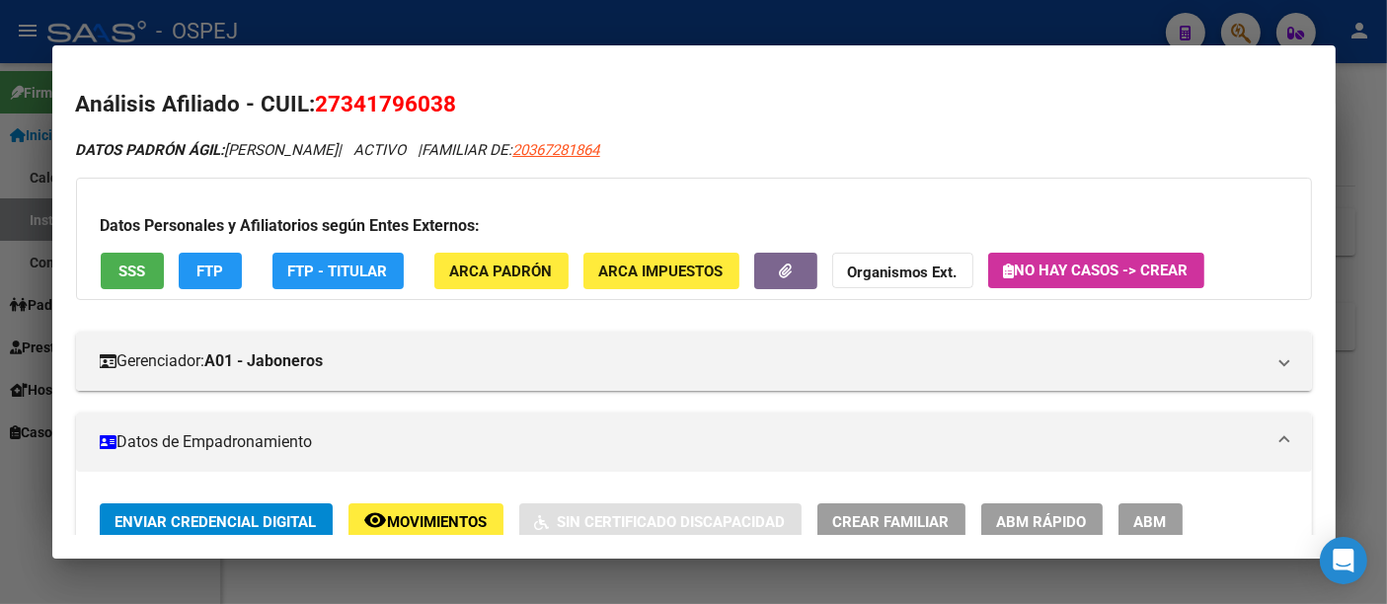
click at [632, 24] on div at bounding box center [693, 302] width 1387 height 604
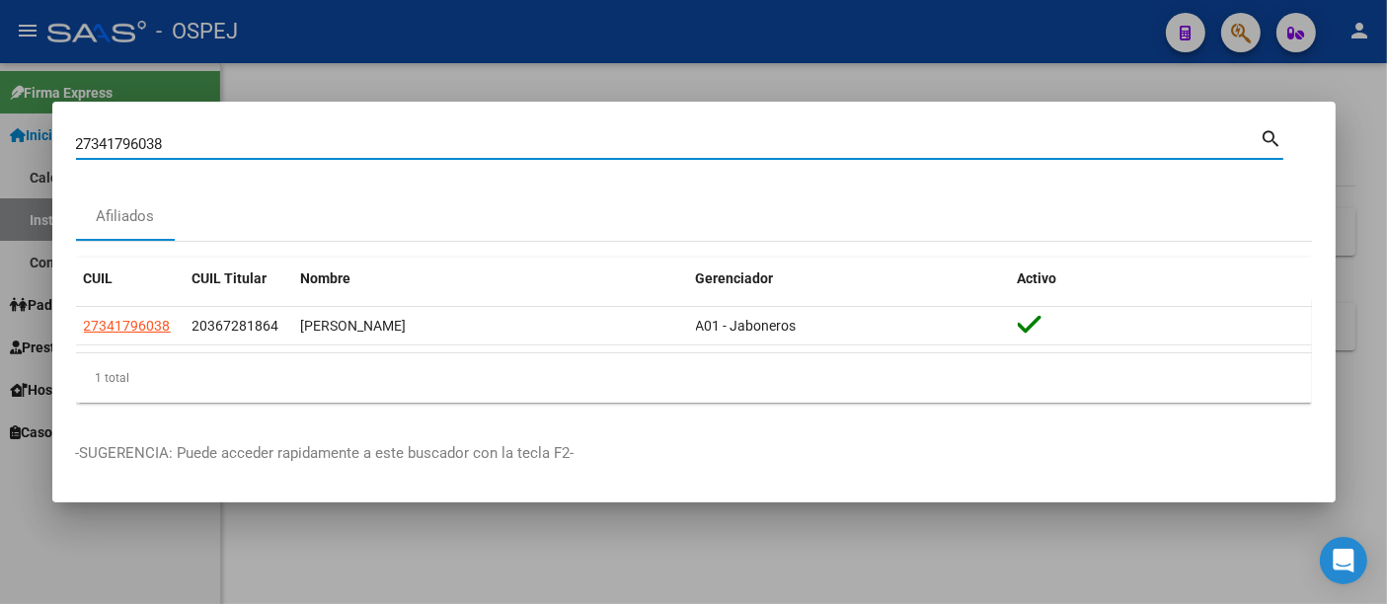
click at [399, 145] on input "27341796038" at bounding box center [668, 144] width 1185 height 18
type input "2"
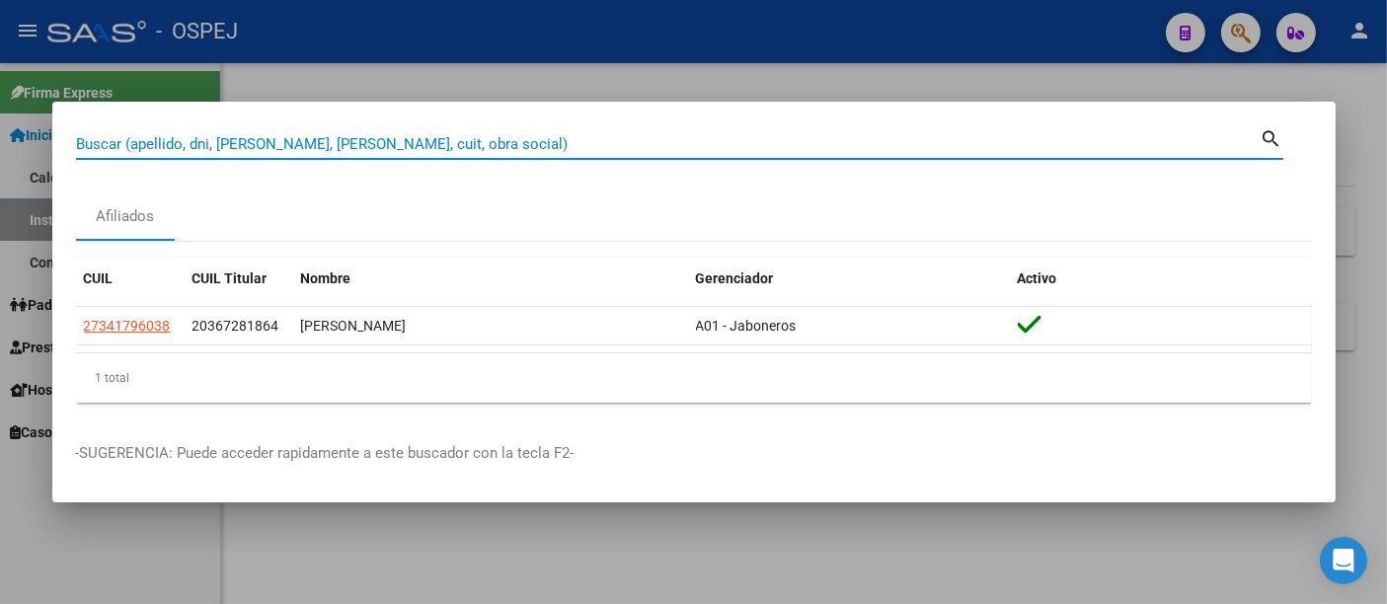
paste input "27-49951147-2"
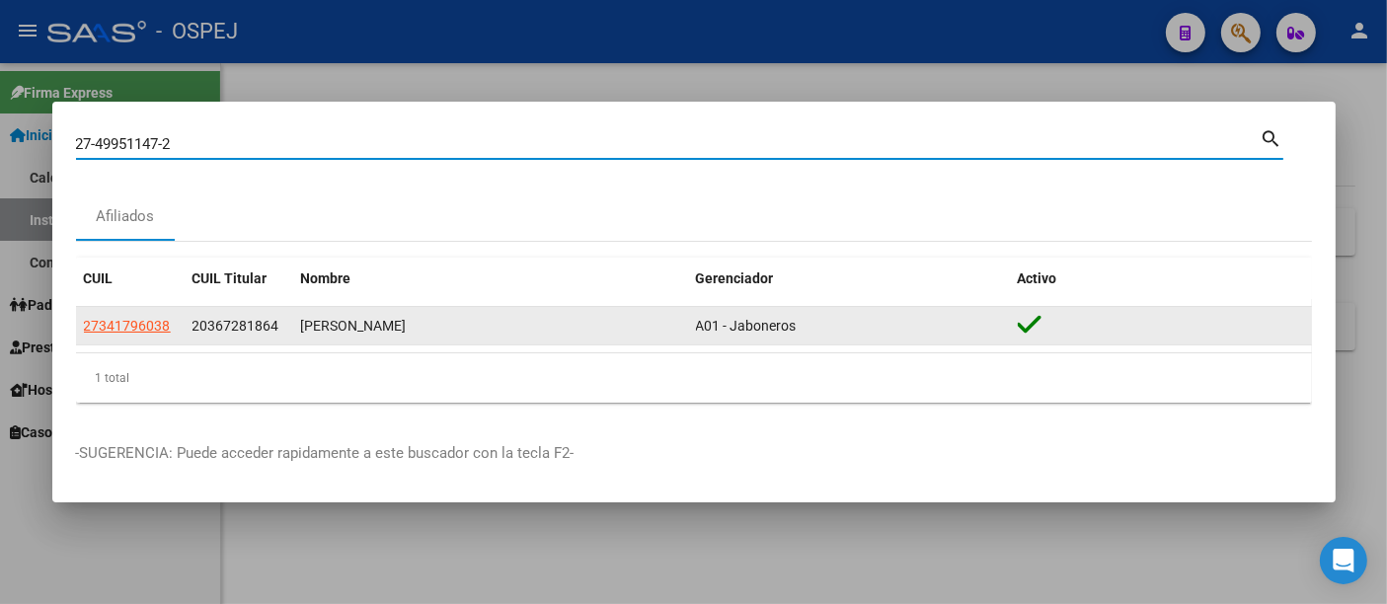
type input "27499511472"
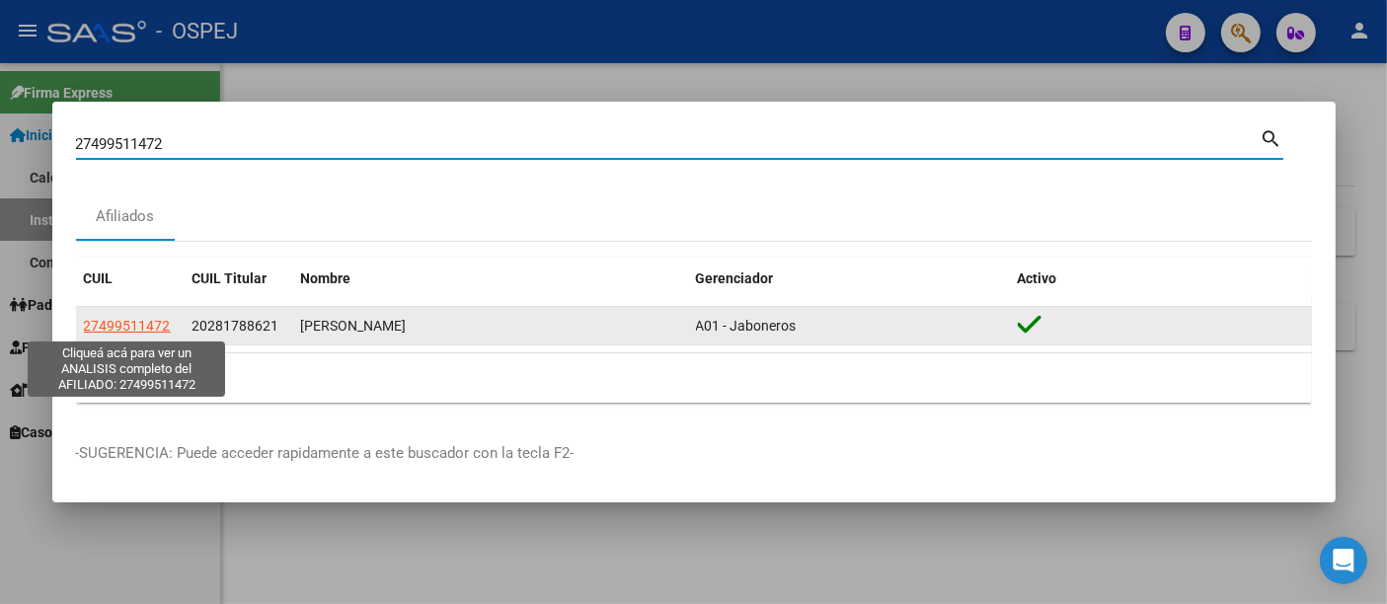
click at [131, 327] on span "27499511472" at bounding box center [127, 326] width 87 height 16
type textarea "27499511472"
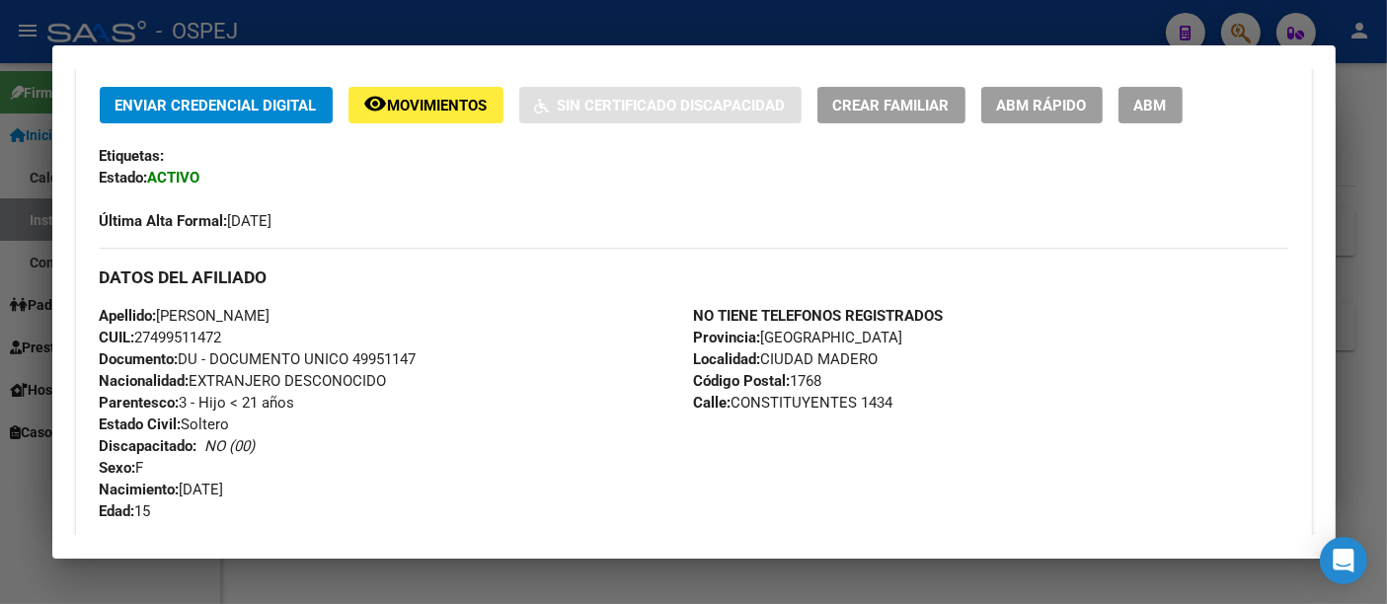
scroll to position [438, 0]
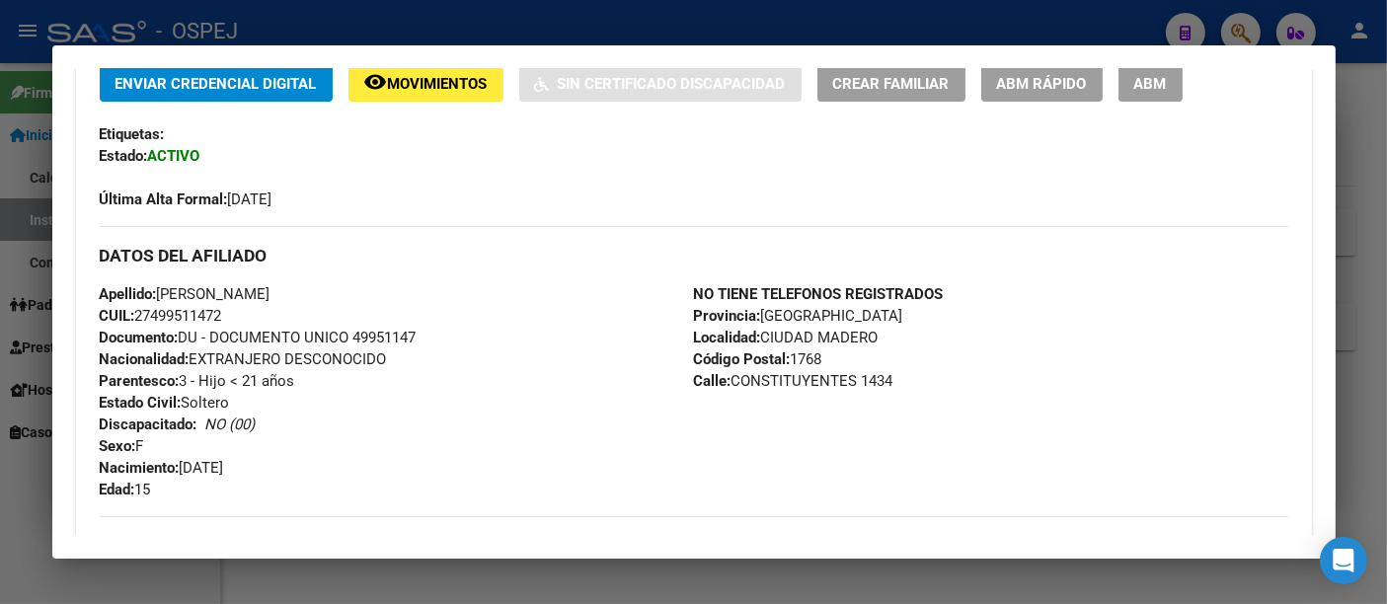
click at [606, 33] on div at bounding box center [693, 302] width 1387 height 604
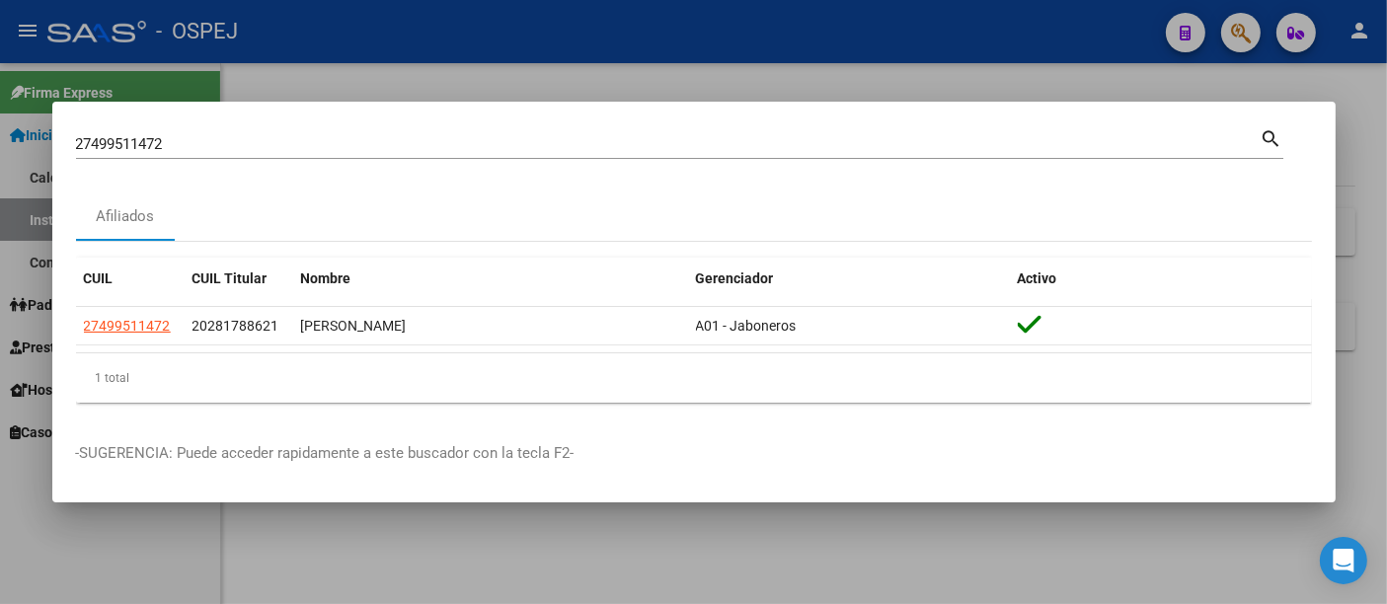
click at [295, 154] on div "27499511472 Buscar (apellido, dni, cuil, nro traspaso, cuit, obra social)" at bounding box center [668, 144] width 1185 height 30
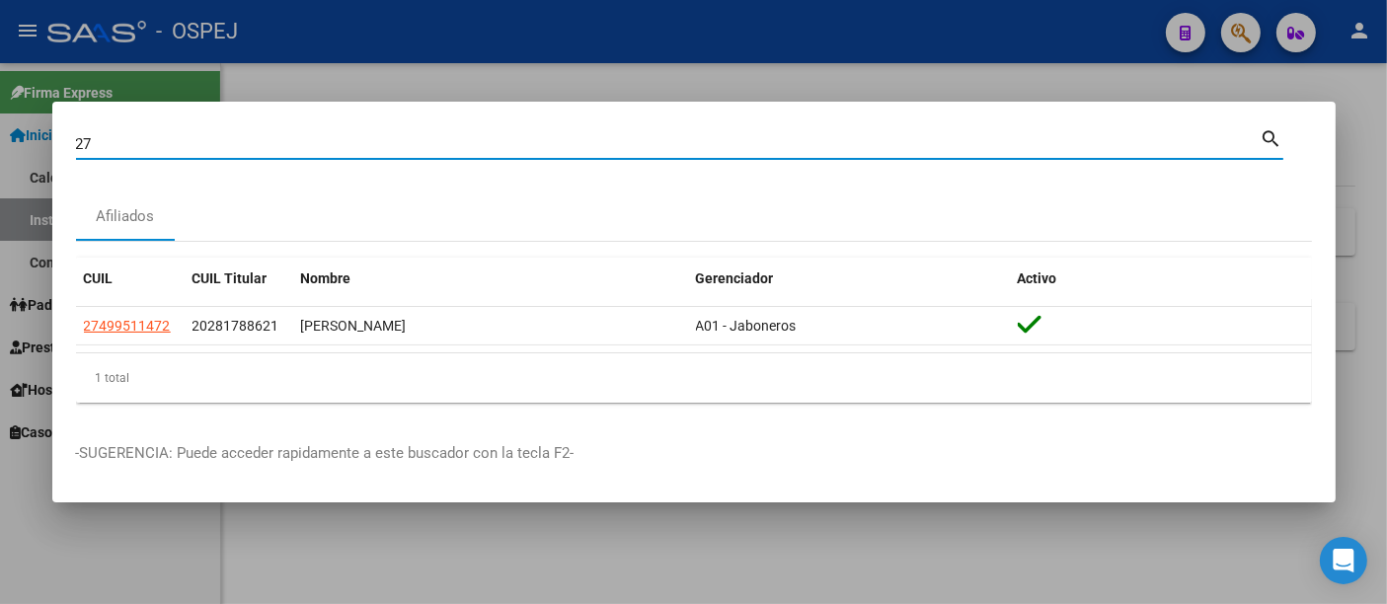
type input "2"
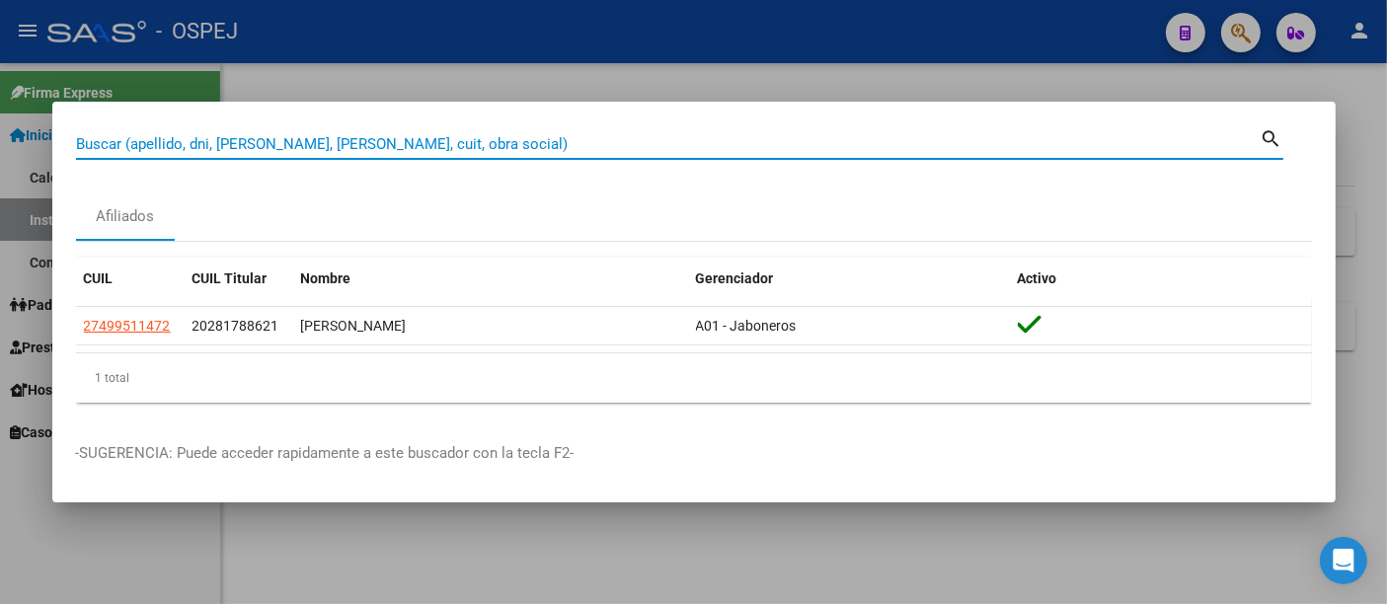
paste input "27132560833"
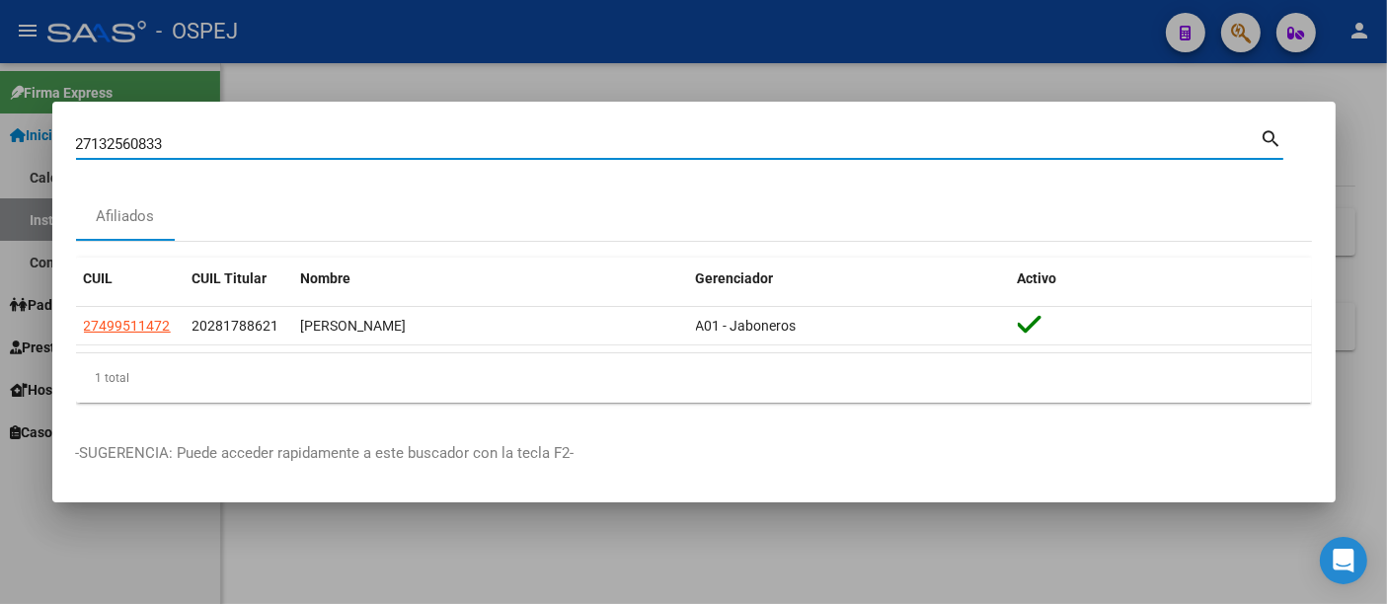
type input "27132560833"
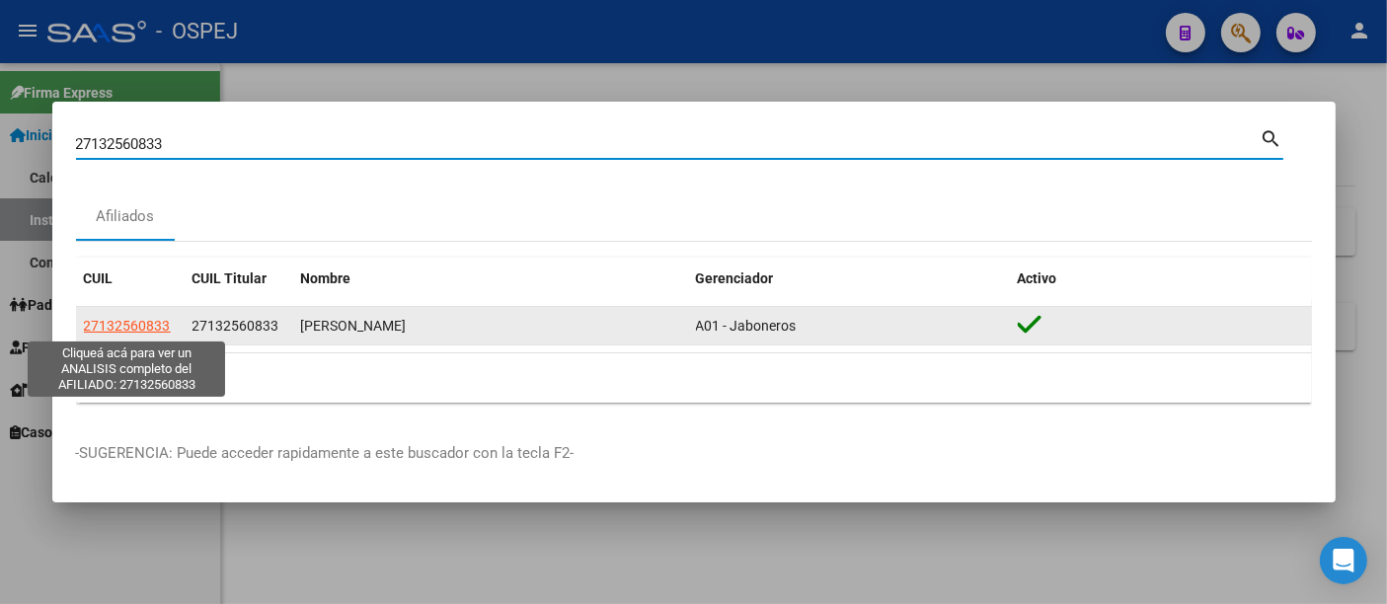
click at [120, 320] on span "27132560833" at bounding box center [127, 326] width 87 height 16
type textarea "27132560833"
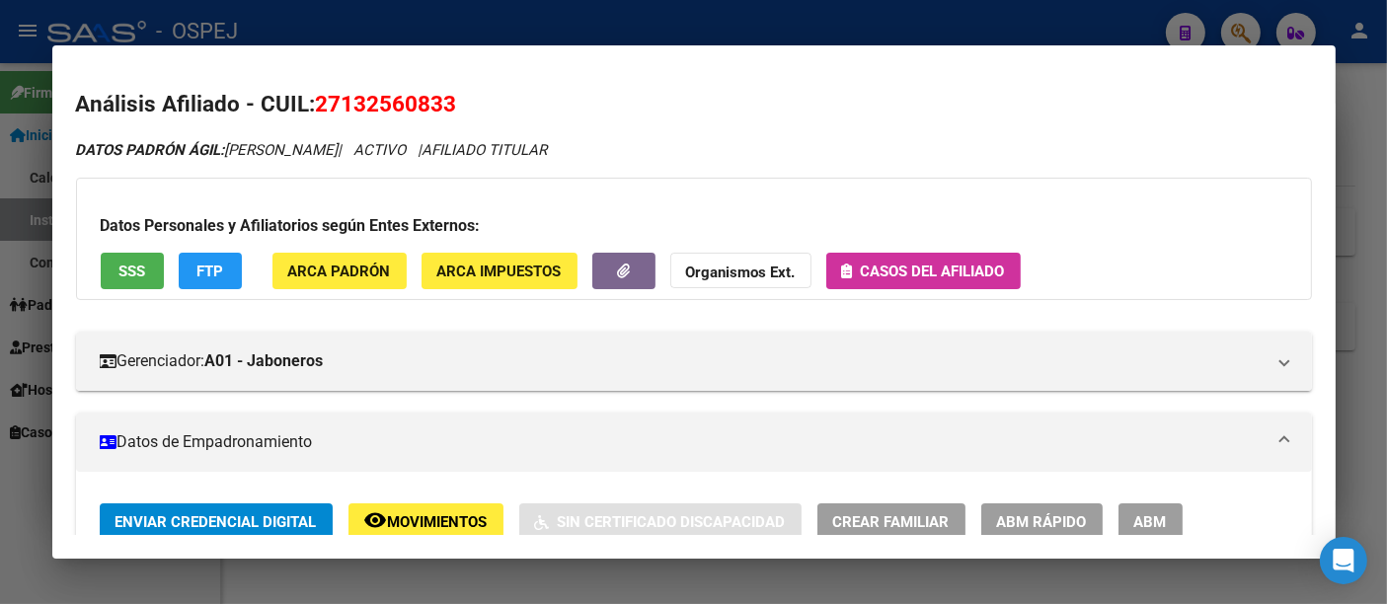
click at [938, 267] on span "Casos del afiliado" at bounding box center [933, 272] width 144 height 18
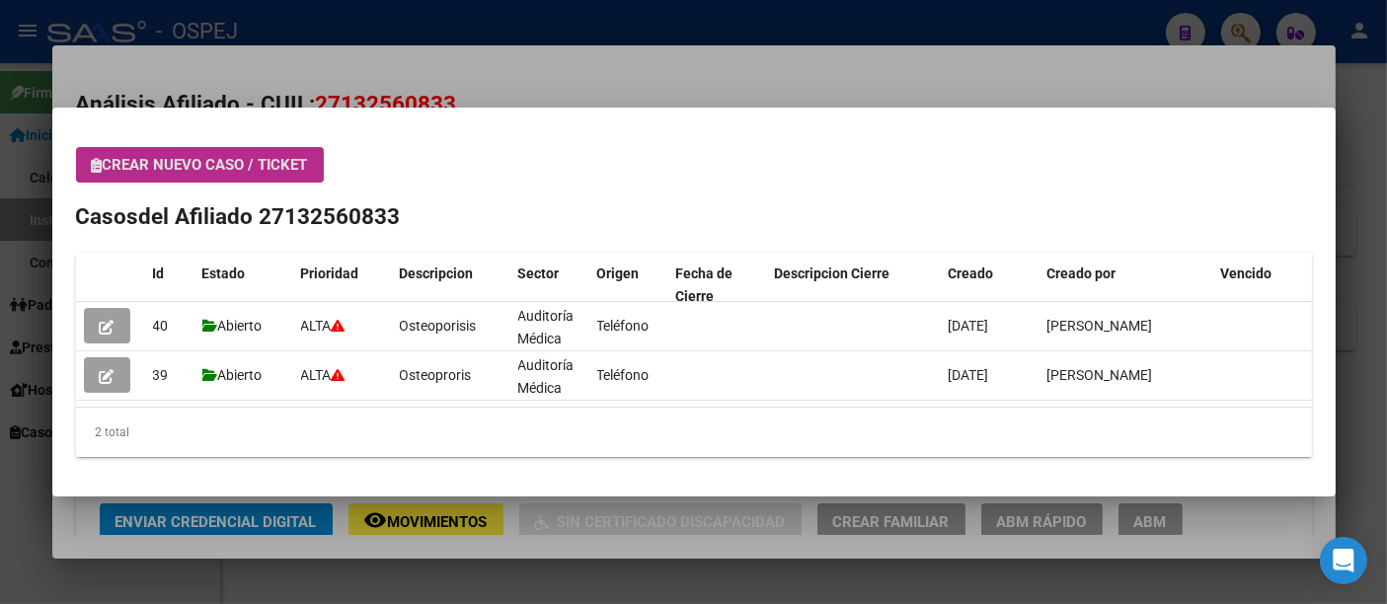
click at [189, 159] on span "Crear nuevo caso / ticket" at bounding box center [200, 165] width 216 height 18
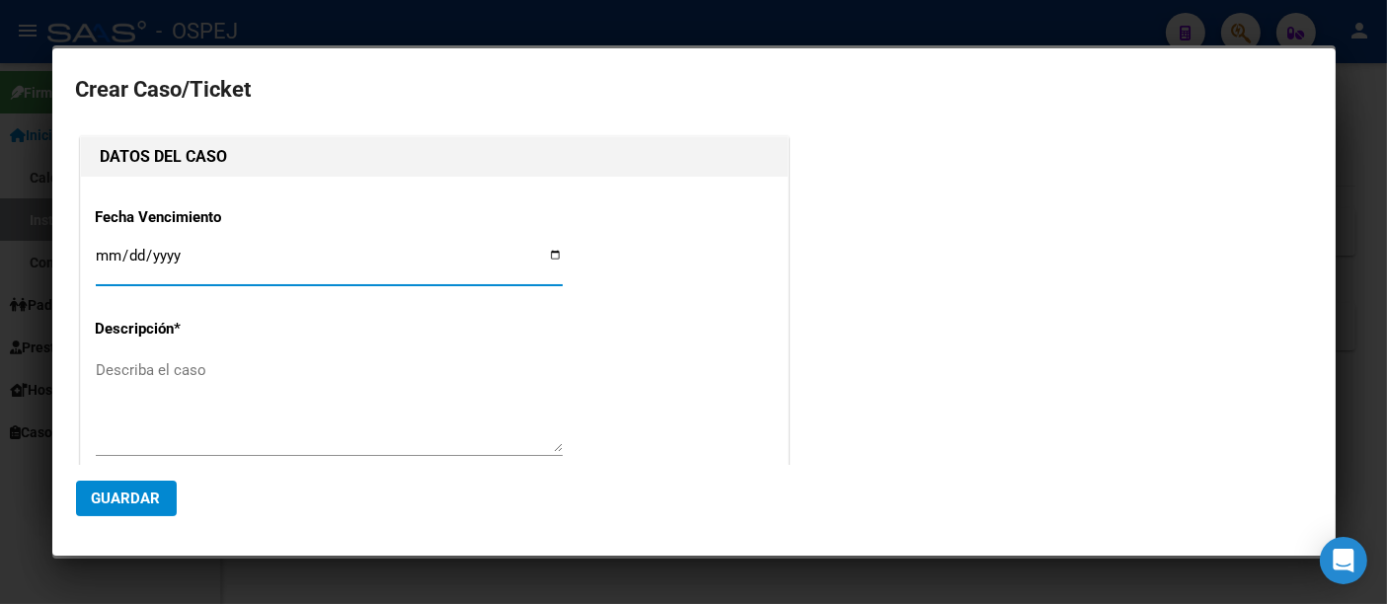
type input "PERALTA LIDIA MERCEDES"
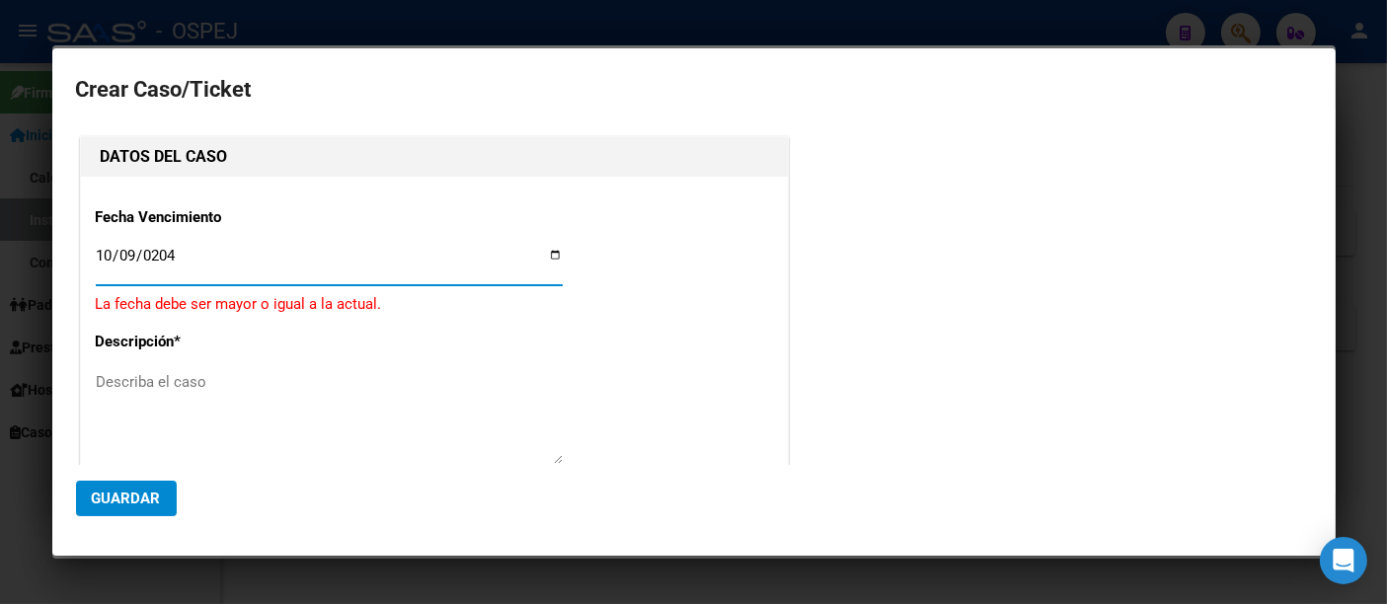
type input "2040-10-09"
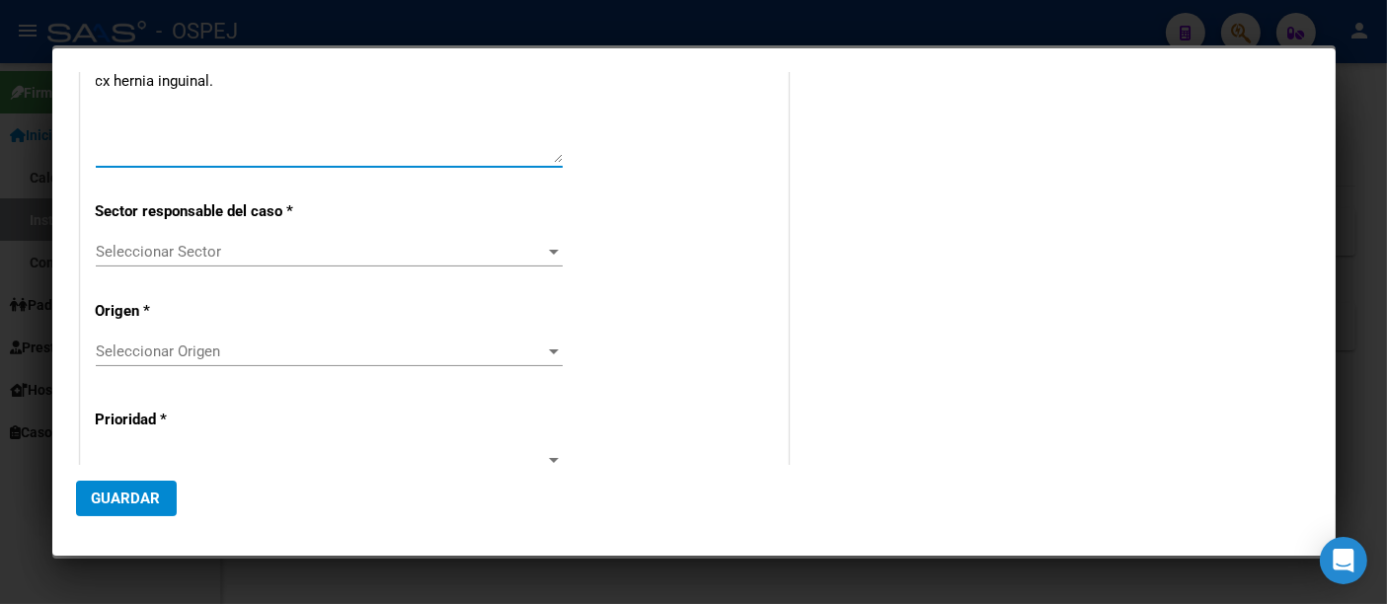
scroll to position [329, 0]
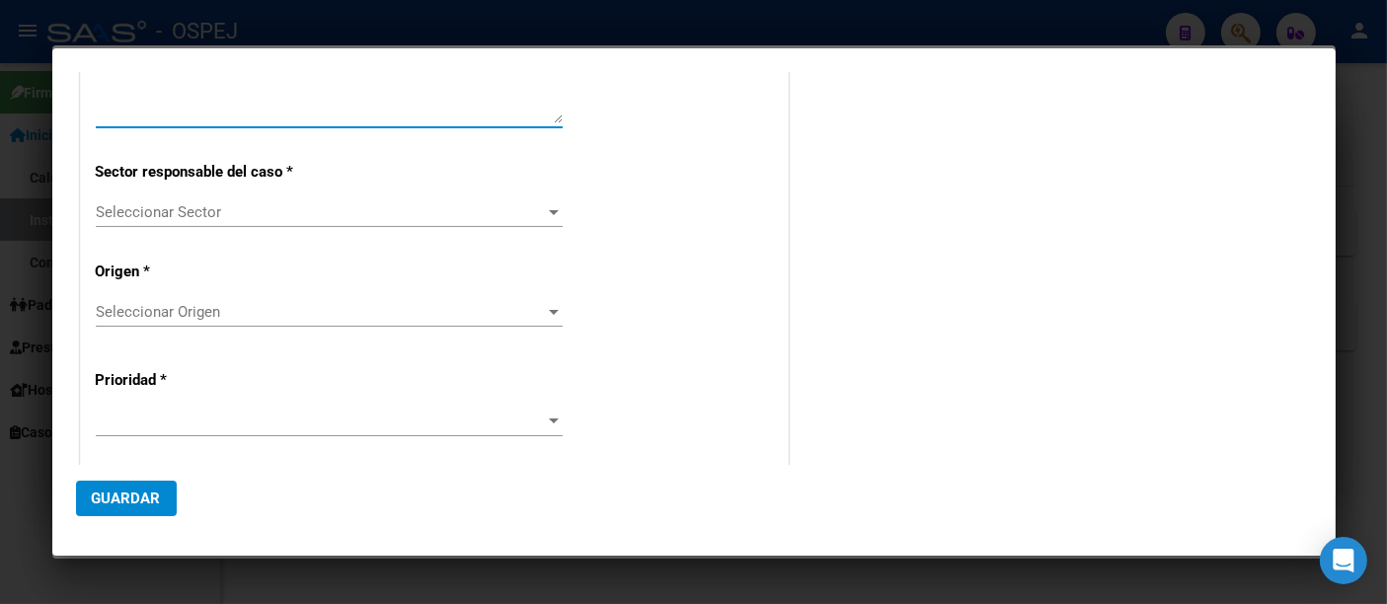
type textarea "cx hernia inguinal."
click at [140, 205] on span "Seleccionar Sector" at bounding box center [320, 212] width 449 height 18
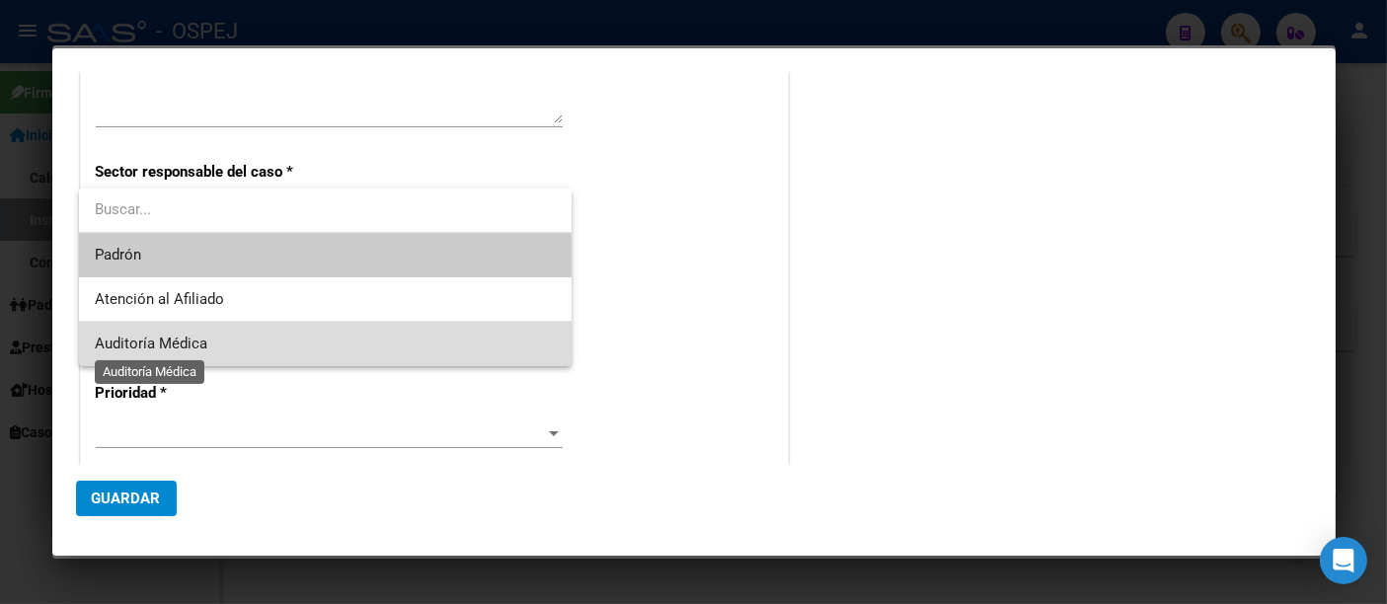
click at [140, 344] on span "Auditoría Médica" at bounding box center [151, 344] width 113 height 18
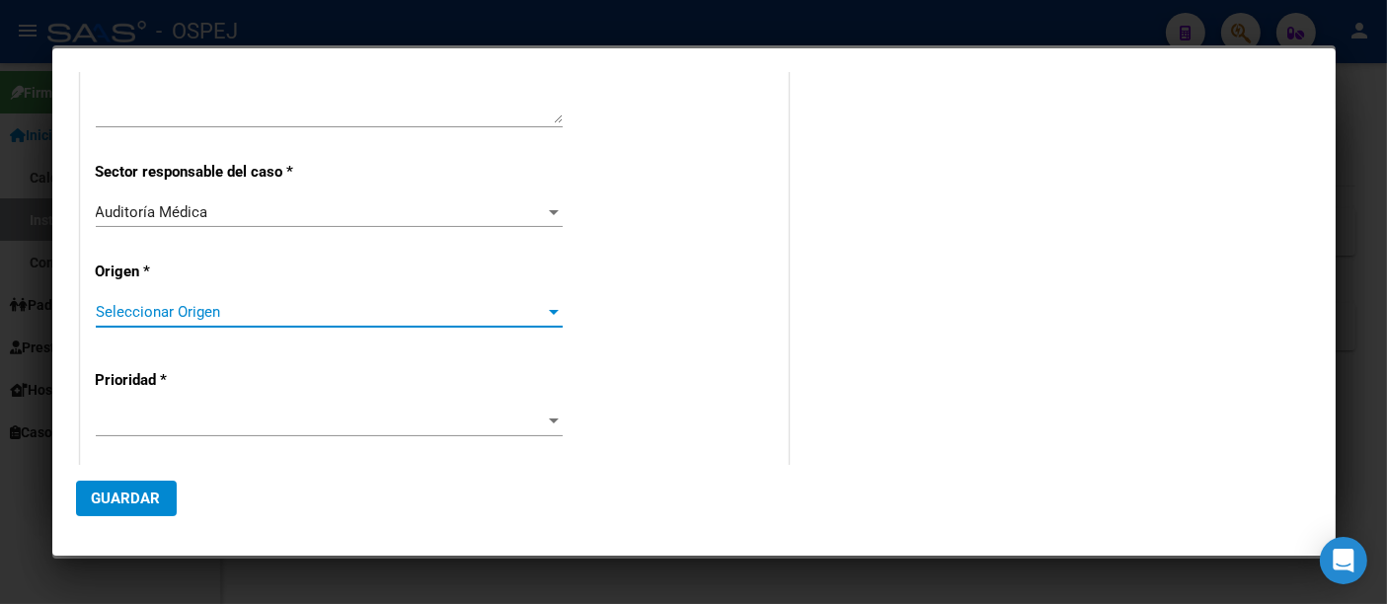
click at [146, 311] on span "Seleccionar Origen" at bounding box center [320, 312] width 449 height 18
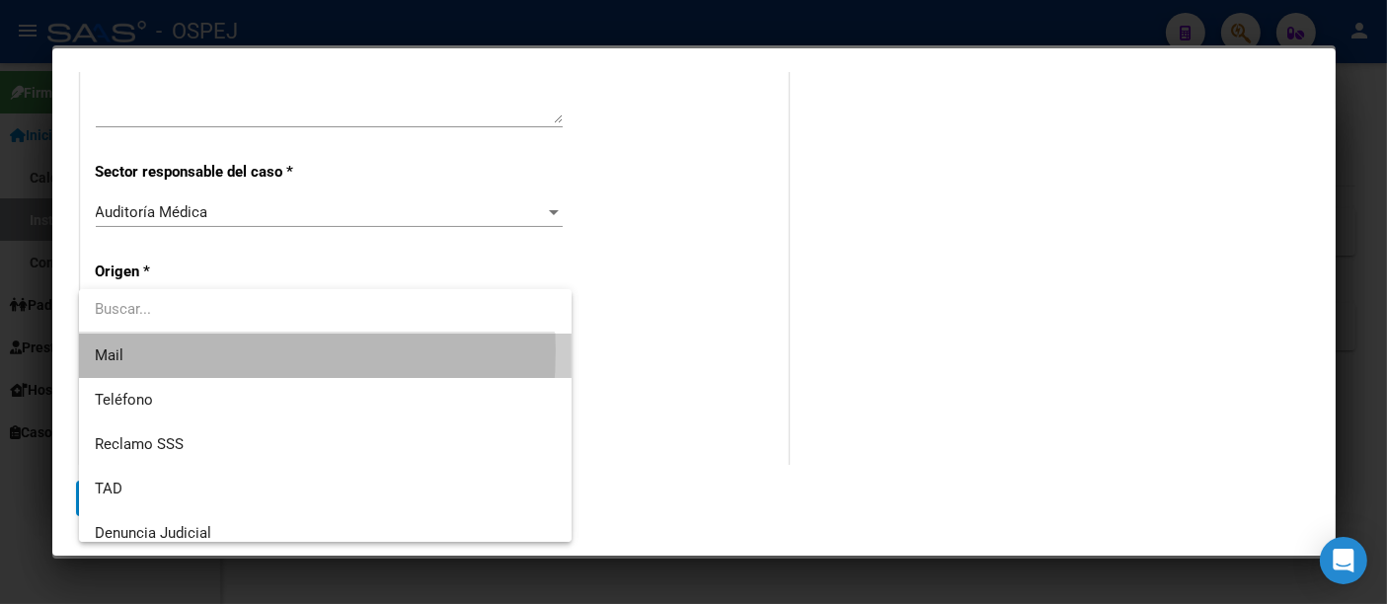
click at [123, 351] on span "Mail" at bounding box center [325, 356] width 461 height 44
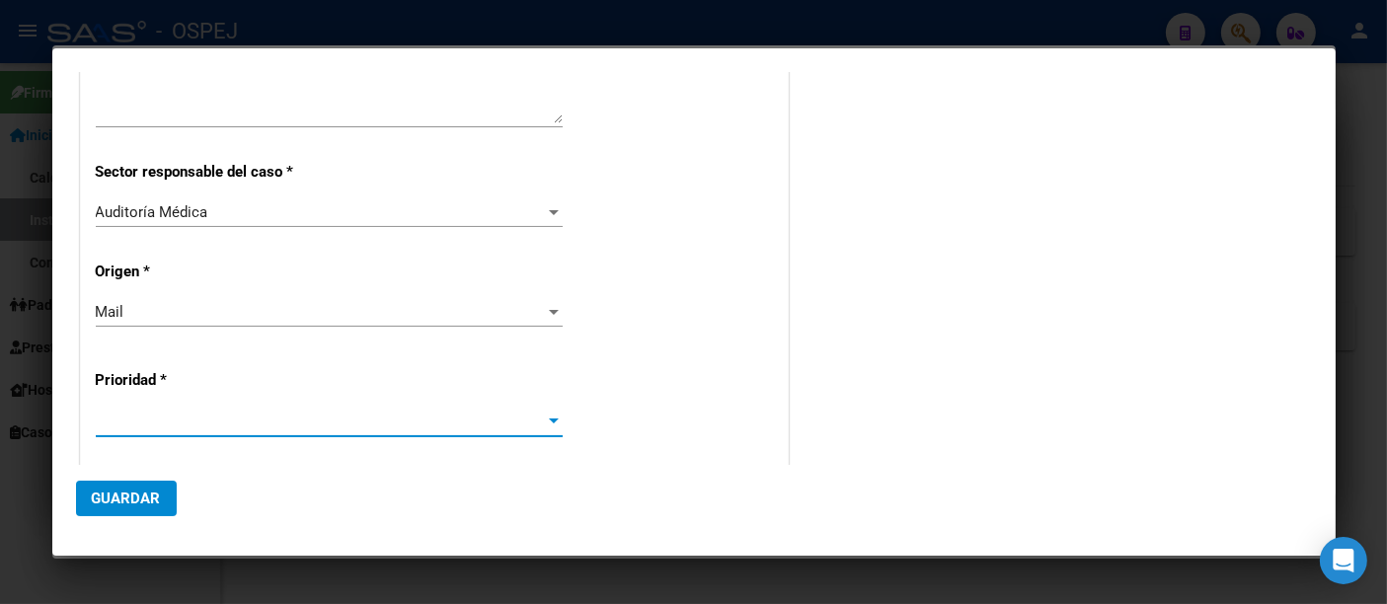
click at [109, 415] on span at bounding box center [320, 422] width 449 height 18
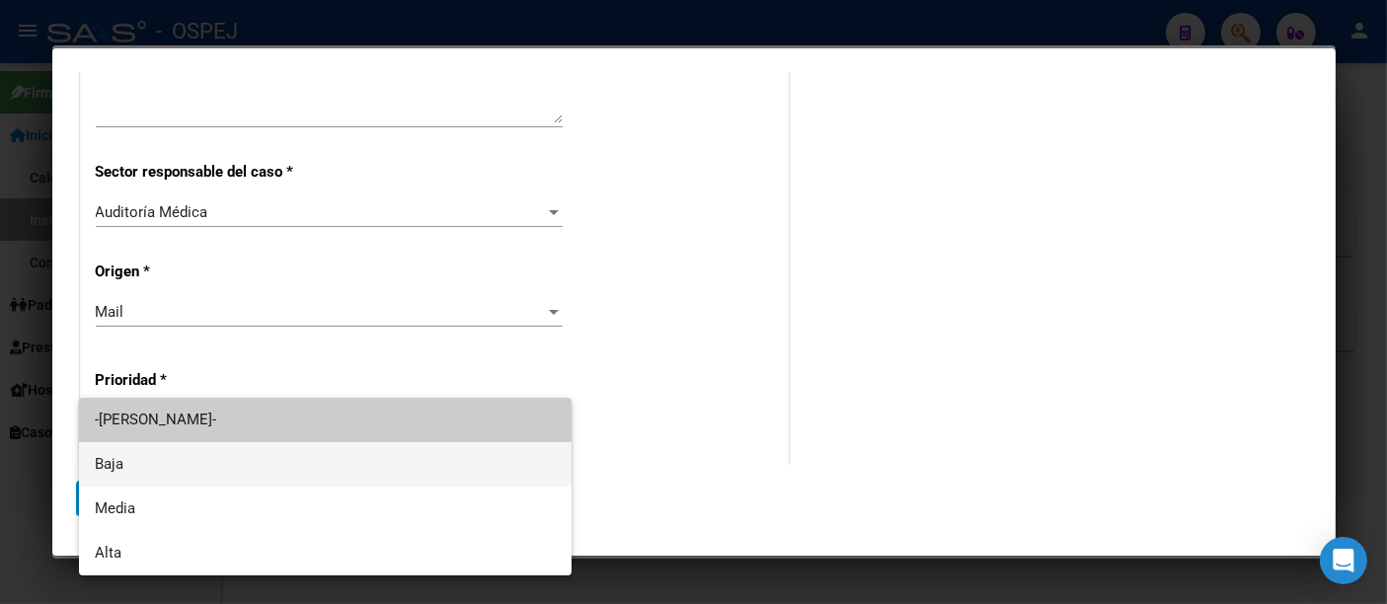
click at [105, 459] on span "Baja" at bounding box center [325, 464] width 461 height 44
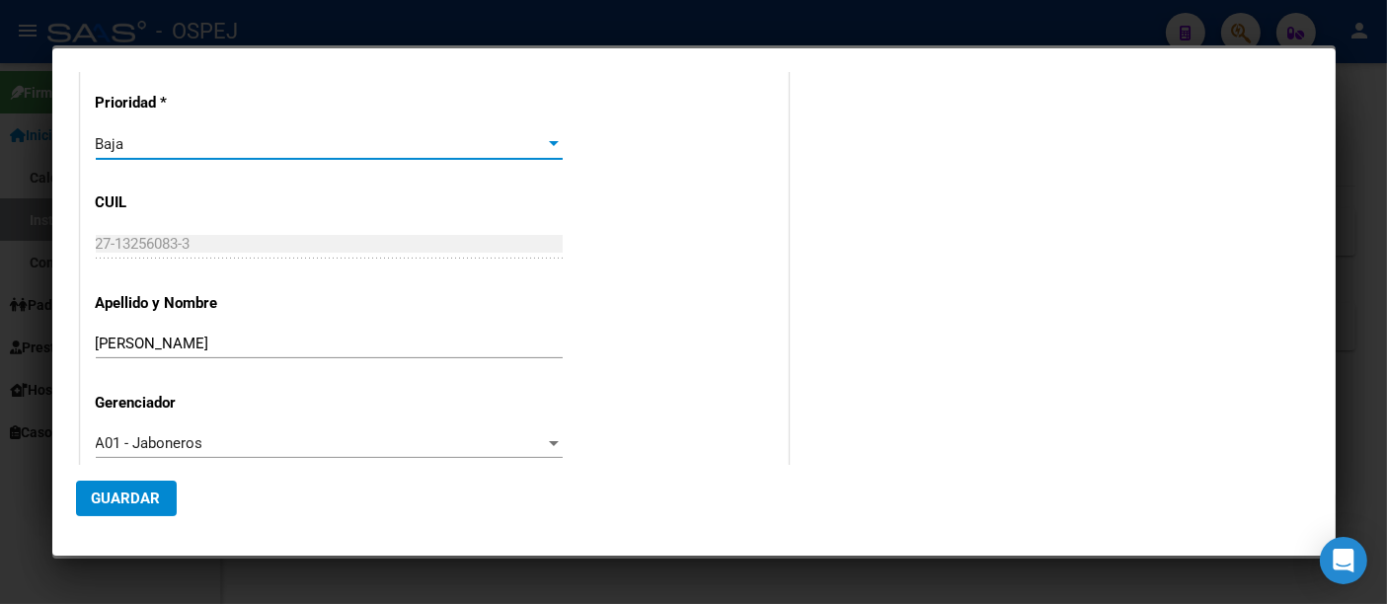
scroll to position [636, 0]
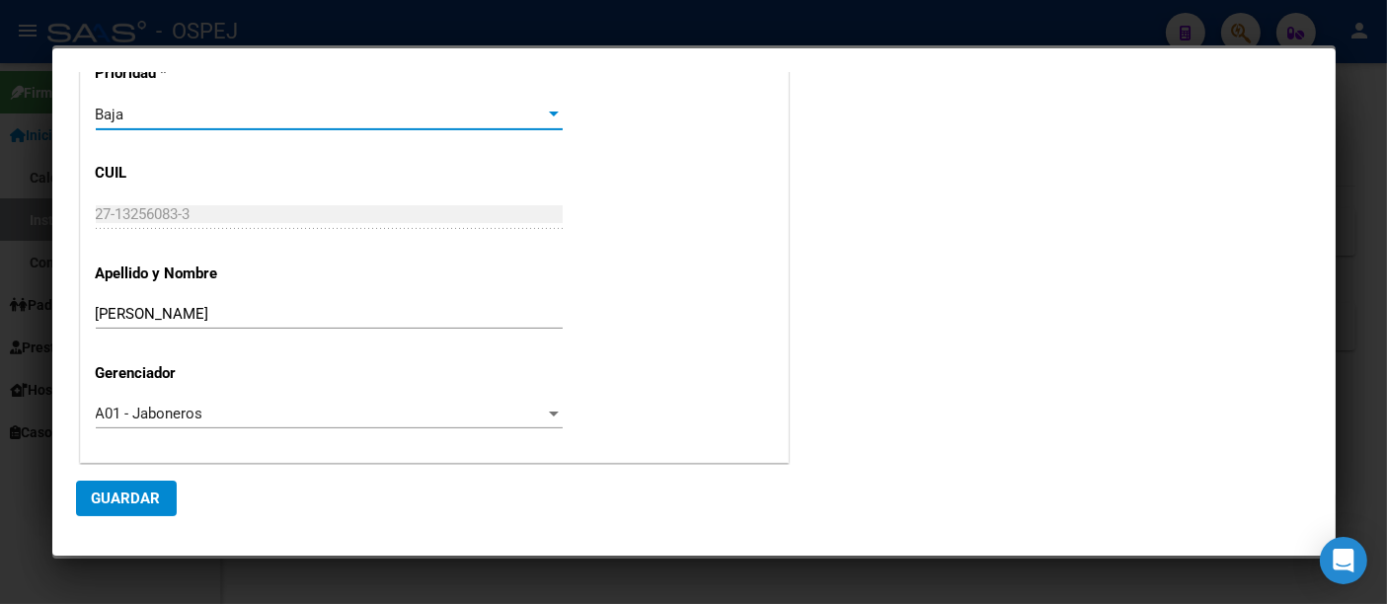
click at [124, 503] on span "Guardar" at bounding box center [126, 499] width 69 height 18
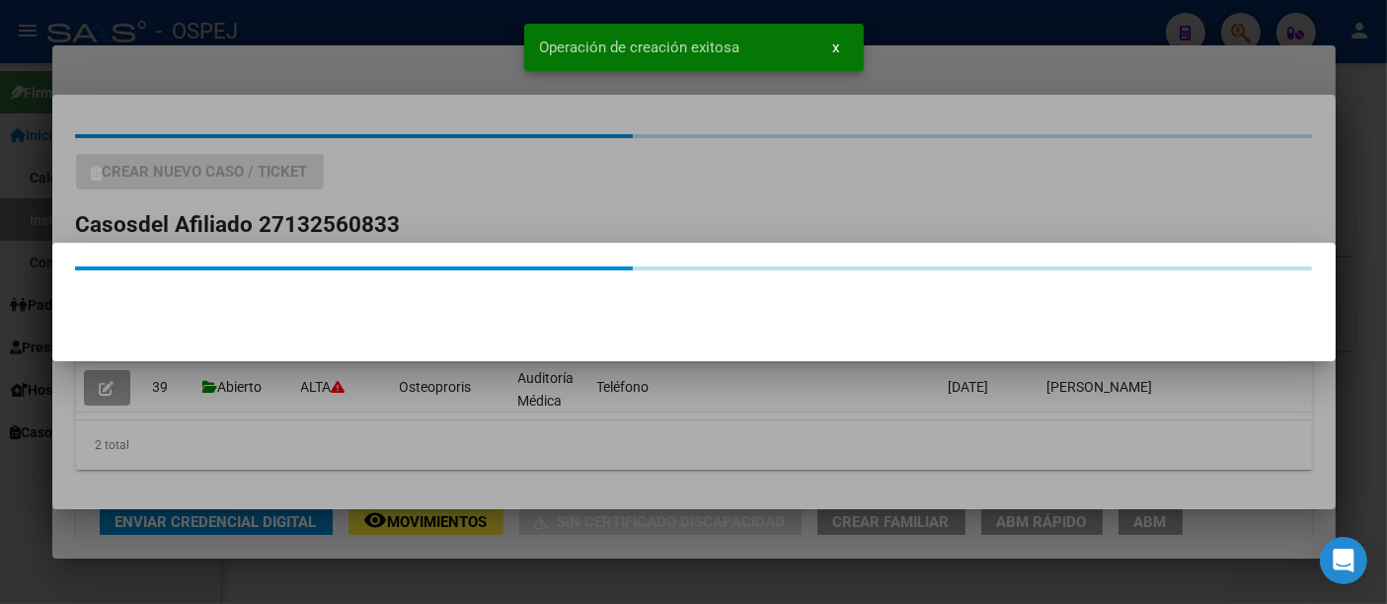
scroll to position [0, 0]
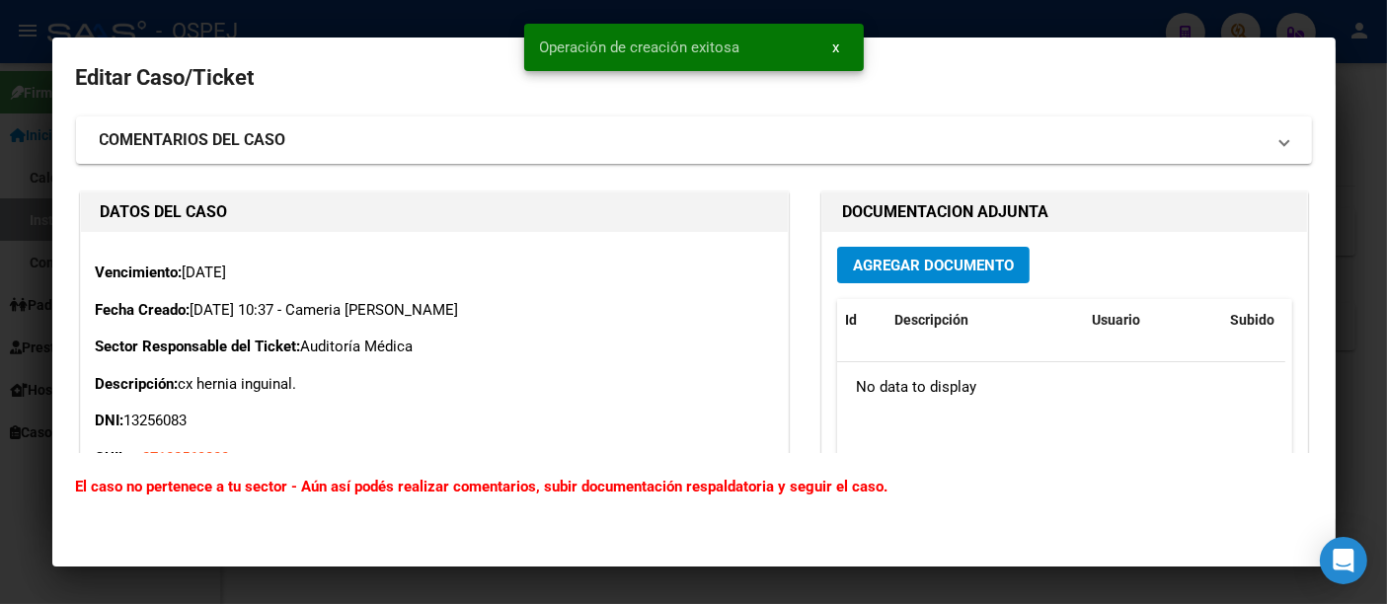
click at [914, 263] on span "Agregar Documento" at bounding box center [933, 266] width 161 height 18
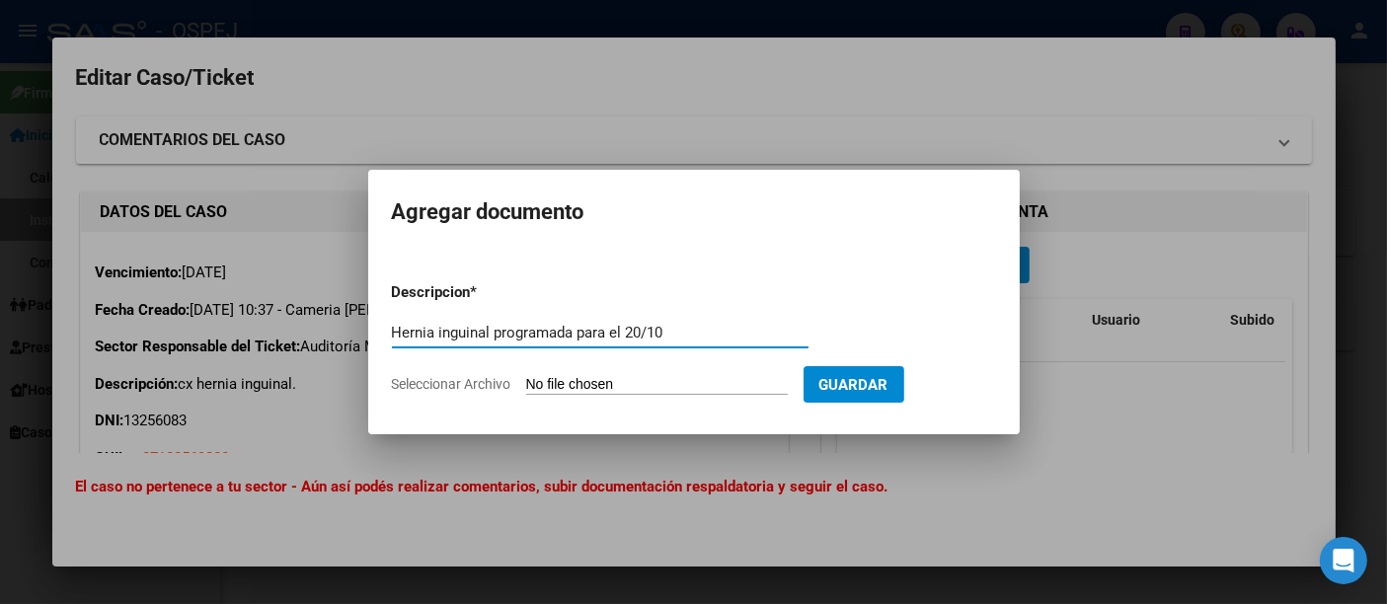
type input "Hernia inguinal programada para el 20/10"
click at [613, 385] on input "Seleccionar Archivo" at bounding box center [657, 385] width 262 height 19
click at [668, 383] on input "Seleccionar Archivo" at bounding box center [657, 385] width 262 height 19
type input "C:\fakepath\Hernia ing. - Peralta L..pdf"
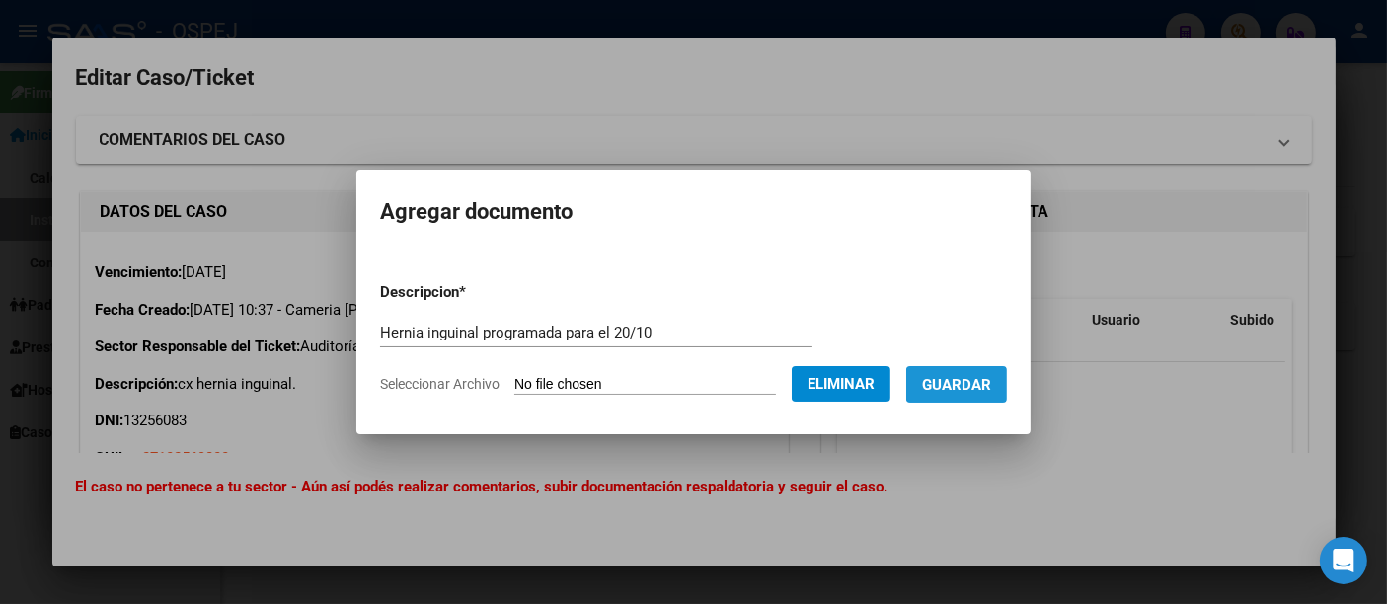
click at [953, 376] on span "Guardar" at bounding box center [956, 385] width 69 height 18
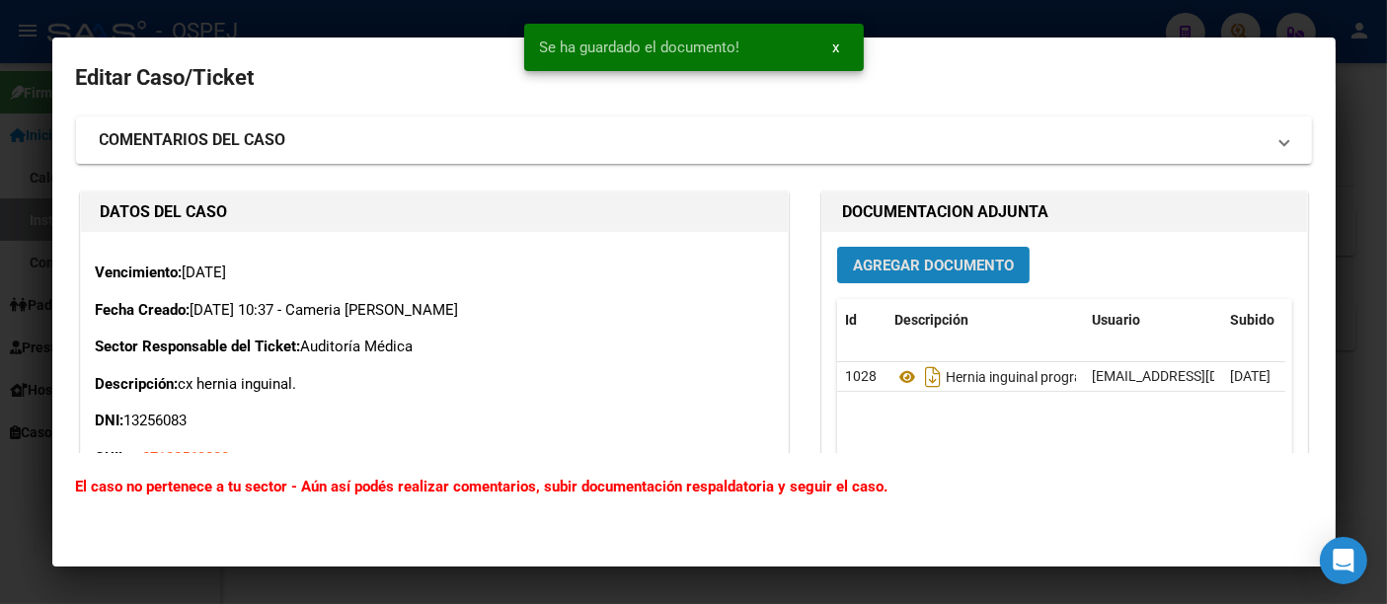
click at [942, 264] on span "Agregar Documento" at bounding box center [933, 266] width 161 height 18
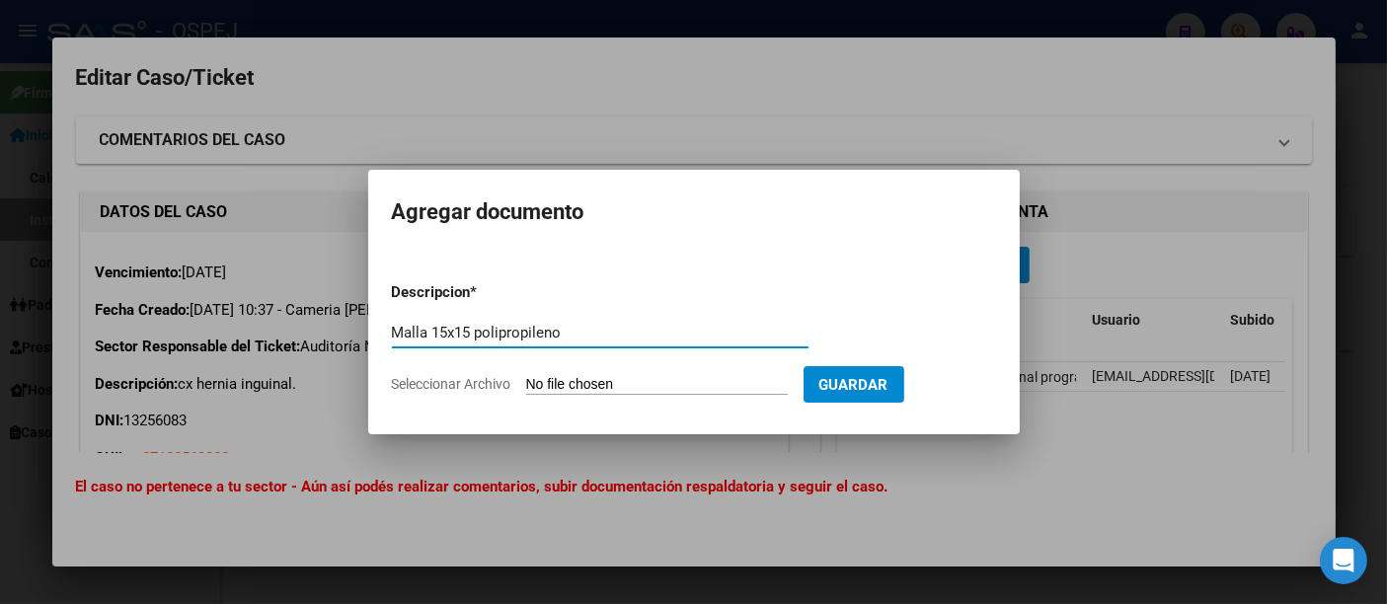
type input "Malla 15x15 polipropileno"
click at [661, 387] on input "Seleccionar Archivo" at bounding box center [657, 385] width 262 height 19
type input "C:\fakepath\Malla polipr..pdf"
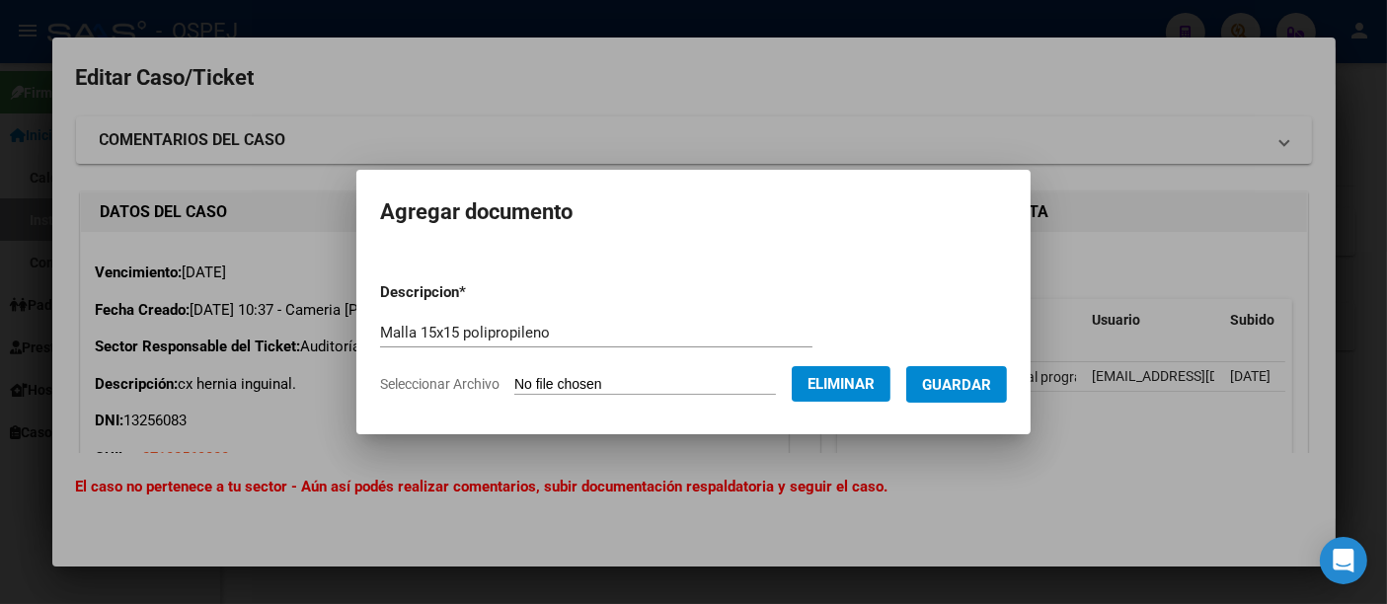
click at [984, 383] on span "Guardar" at bounding box center [956, 385] width 69 height 18
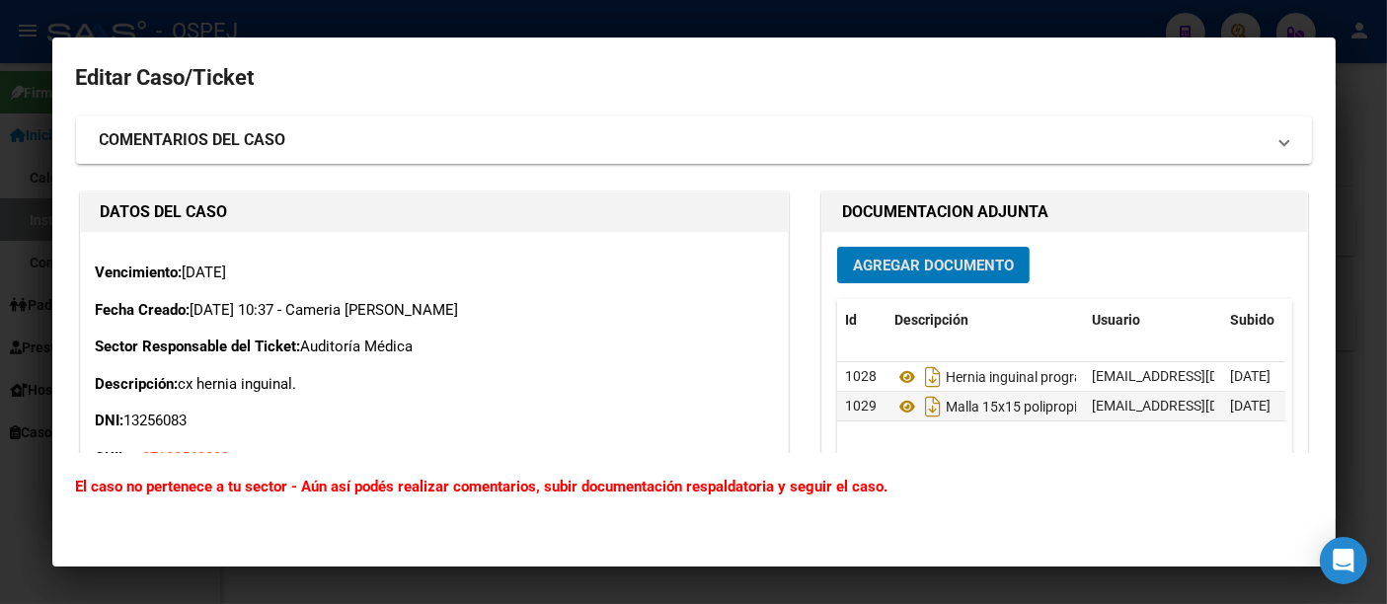
click at [591, 11] on div at bounding box center [693, 302] width 1387 height 604
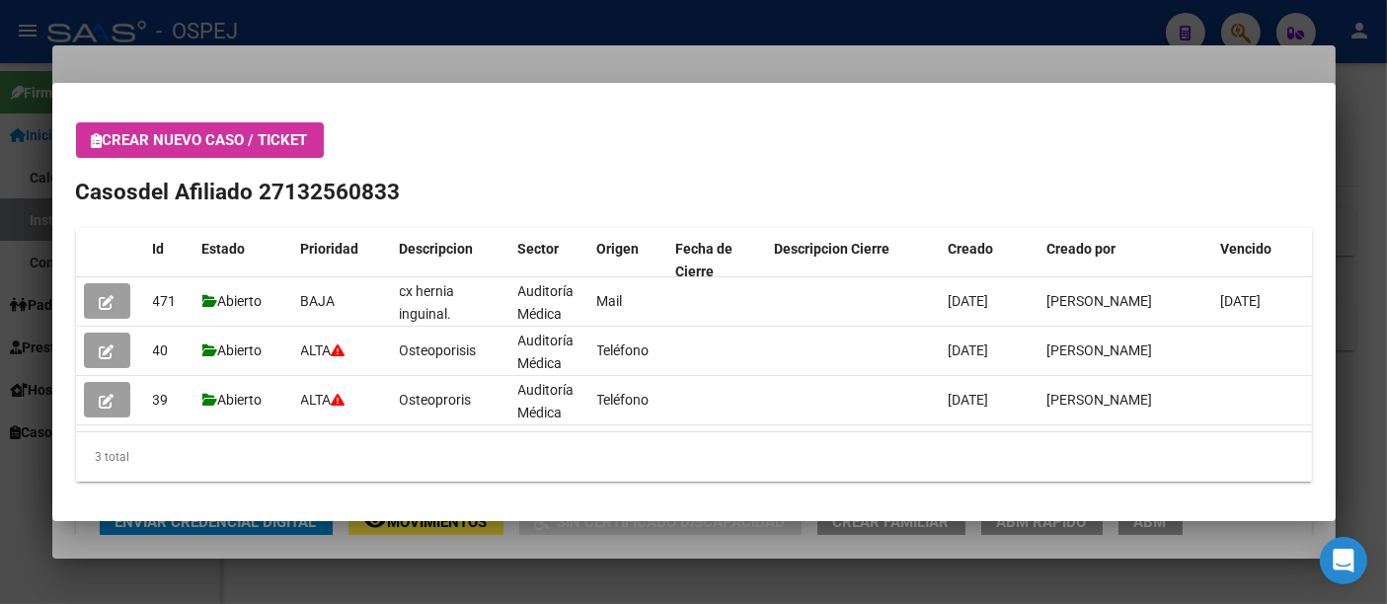
click at [482, 16] on div at bounding box center [693, 302] width 1387 height 604
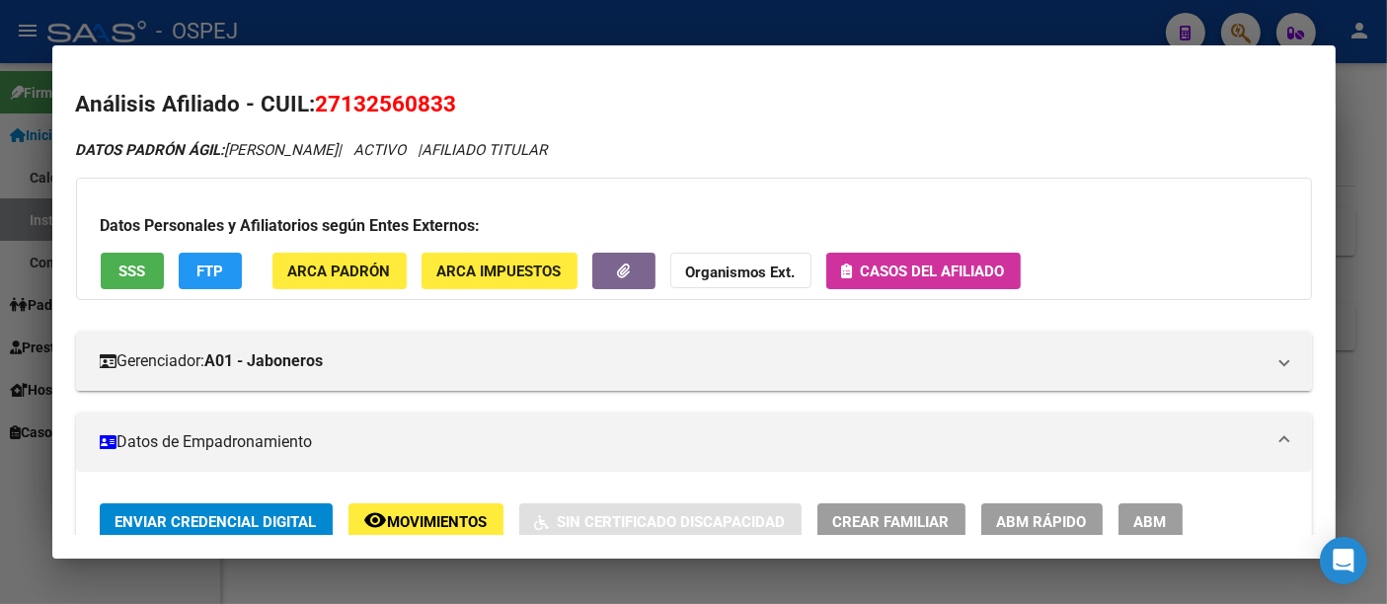
click at [460, 25] on div at bounding box center [693, 302] width 1387 height 604
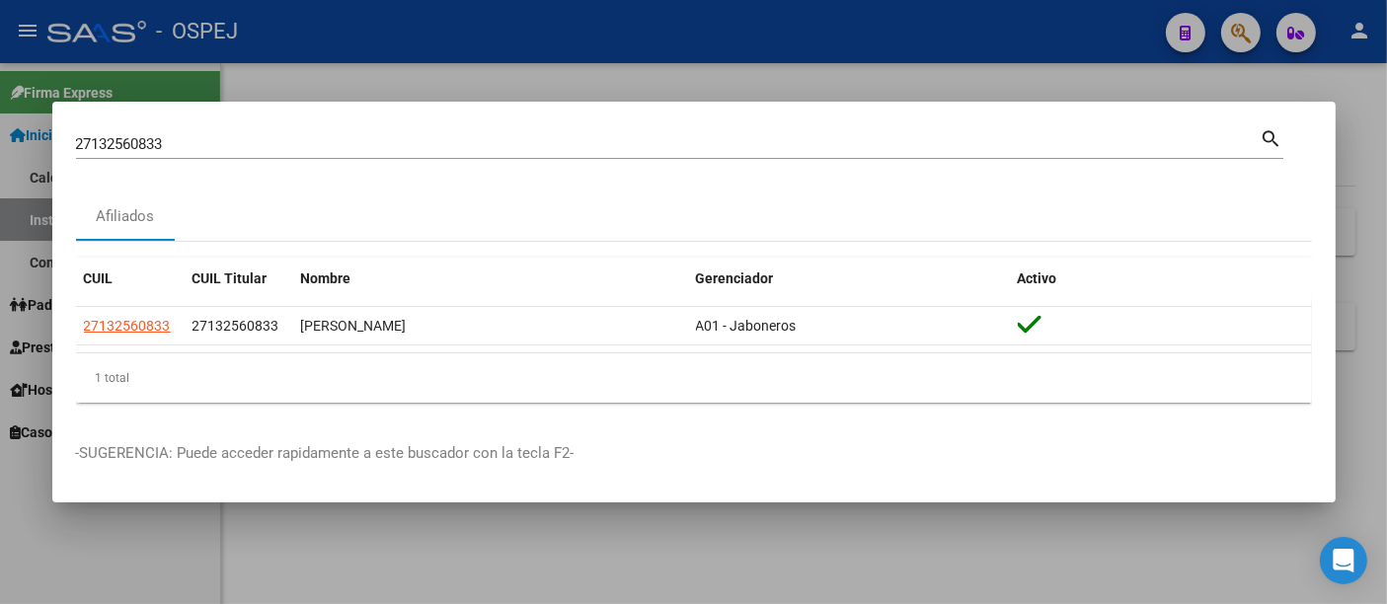
click at [391, 145] on input "27132560833" at bounding box center [668, 144] width 1185 height 18
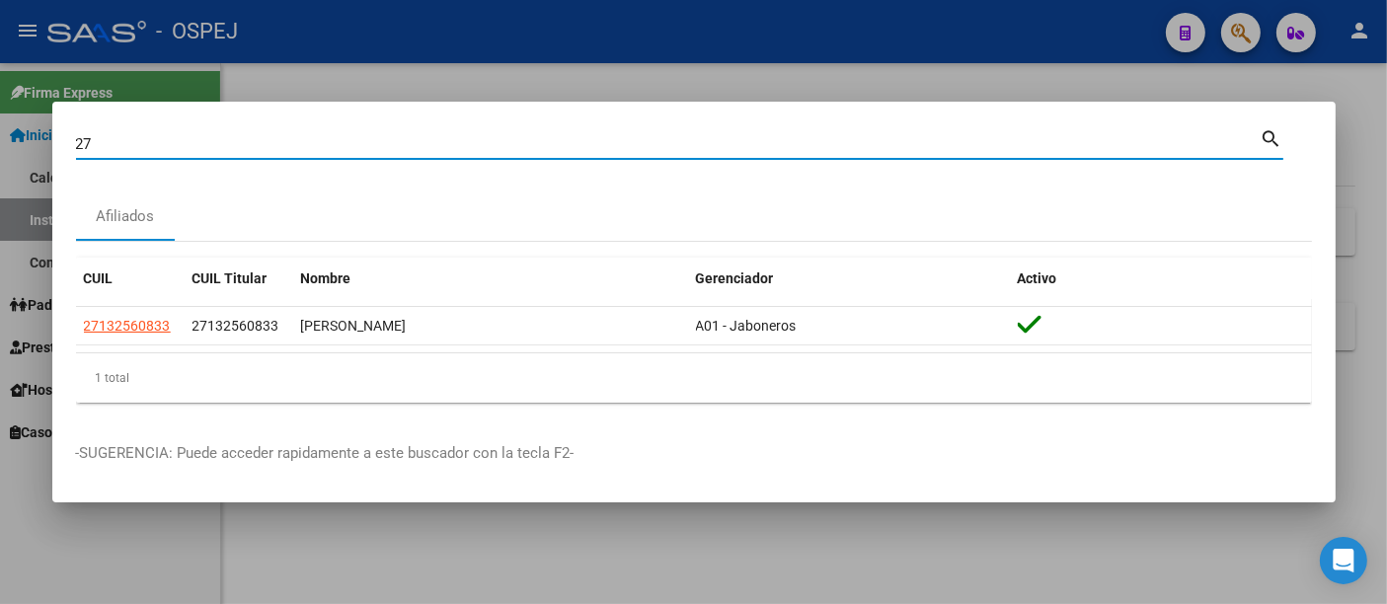
type input "2"
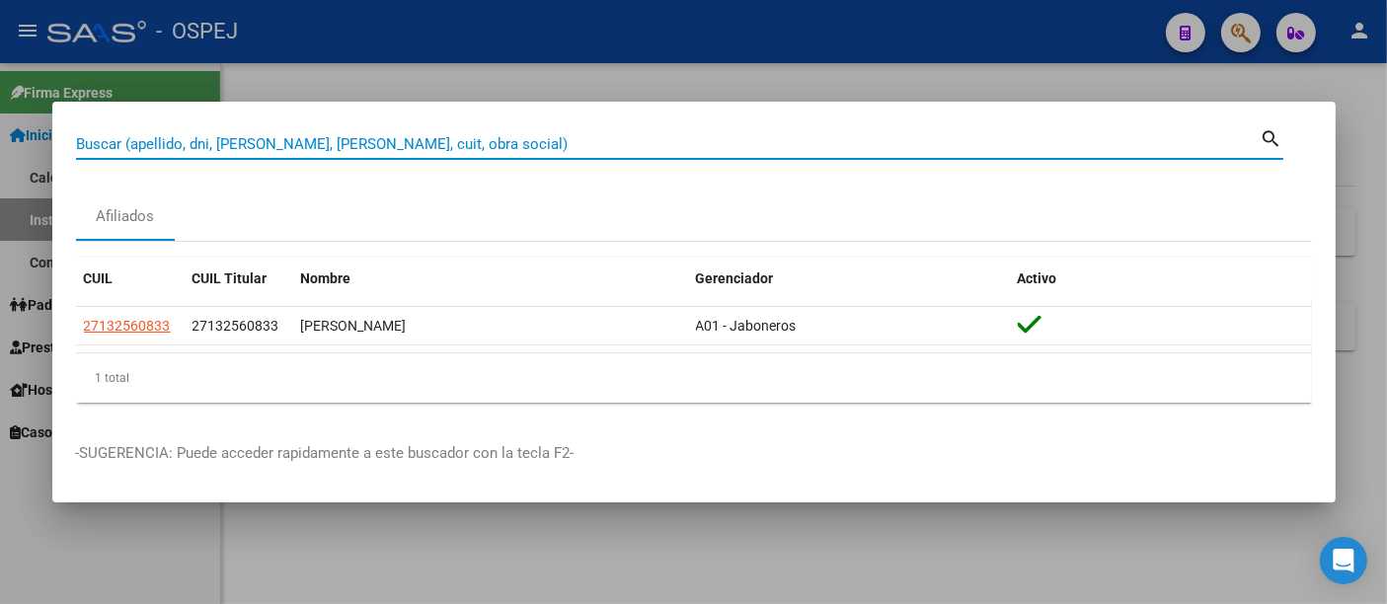
paste input "27343536769"
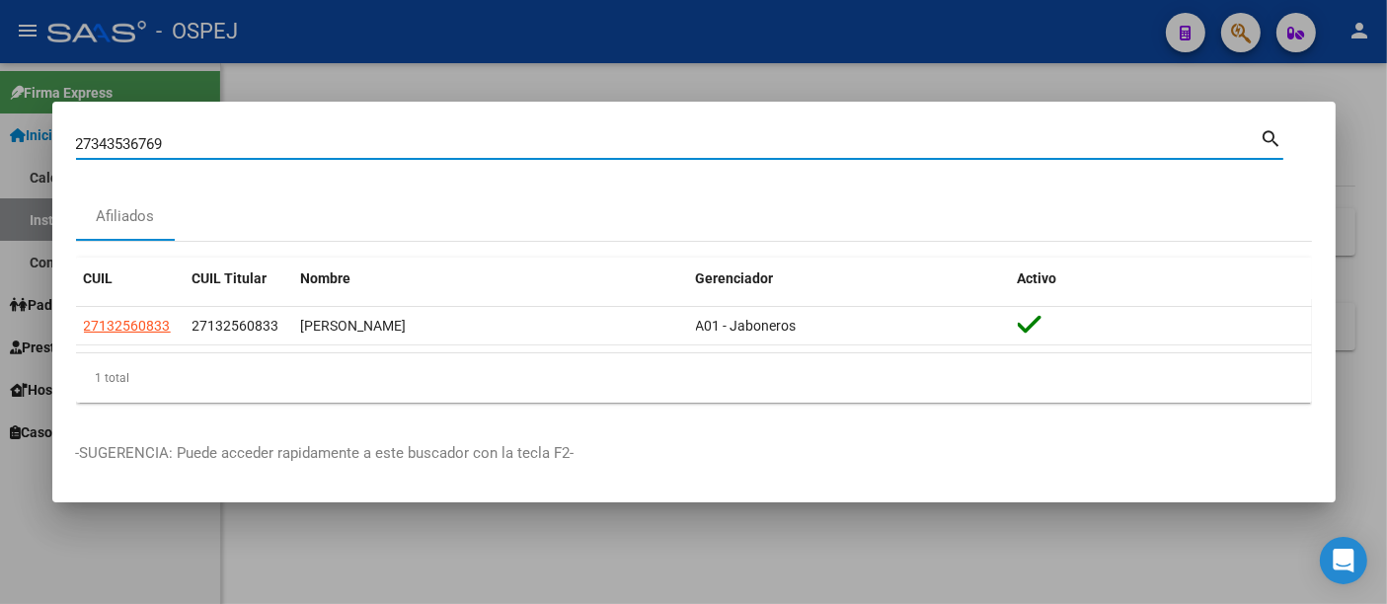
type input "27343536769"
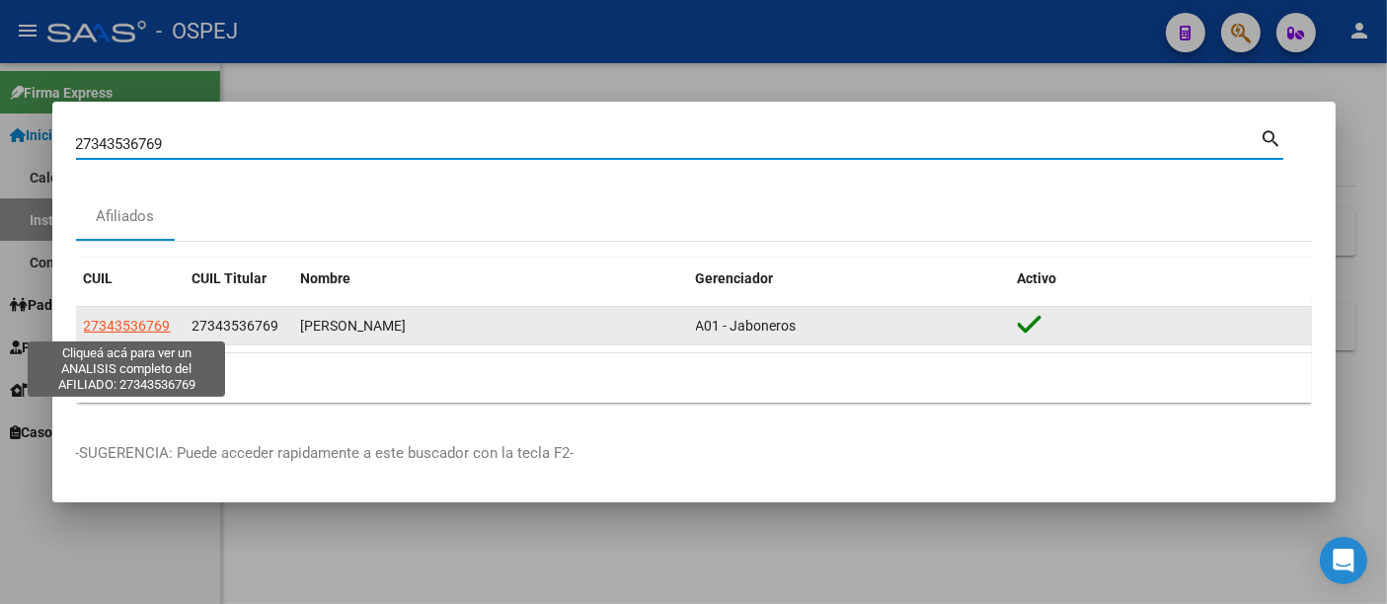
click at [146, 328] on span "27343536769" at bounding box center [127, 326] width 87 height 16
type textarea "27343536769"
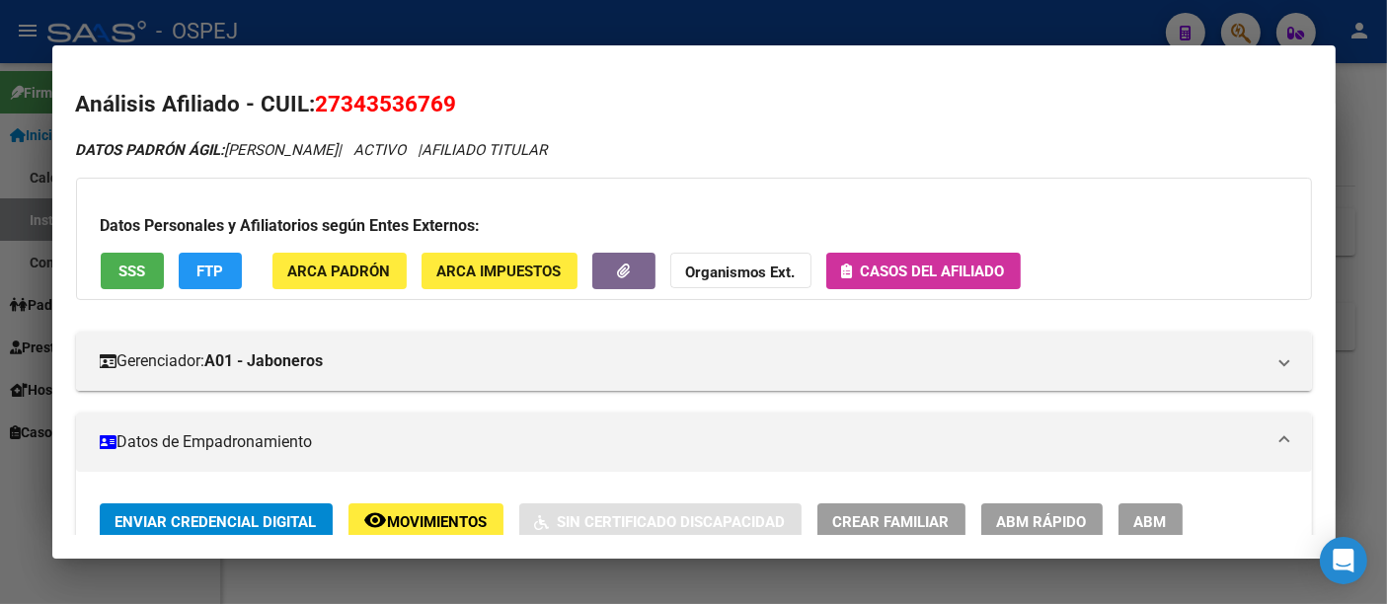
click at [916, 263] on span "Casos del afiliado" at bounding box center [933, 272] width 144 height 18
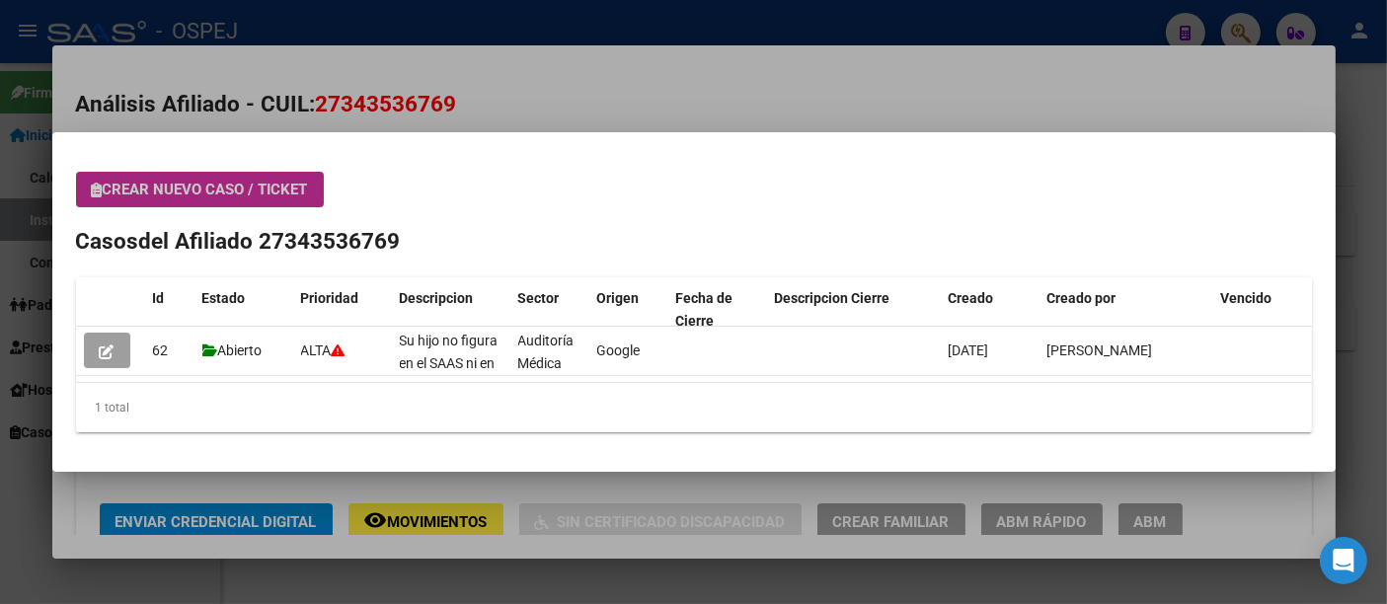
click at [185, 188] on span "Crear nuevo caso / ticket" at bounding box center [200, 190] width 216 height 18
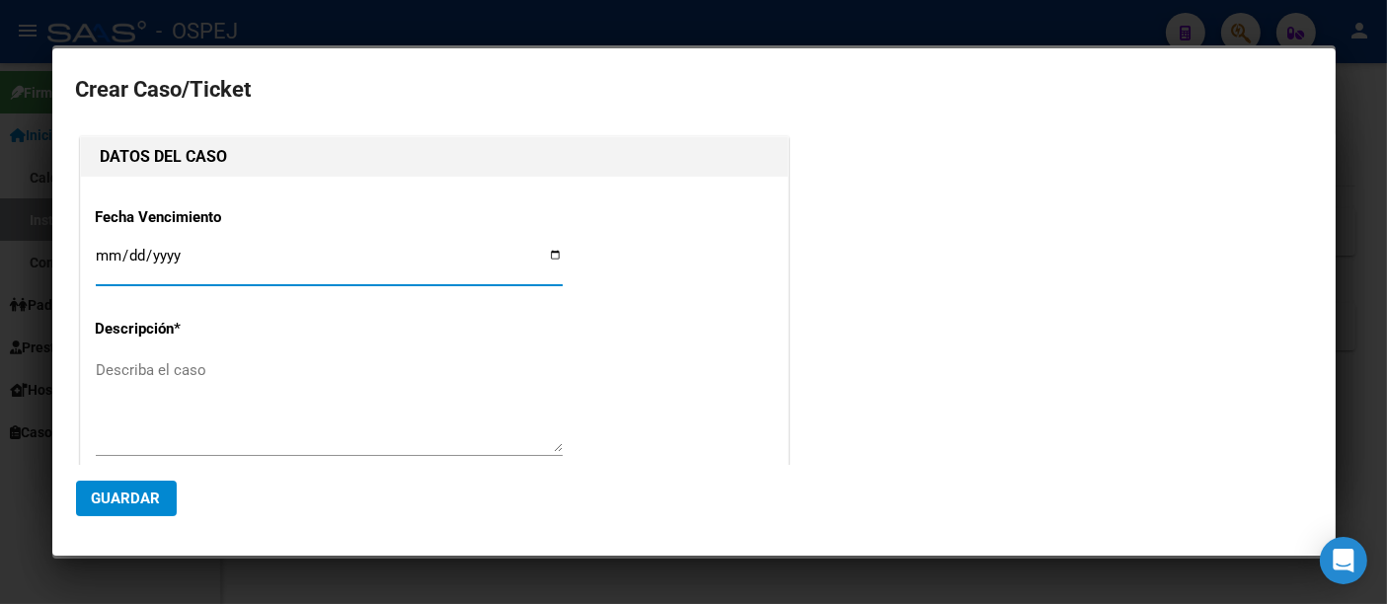
type input "GUTIERREZ GONZALO NICOLAS"
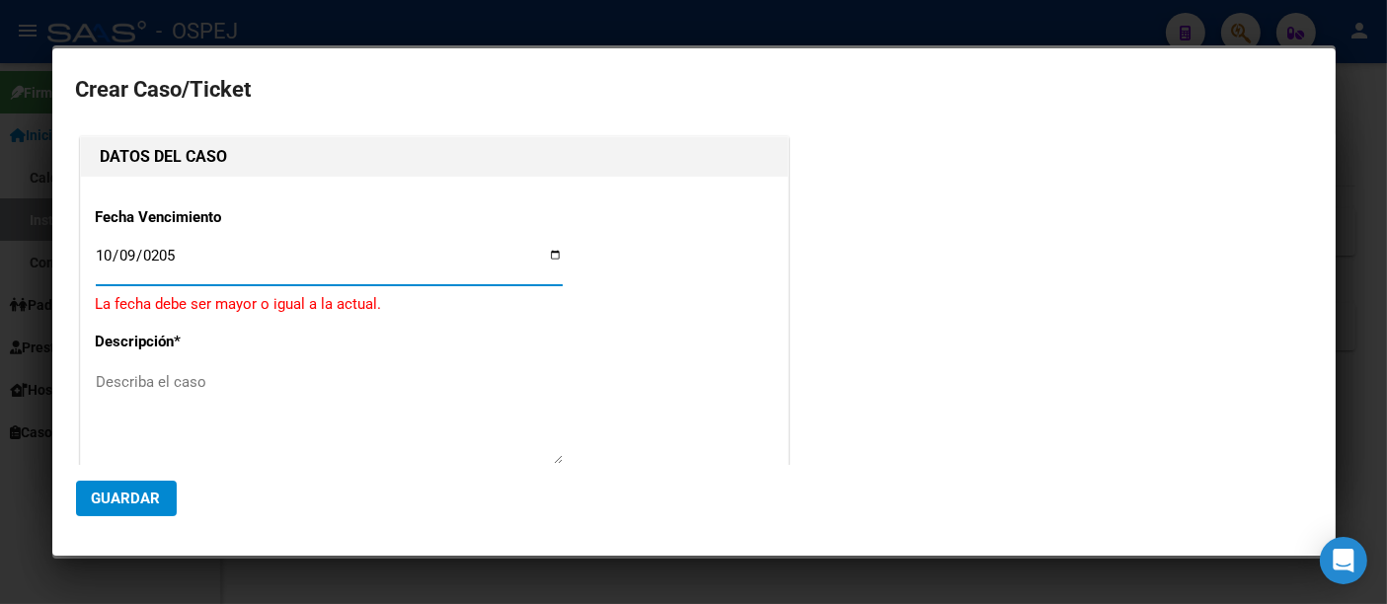
type input "2050-10-09"
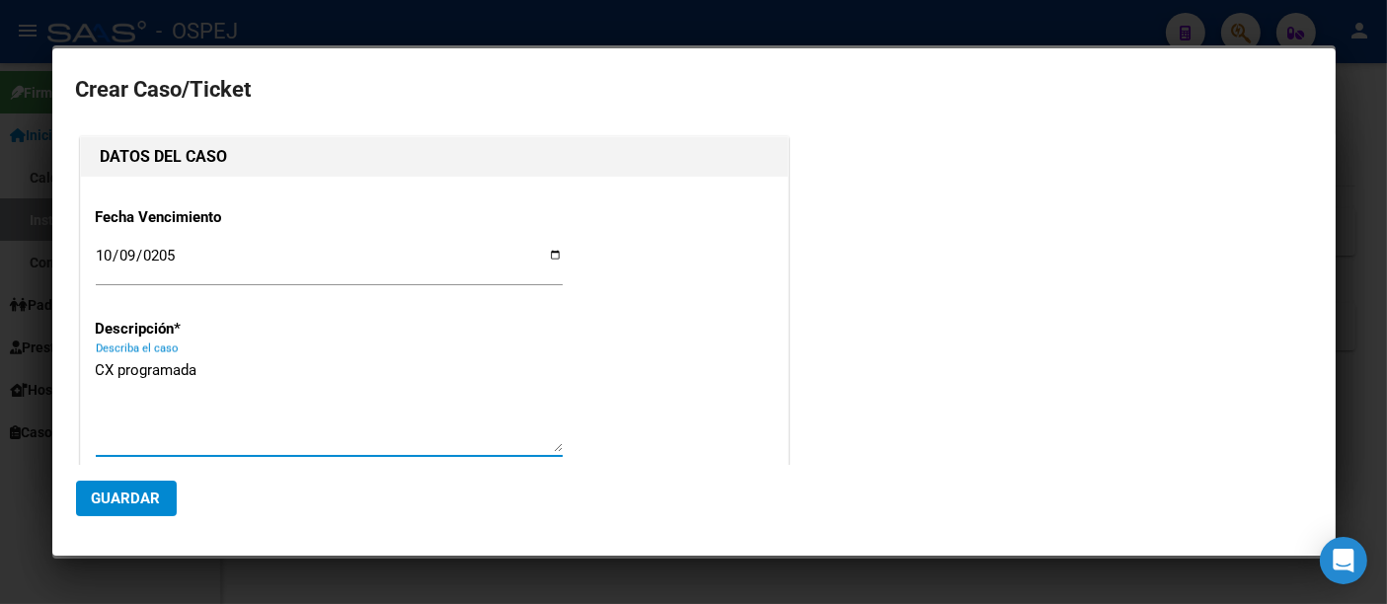
paste textarea "27343536769"
paste textarea "REDUCCION DE HUESOS PROPIOS DE LA NARIZ"
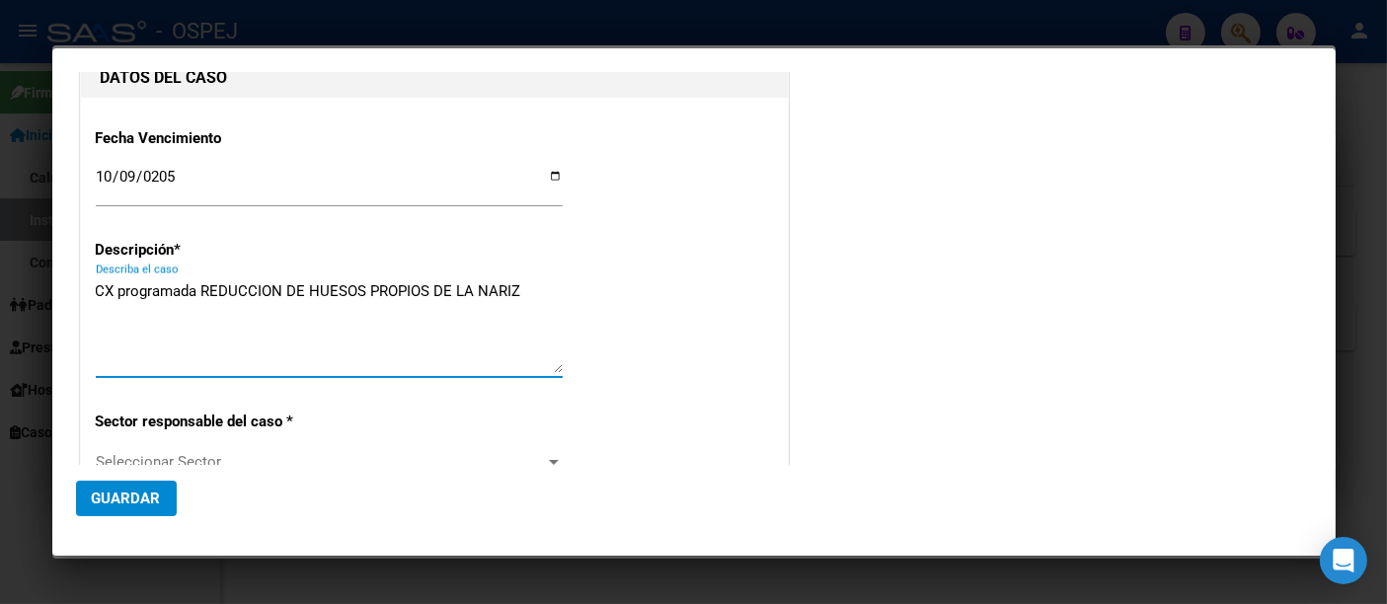
scroll to position [219, 0]
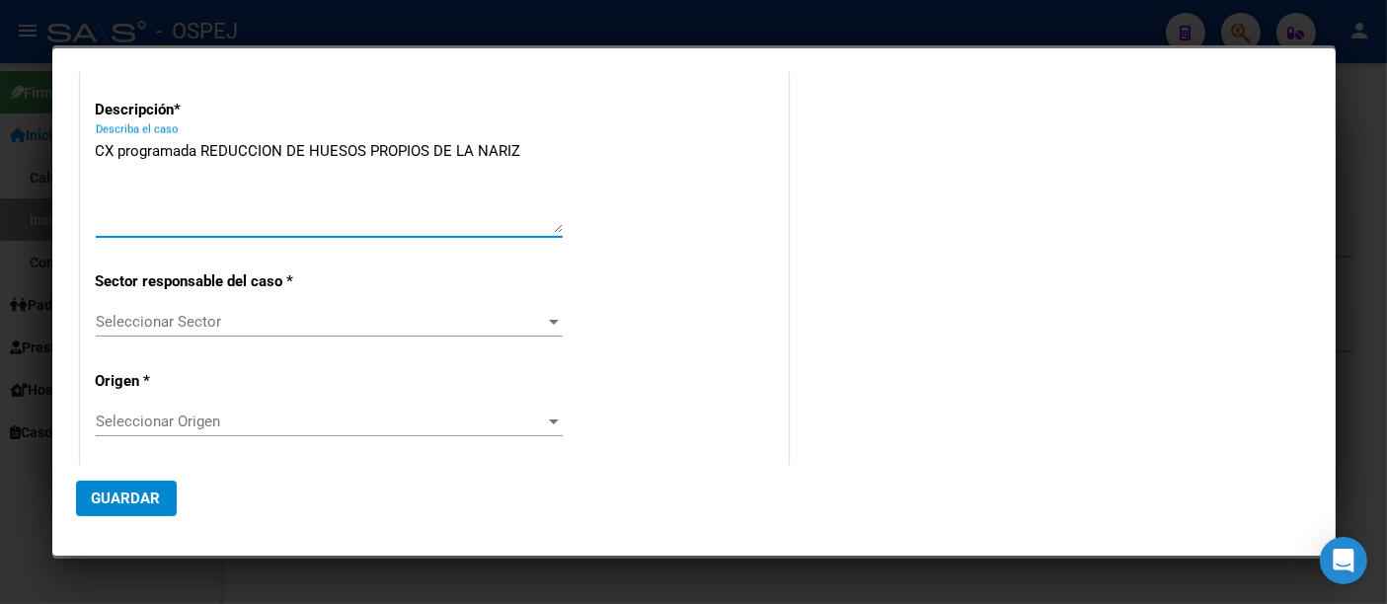
type textarea "CX programada REDUCCION DE HUESOS PROPIOS DE LA NARIZ"
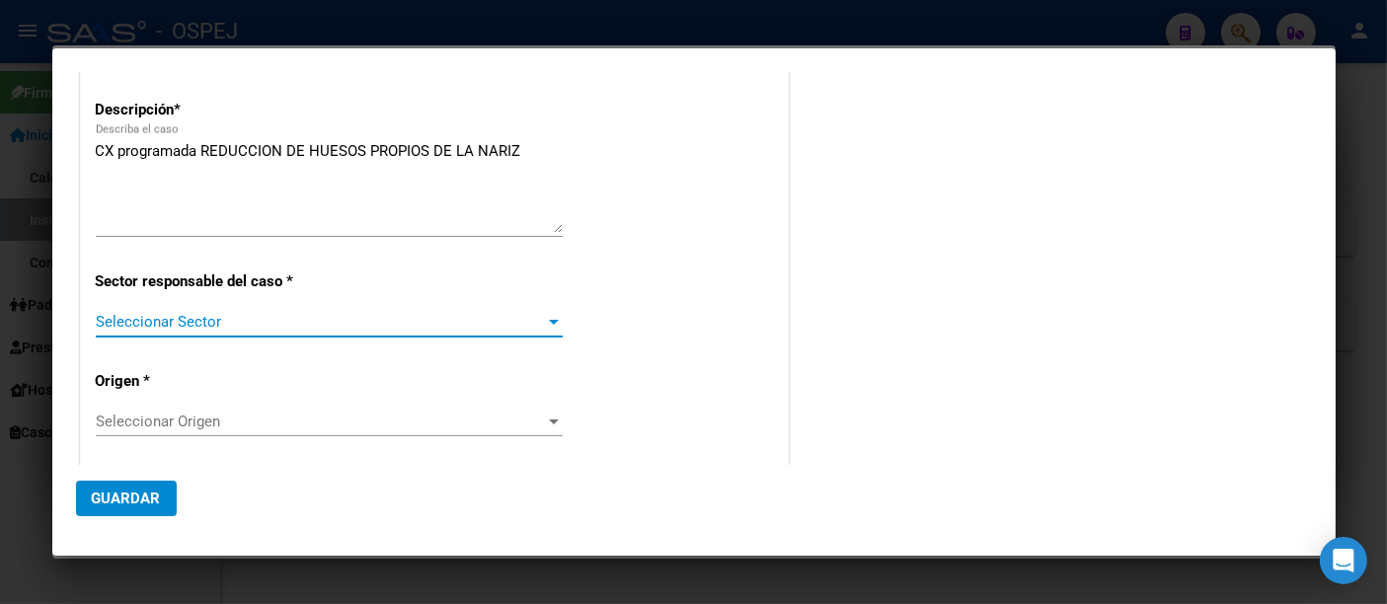
click at [178, 320] on span "Seleccionar Sector" at bounding box center [320, 322] width 449 height 18
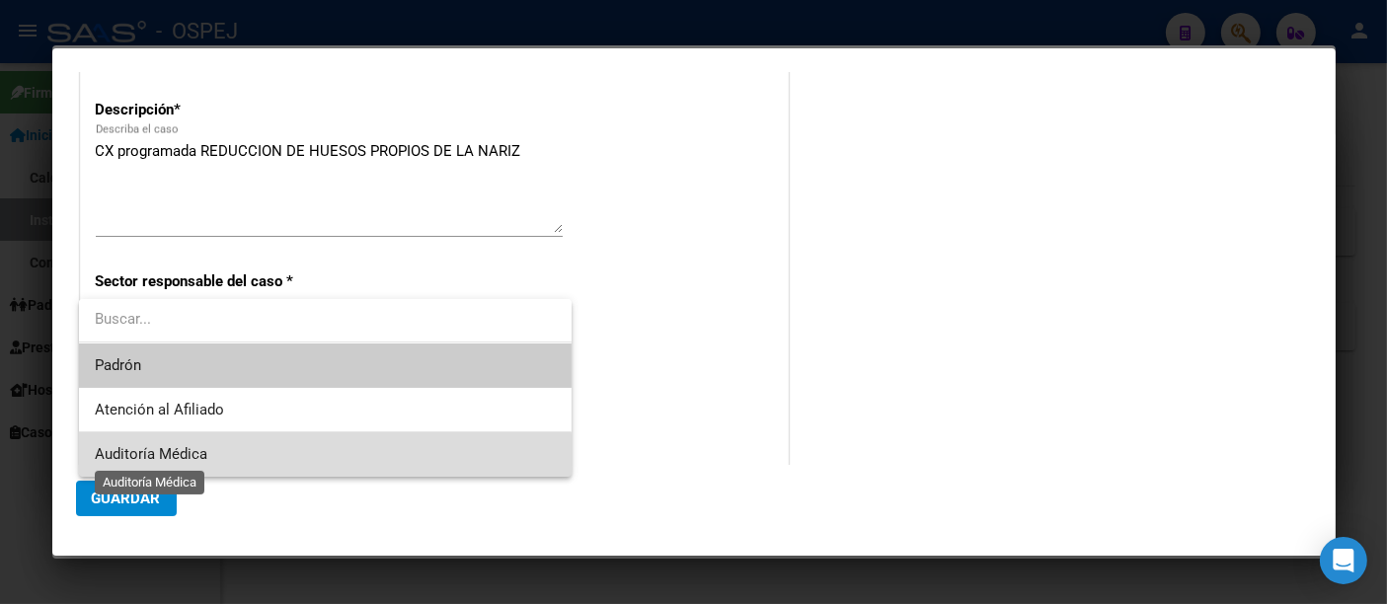
click at [149, 461] on span "Auditoría Médica" at bounding box center [151, 454] width 113 height 18
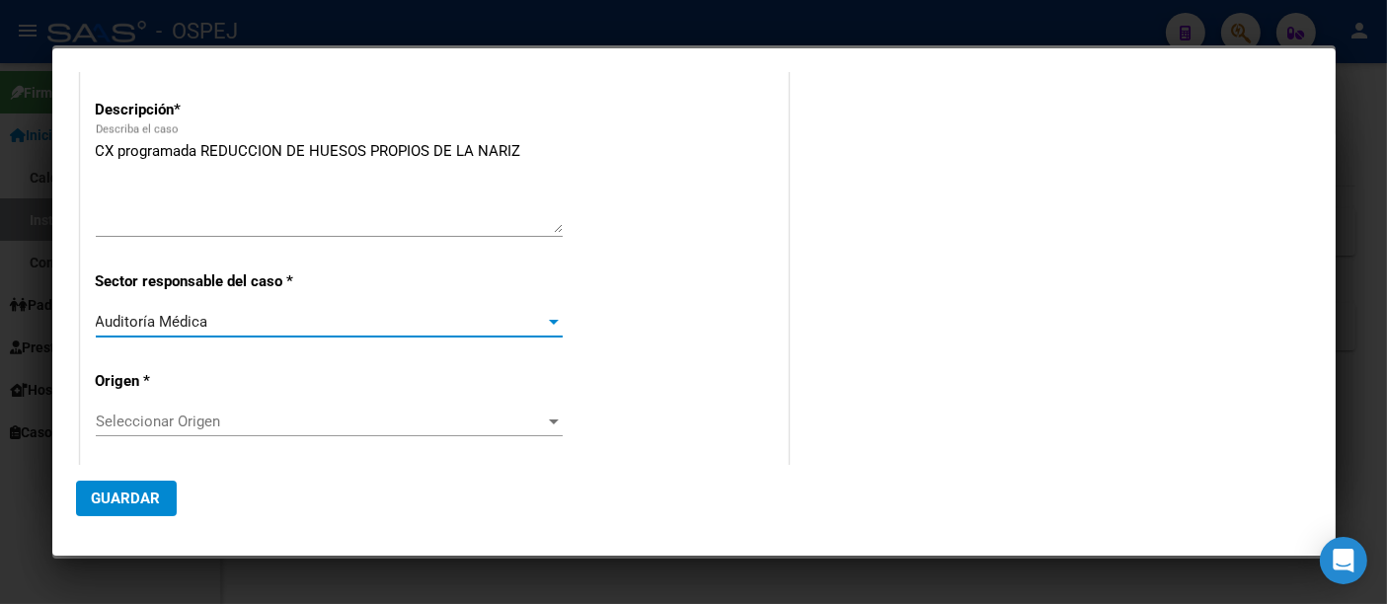
scroll to position [329, 0]
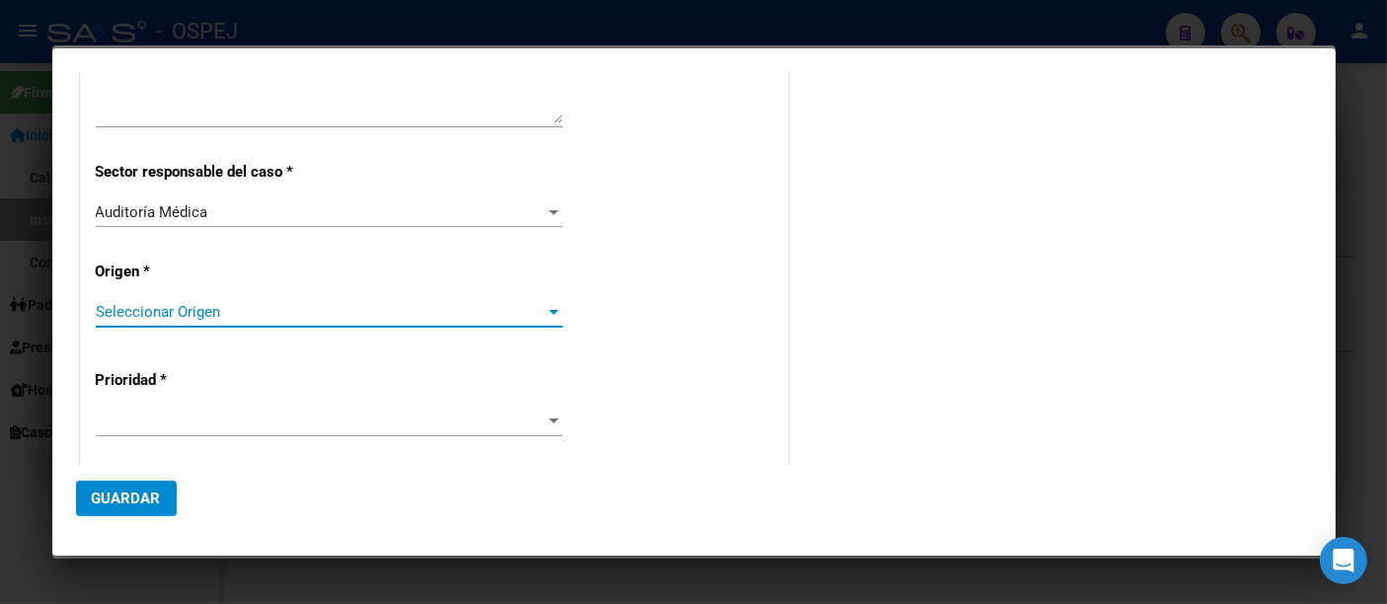
click at [155, 308] on span "Seleccionar Origen" at bounding box center [320, 312] width 449 height 18
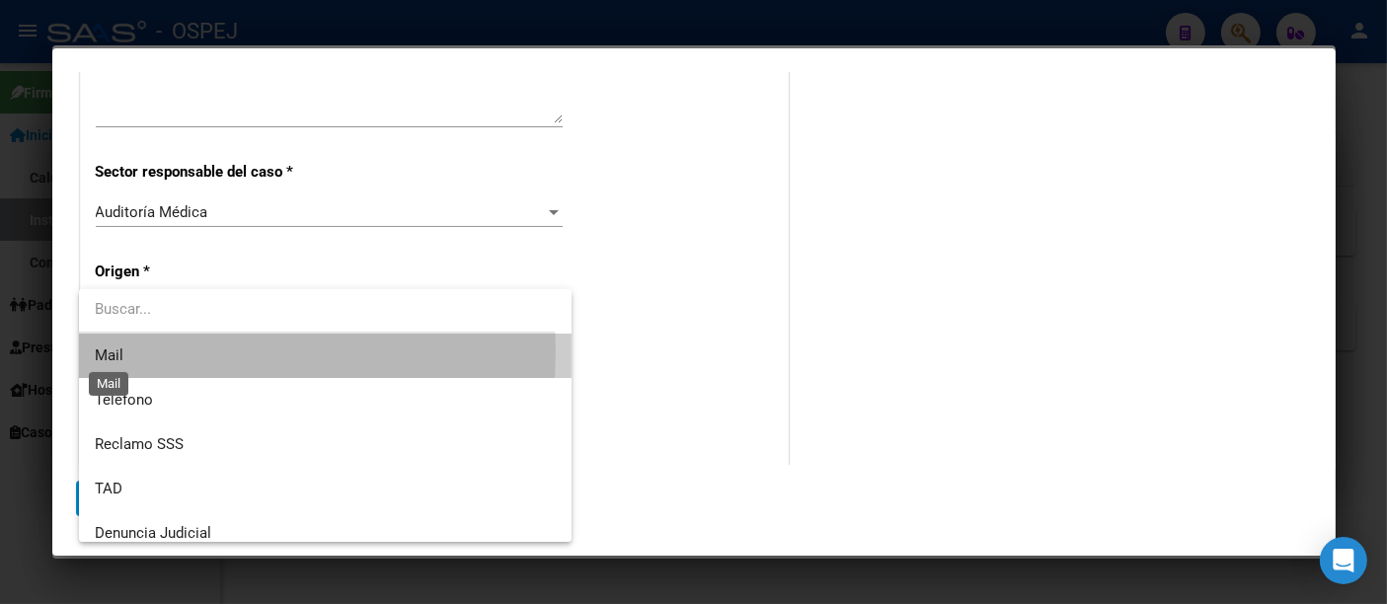
click at [112, 351] on span "Mail" at bounding box center [109, 356] width 29 height 18
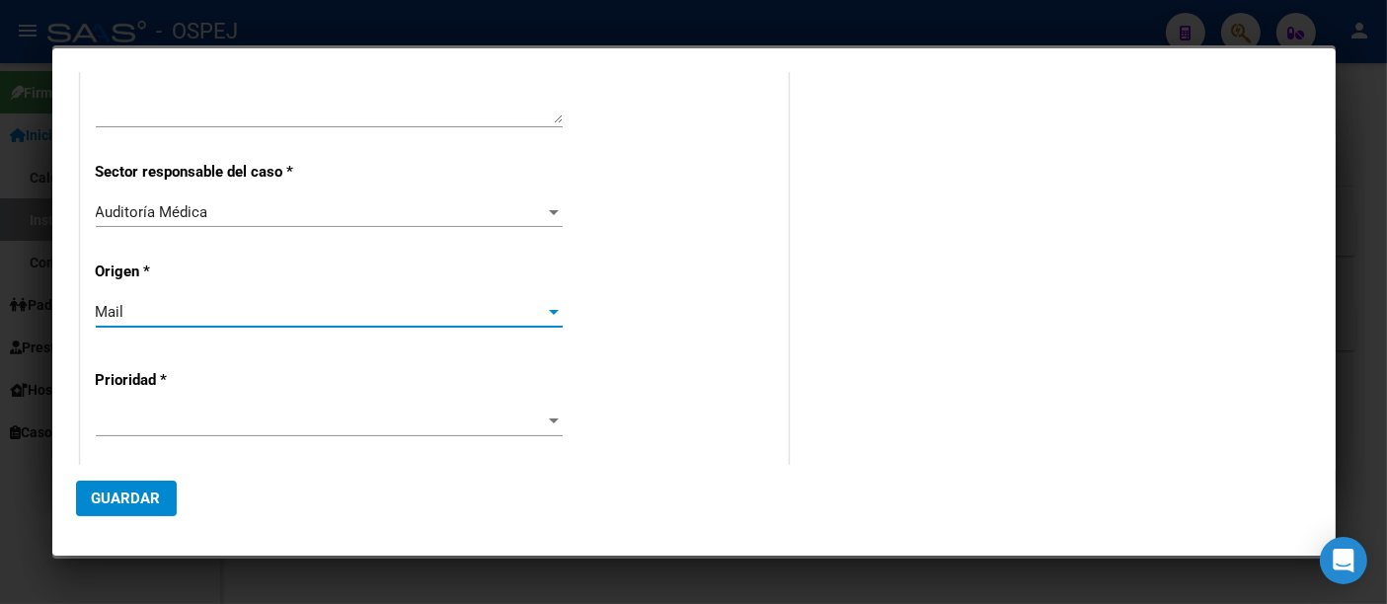
click at [110, 413] on span at bounding box center [320, 422] width 449 height 18
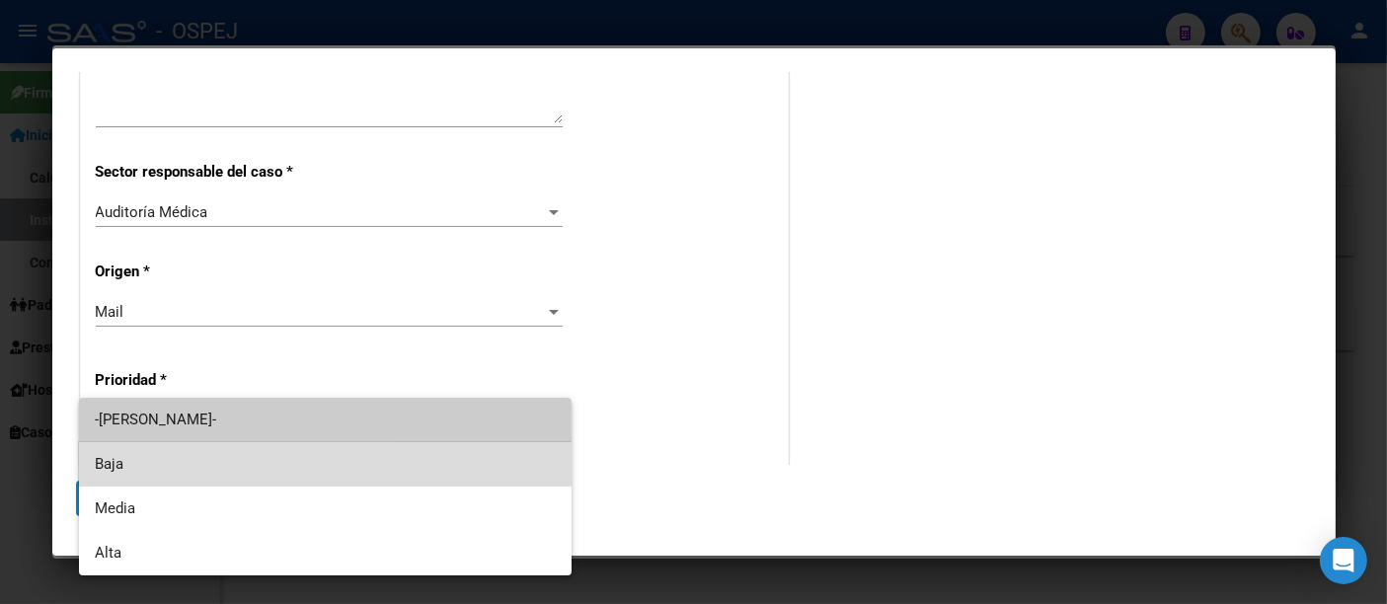
click at [106, 469] on span "Baja" at bounding box center [325, 464] width 461 height 44
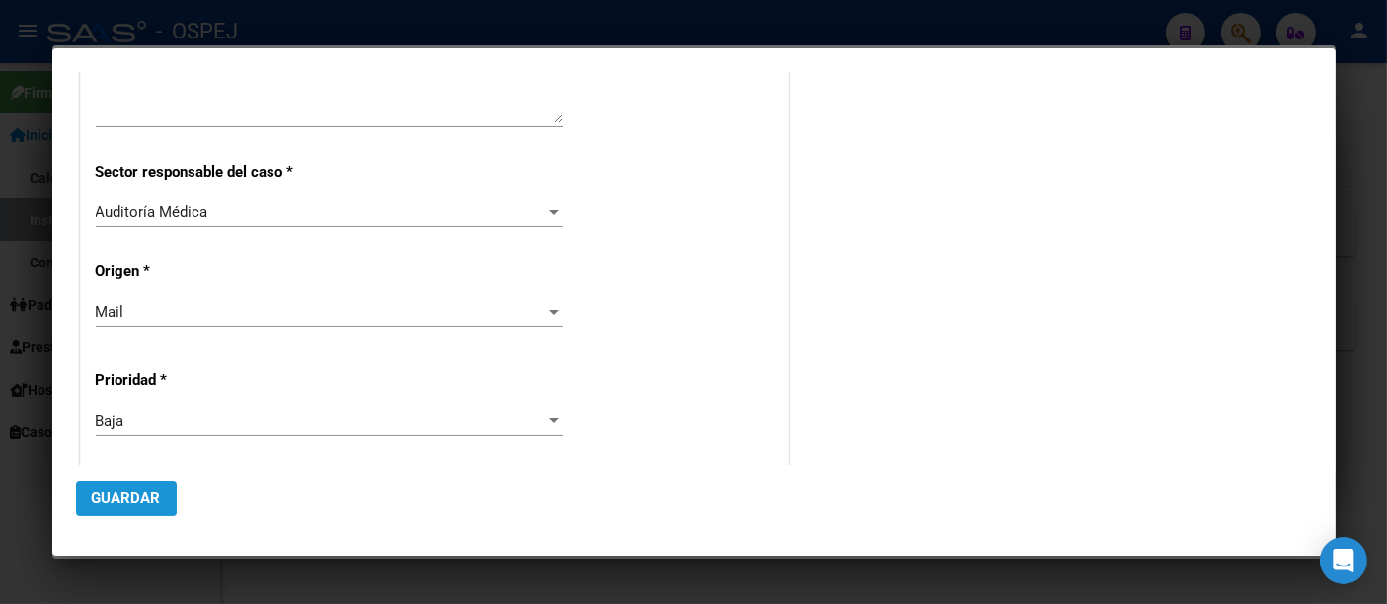
click at [123, 495] on span "Guardar" at bounding box center [126, 499] width 69 height 18
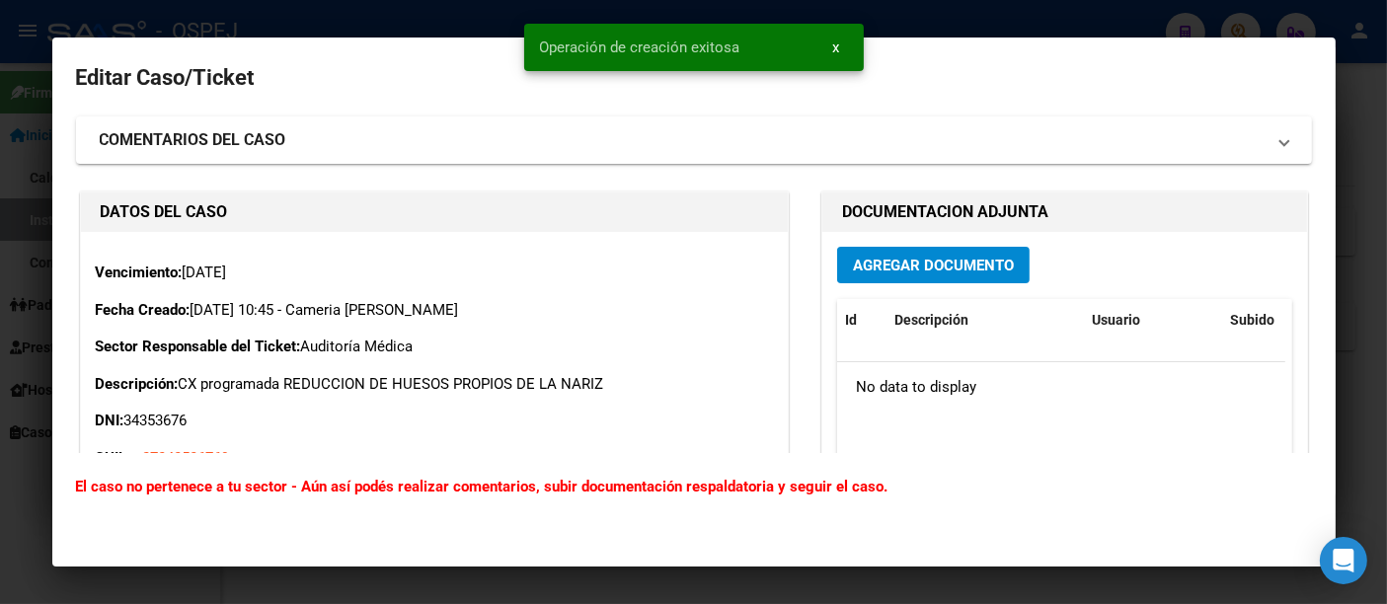
click at [931, 269] on span "Agregar Documento" at bounding box center [933, 266] width 161 height 18
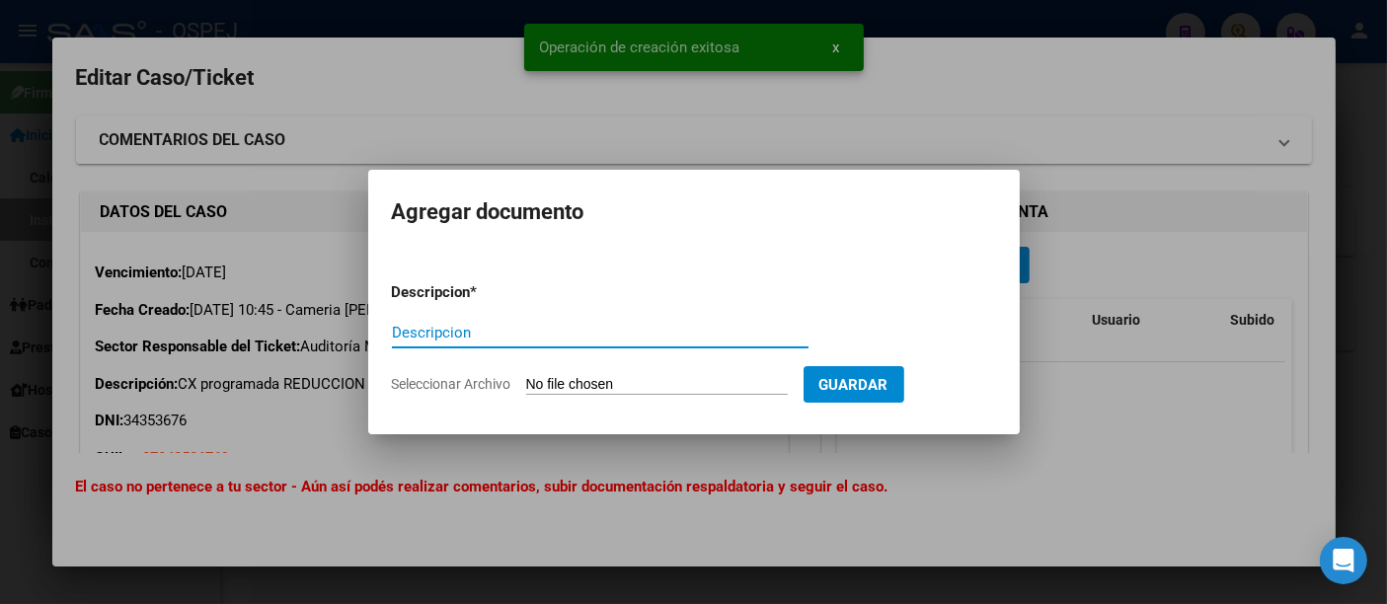
paste input "REDUCCION DE HUESOS PROPIOS DE LA NARIZ"
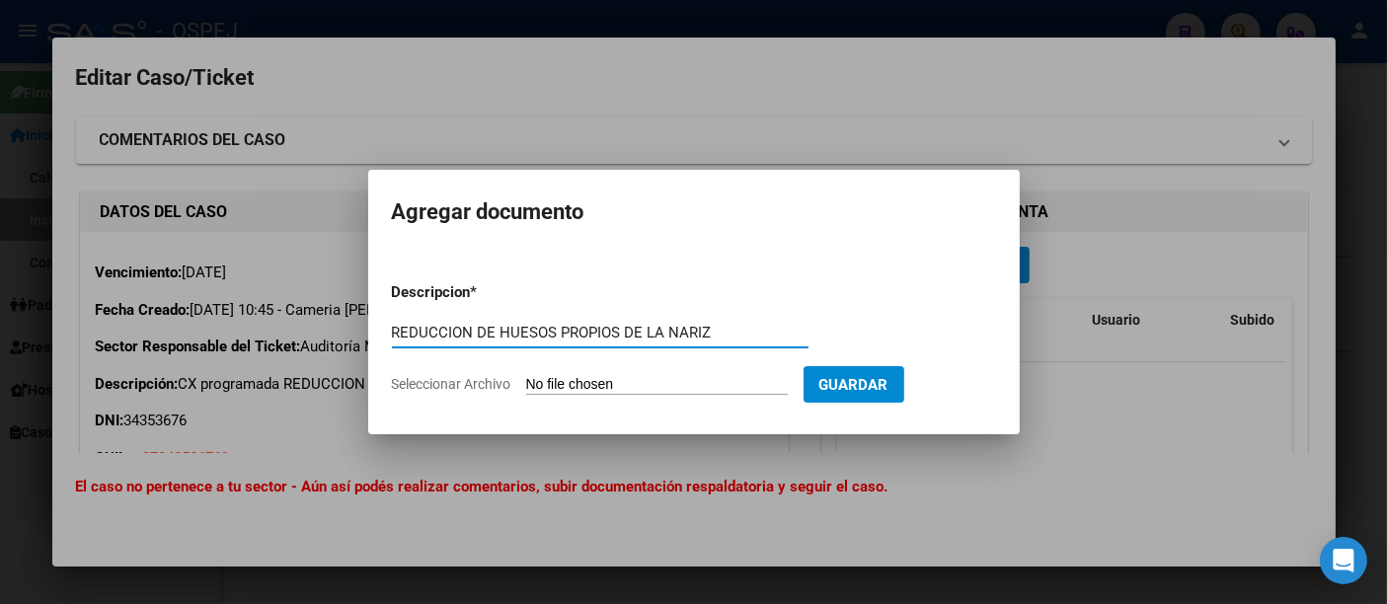
type input "REDUCCION DE HUESOS PROPIOS DE LA NARIZ"
click at [553, 390] on input "Seleccionar Archivo" at bounding box center [657, 385] width 262 height 19
type input "C:\fakepath\CX Gutiérrez G.pdf"
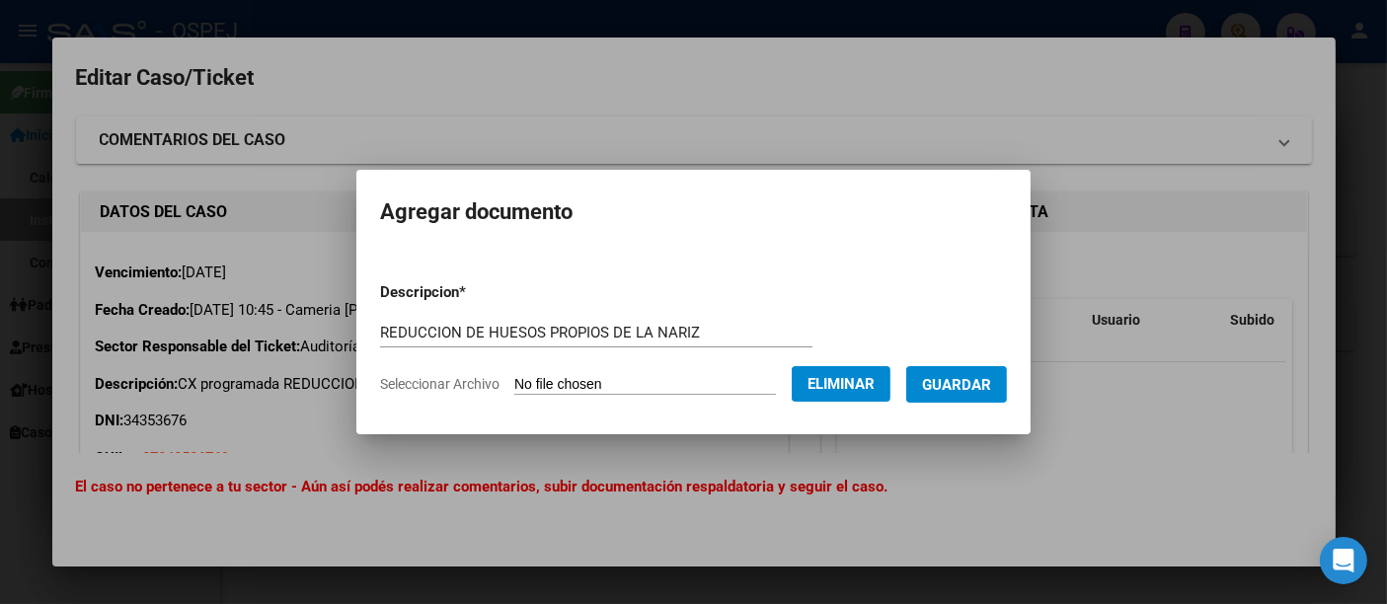
click at [976, 369] on button "Guardar" at bounding box center [956, 384] width 101 height 37
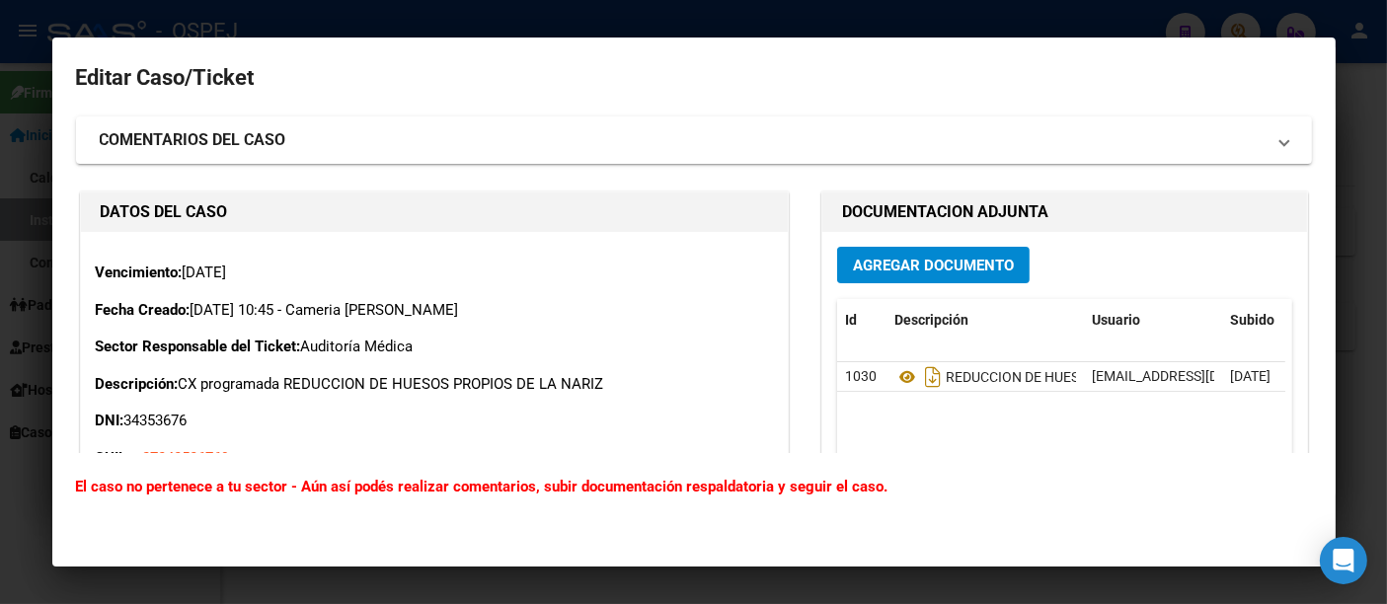
click at [579, 21] on div at bounding box center [693, 302] width 1387 height 604
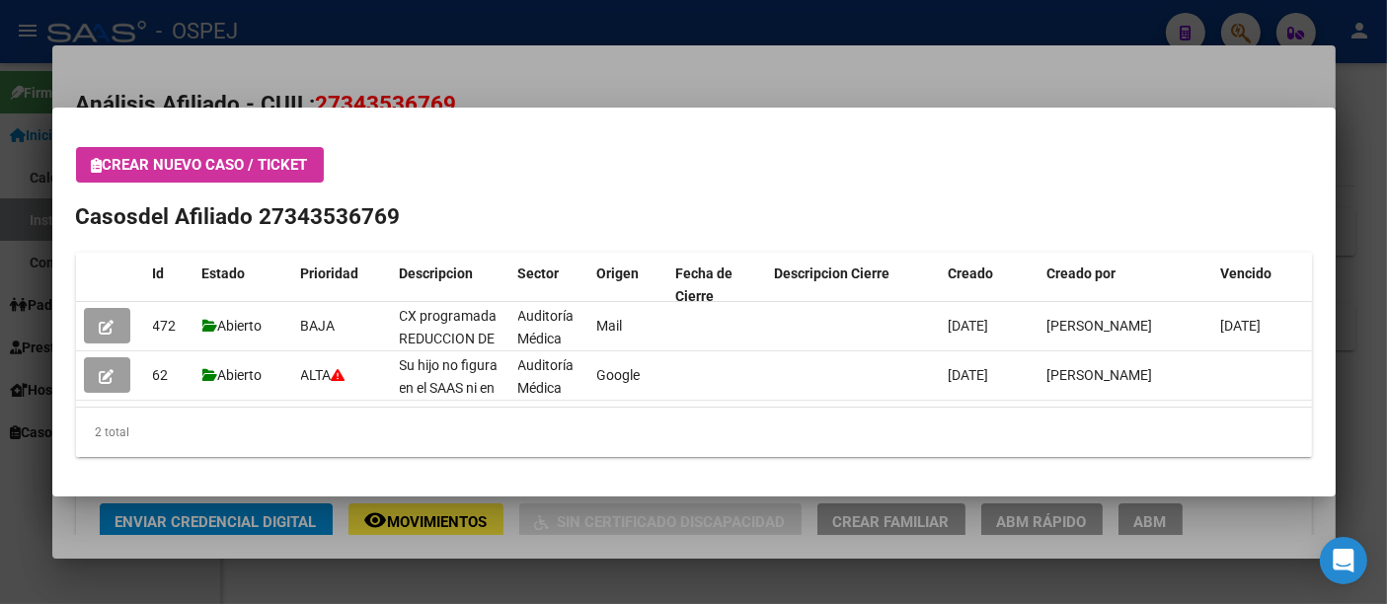
click at [594, 21] on div at bounding box center [693, 302] width 1387 height 604
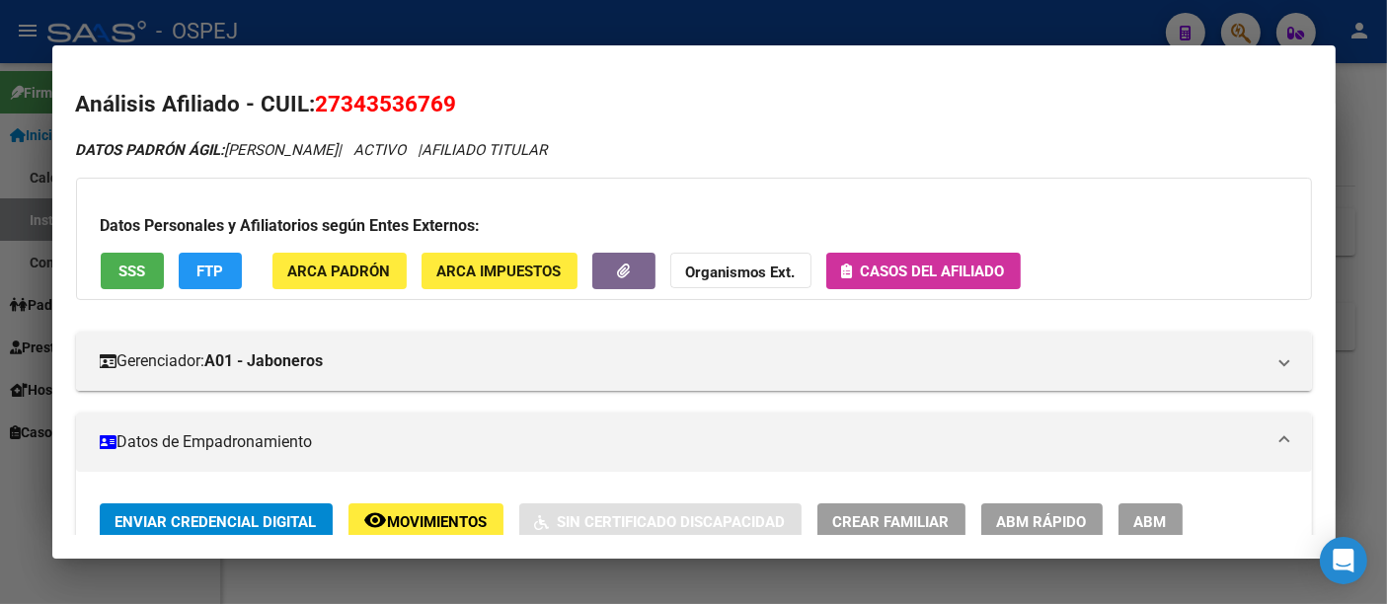
click at [507, 18] on div at bounding box center [693, 302] width 1387 height 604
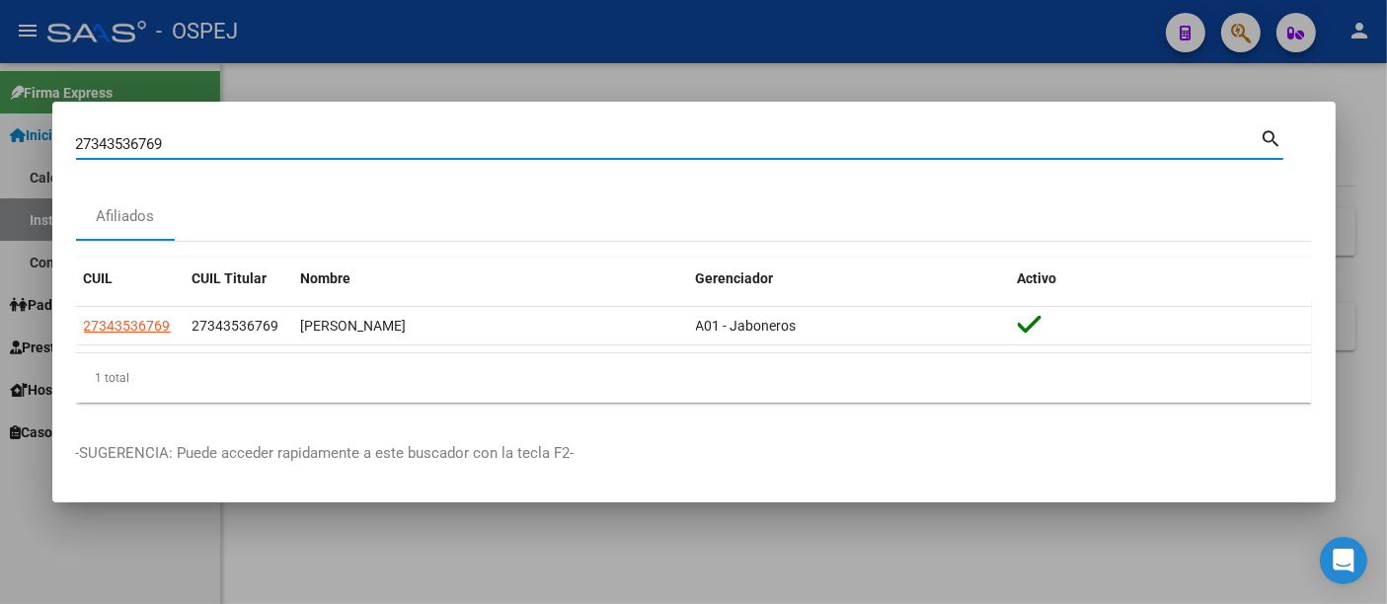
click at [383, 140] on input "27343536769" at bounding box center [668, 144] width 1185 height 18
type input "2"
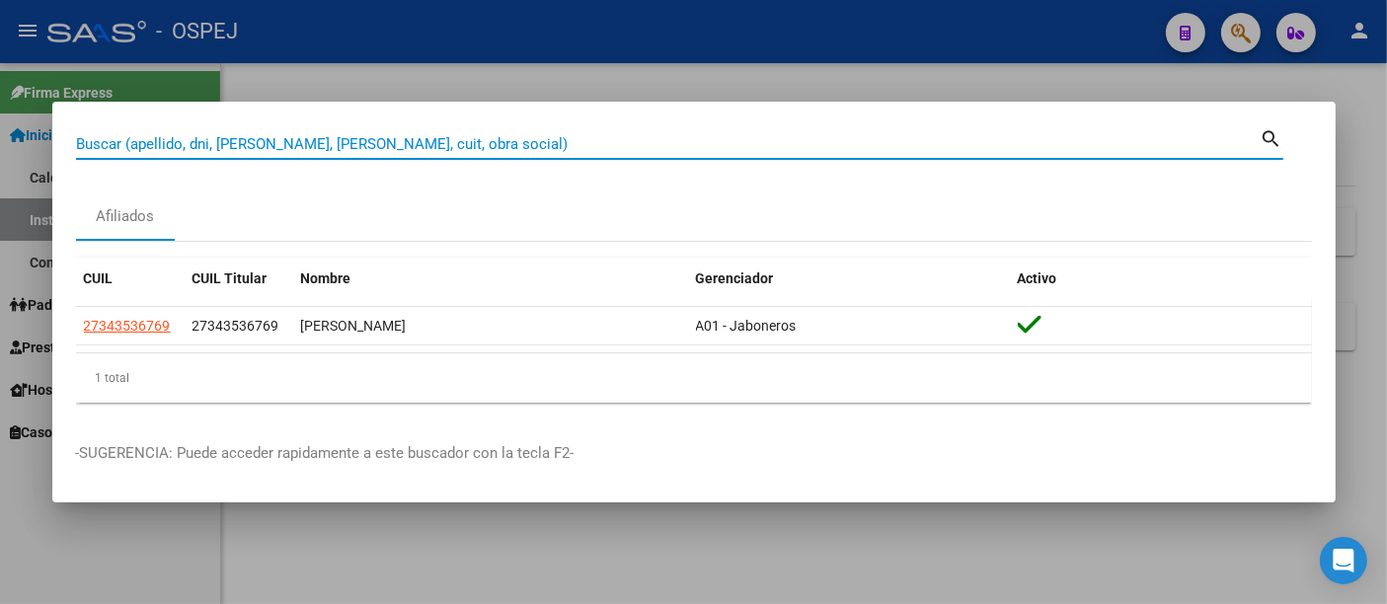
paste input "27-43033263-0"
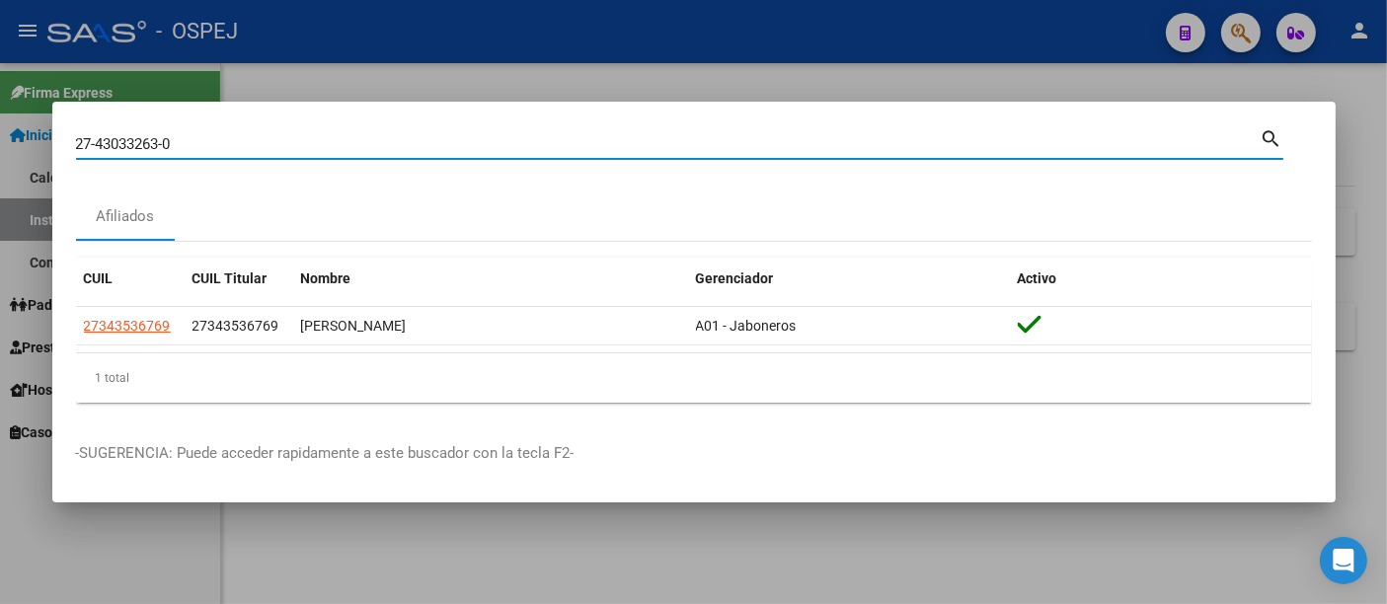
type input "27430332630"
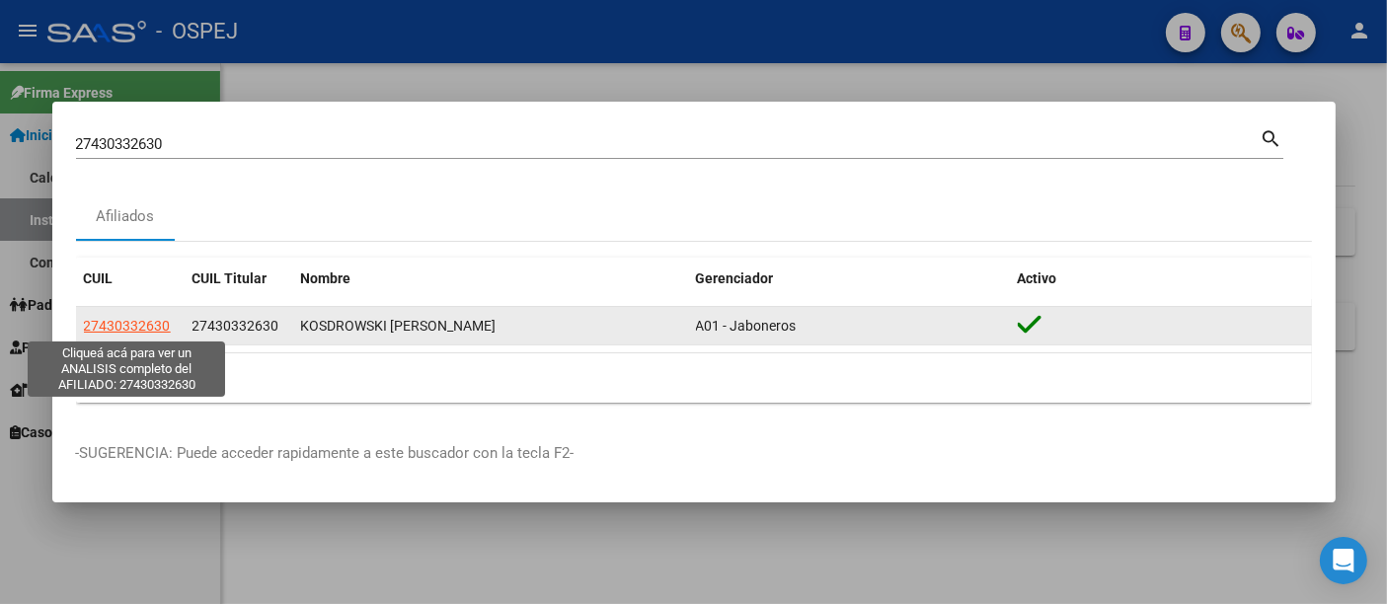
click at [106, 319] on span "27430332630" at bounding box center [127, 326] width 87 height 16
type textarea "27430332630"
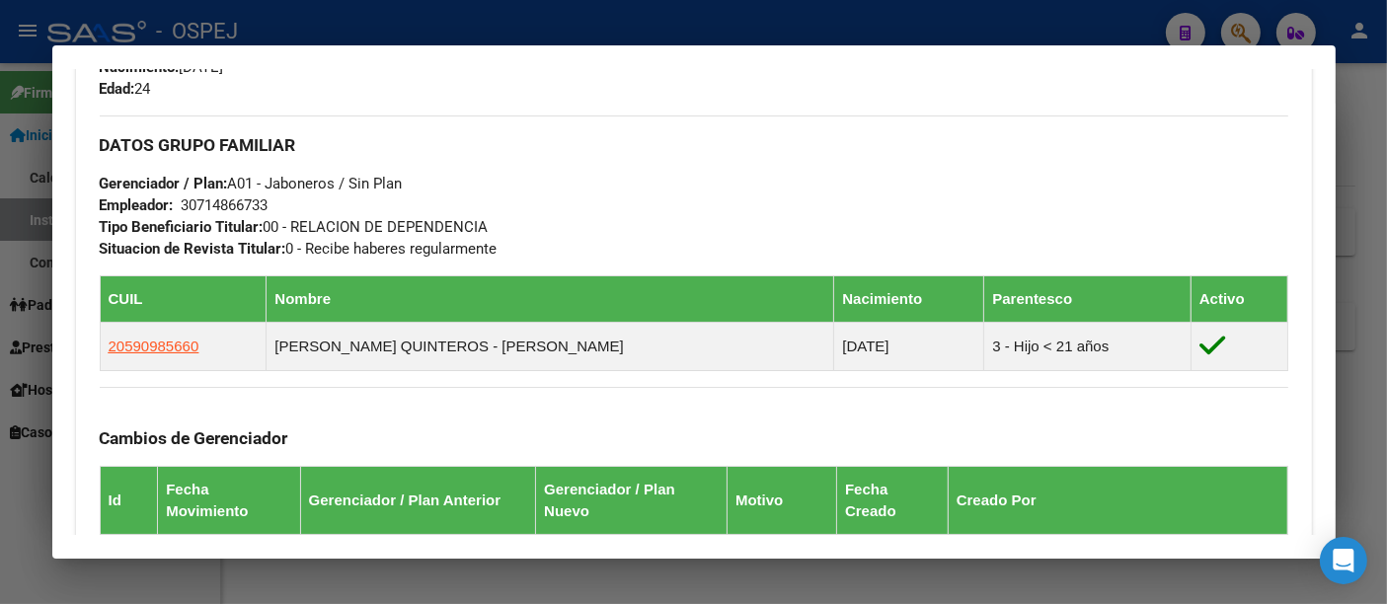
scroll to position [767, 0]
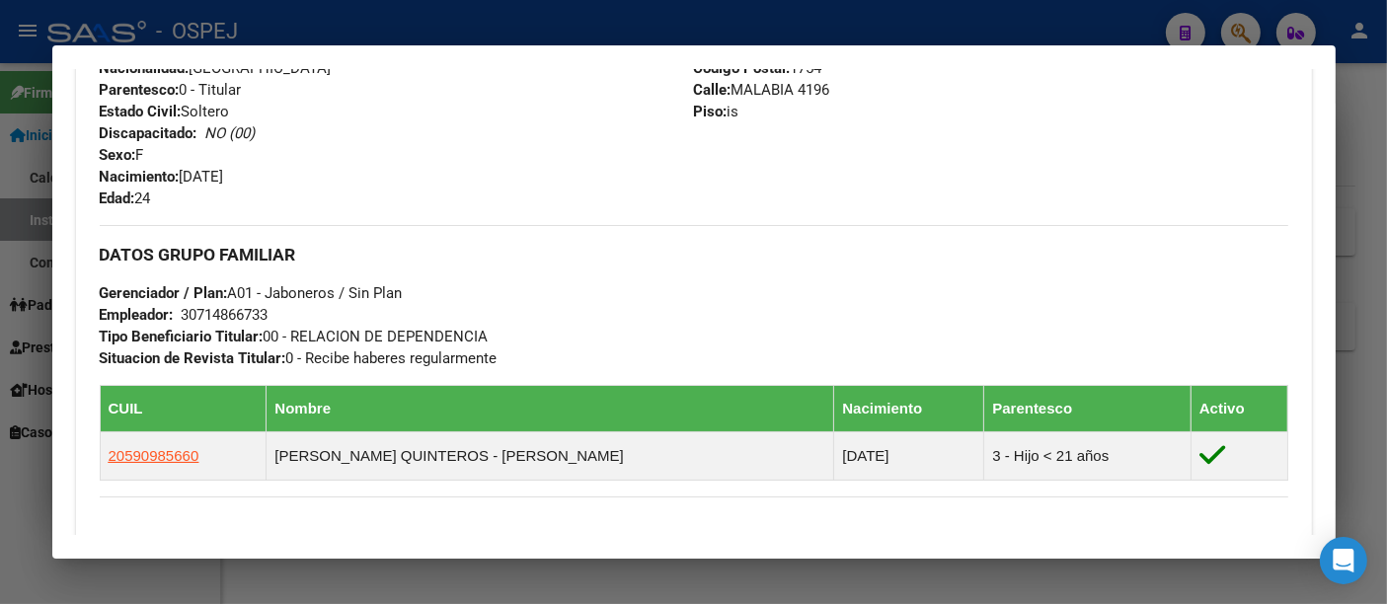
click at [612, 24] on div at bounding box center [693, 302] width 1387 height 604
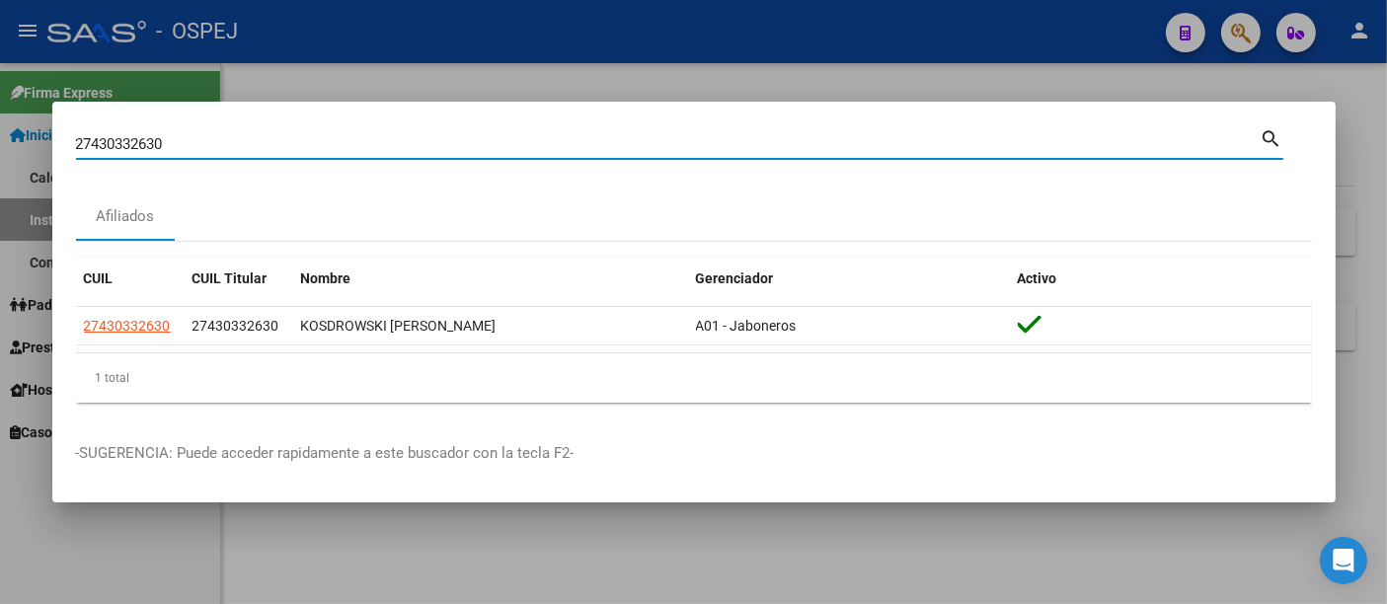
click at [386, 146] on input "27430332630" at bounding box center [668, 144] width 1185 height 18
type input "2"
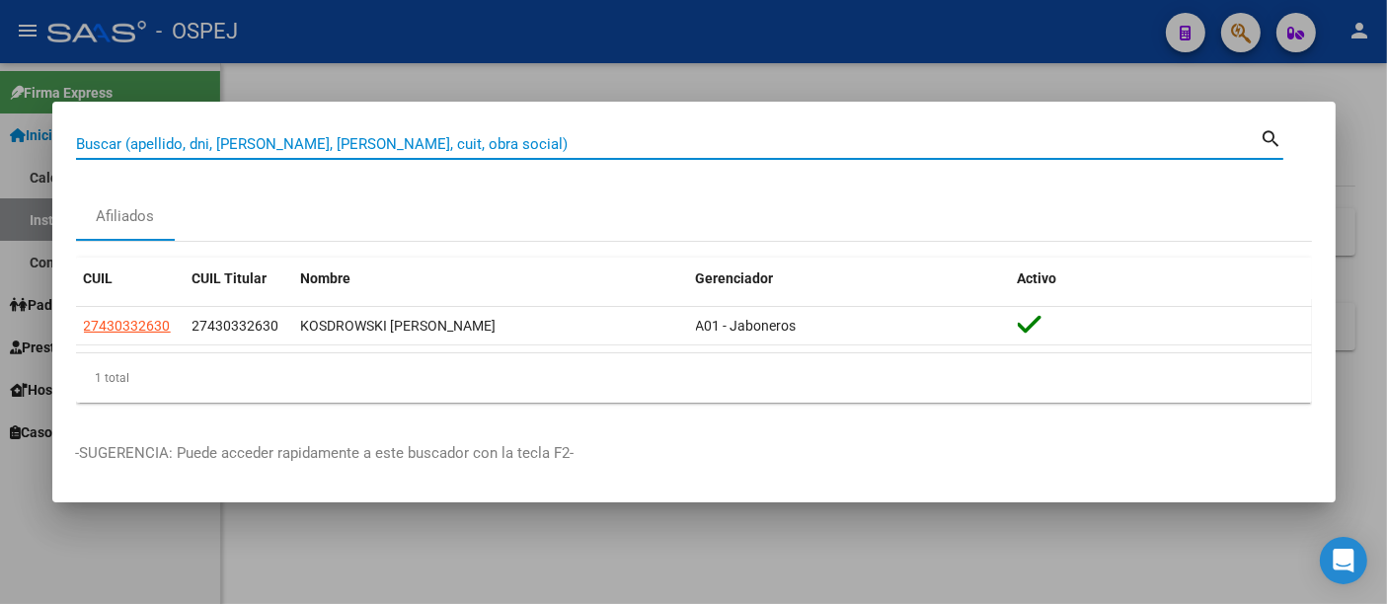
paste input "27-43033263-0"
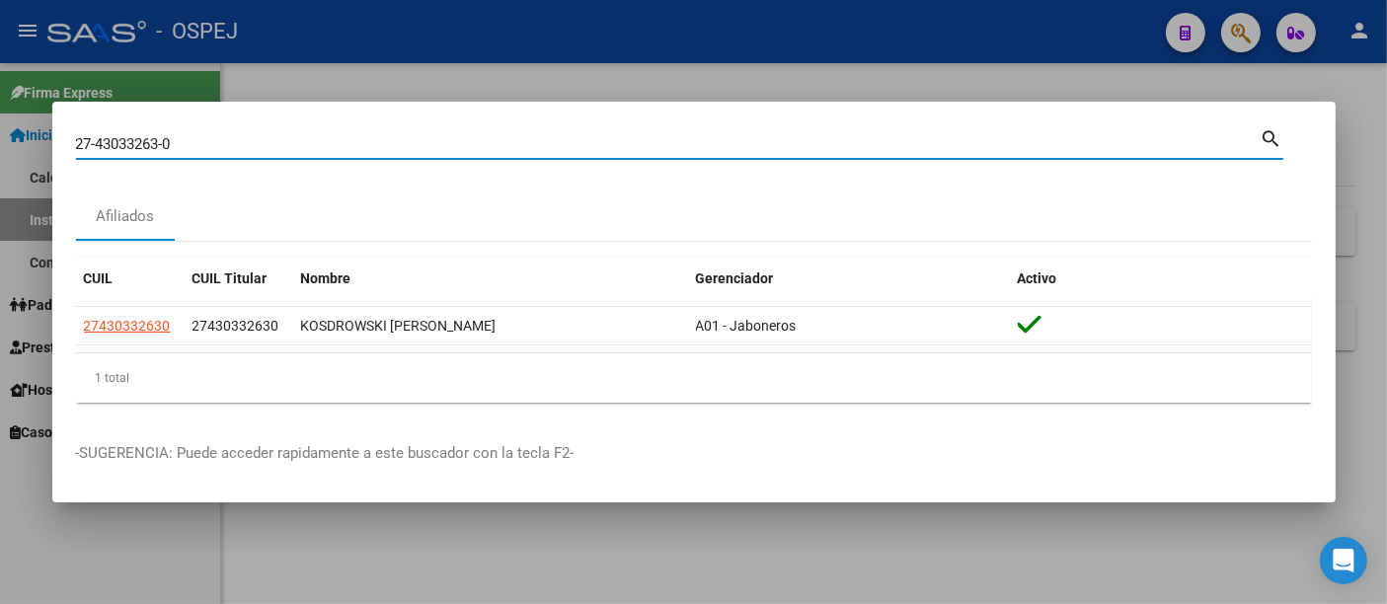
type input "27430332630"
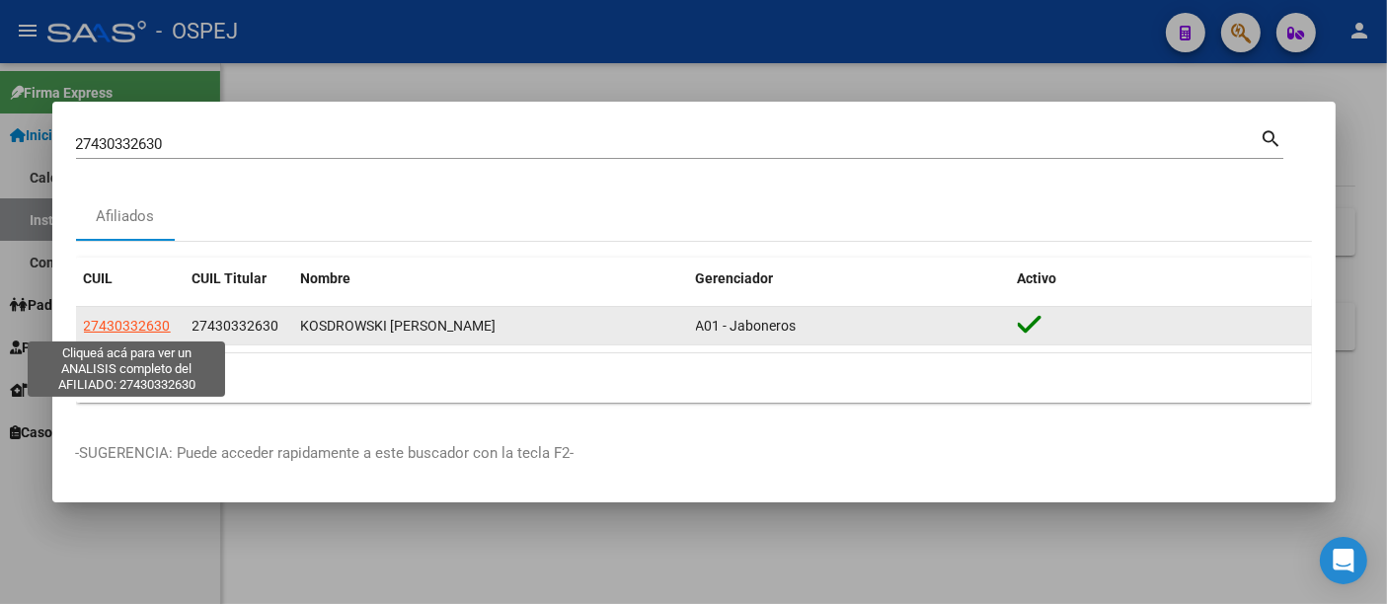
click at [141, 318] on span "27430332630" at bounding box center [127, 326] width 87 height 16
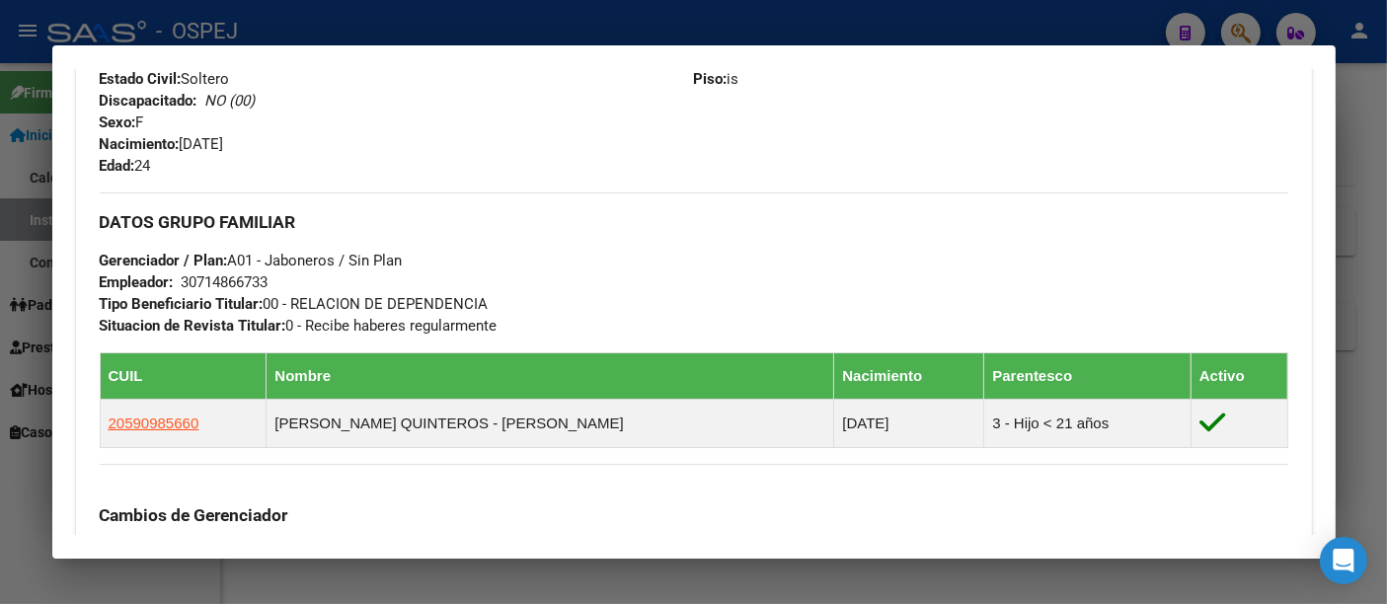
scroll to position [841, 0]
